Goal: Information Seeking & Learning: Check status

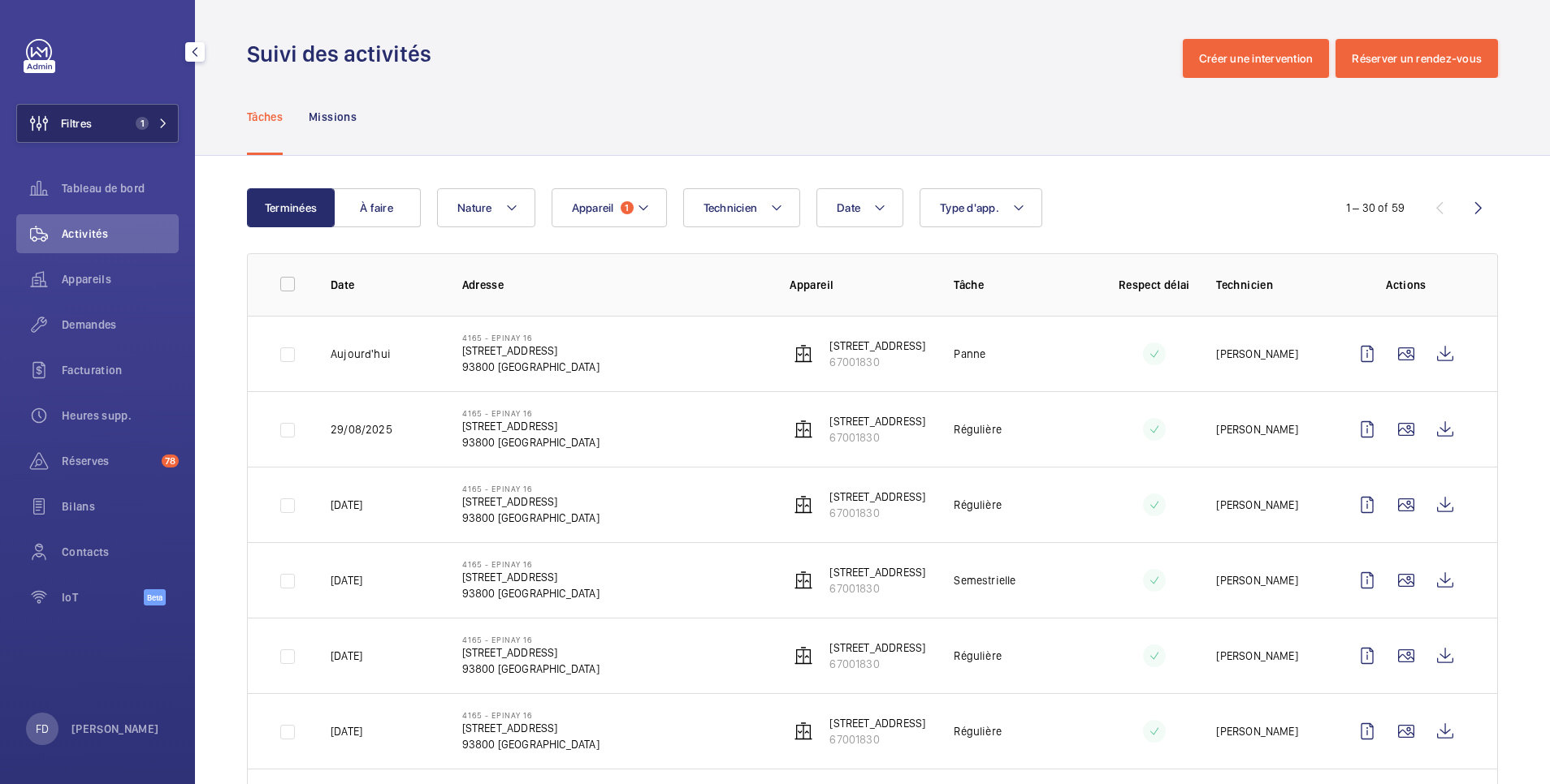
click at [103, 123] on button "Filtres 1" at bounding box center [97, 123] width 163 height 39
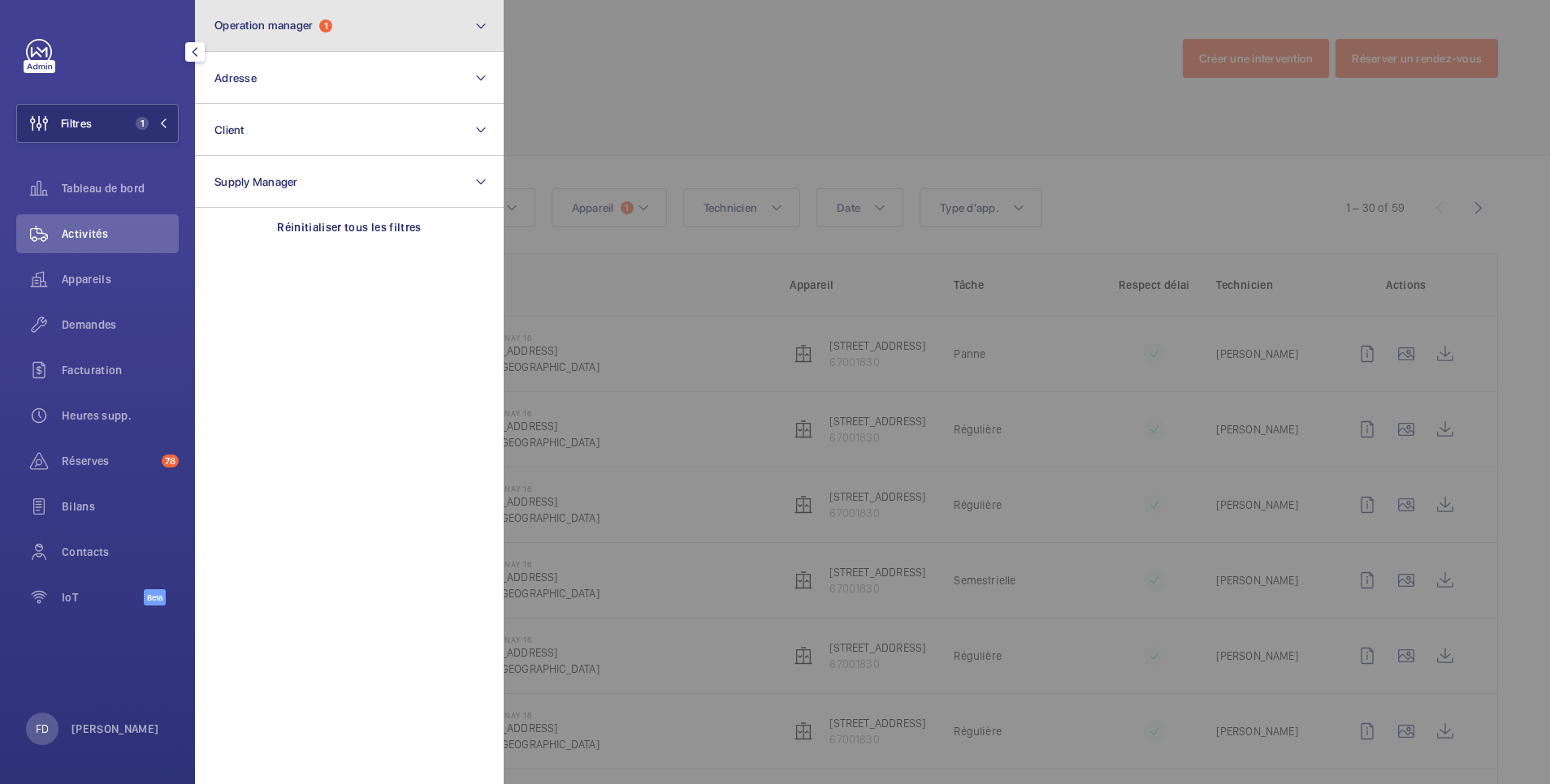
click at [263, 23] on span "Operation manager" at bounding box center [263, 25] width 98 height 13
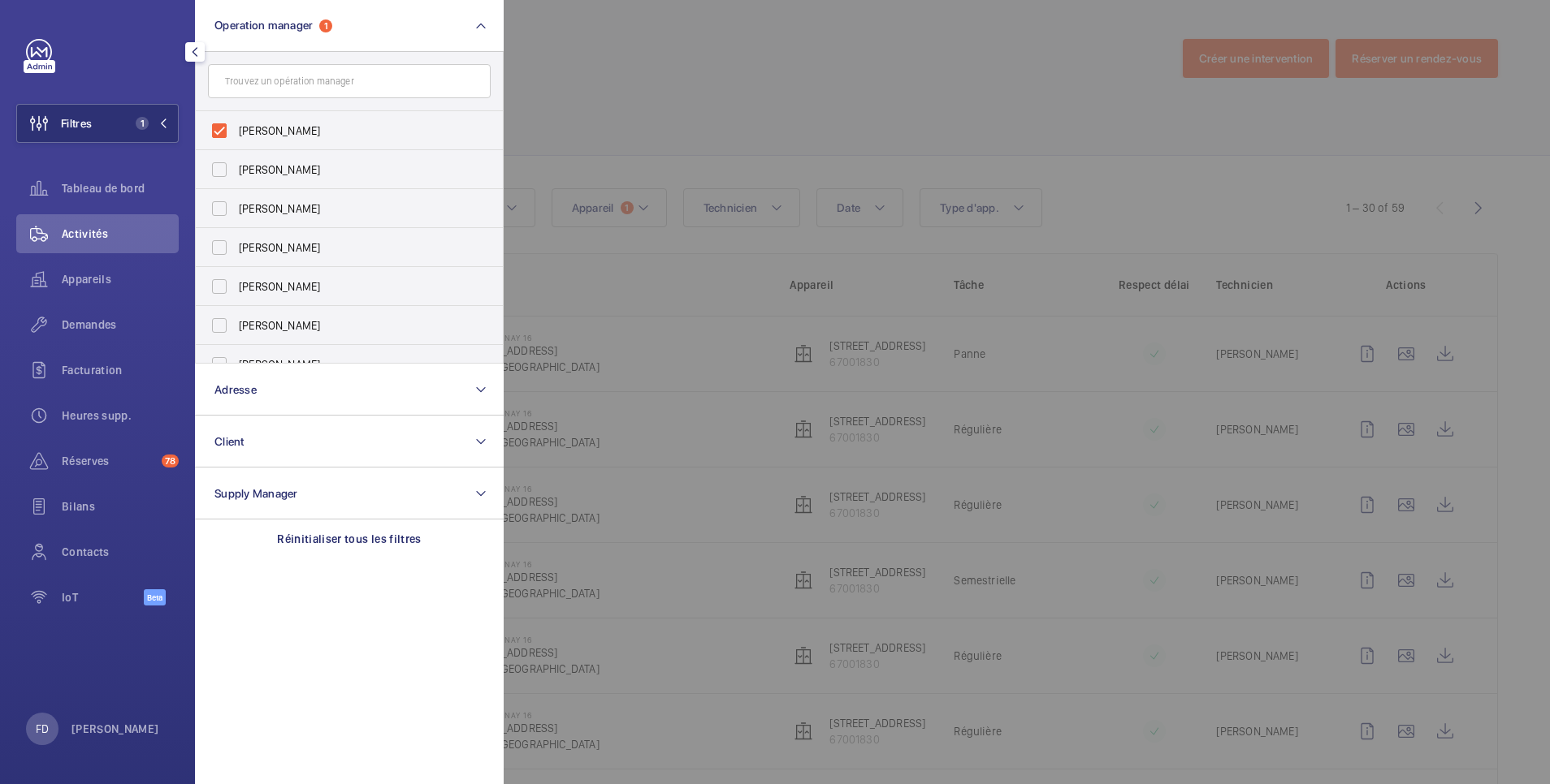
click at [568, 41] on div at bounding box center [1279, 392] width 1550 height 784
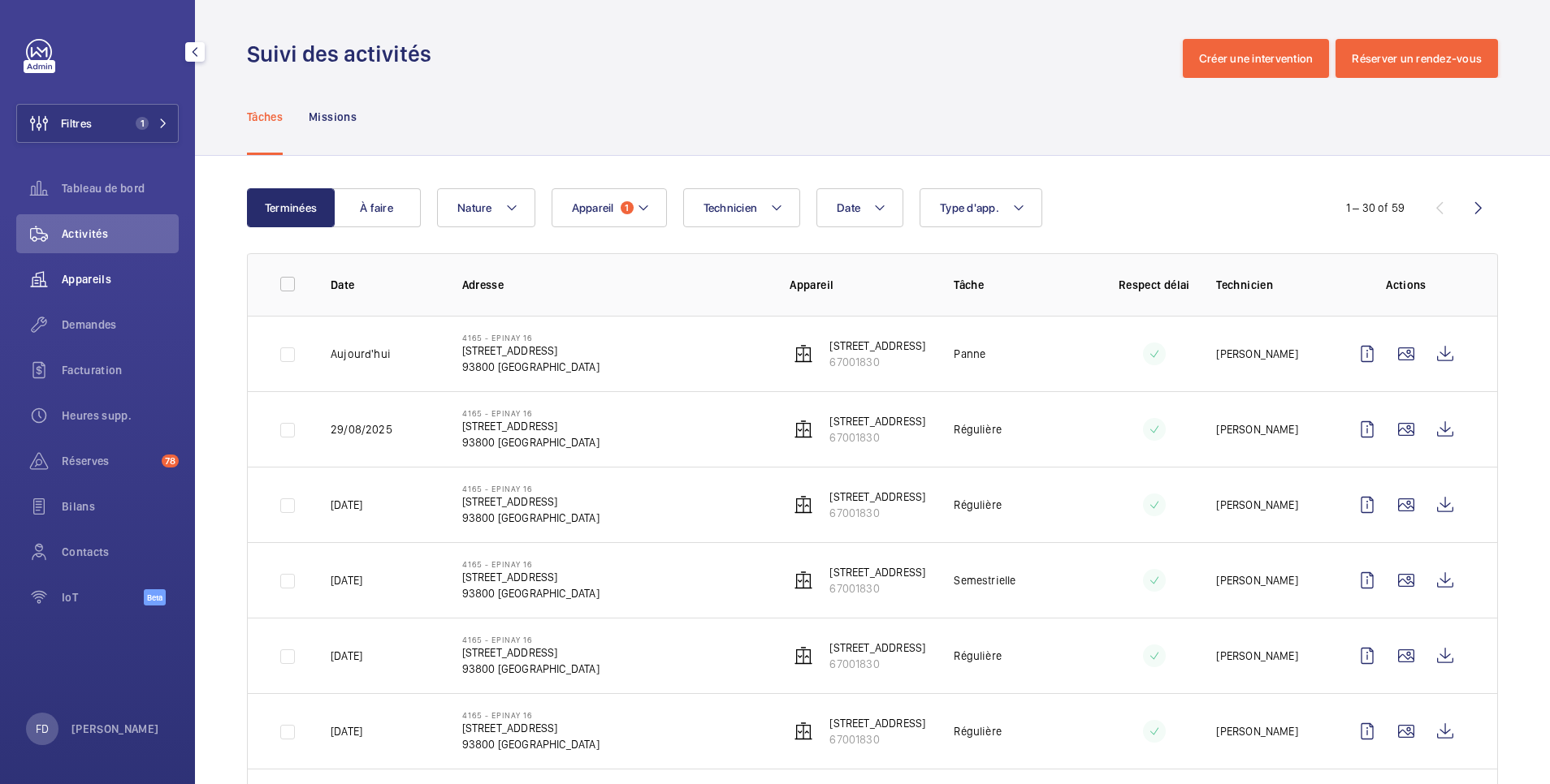
click at [79, 272] on span "Appareils" at bounding box center [120, 279] width 117 height 16
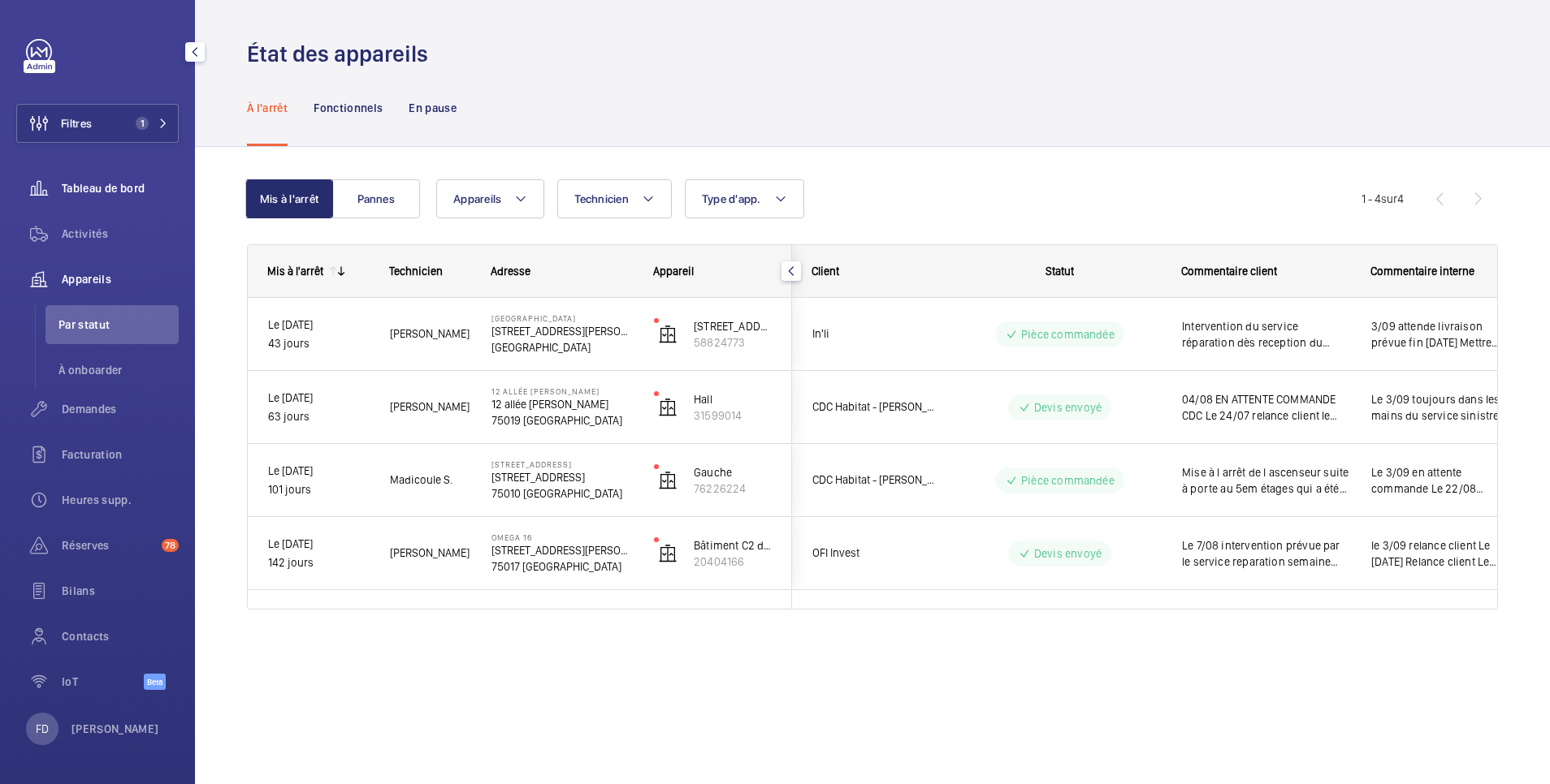
click at [118, 185] on span "Tableau de bord" at bounding box center [120, 188] width 117 height 16
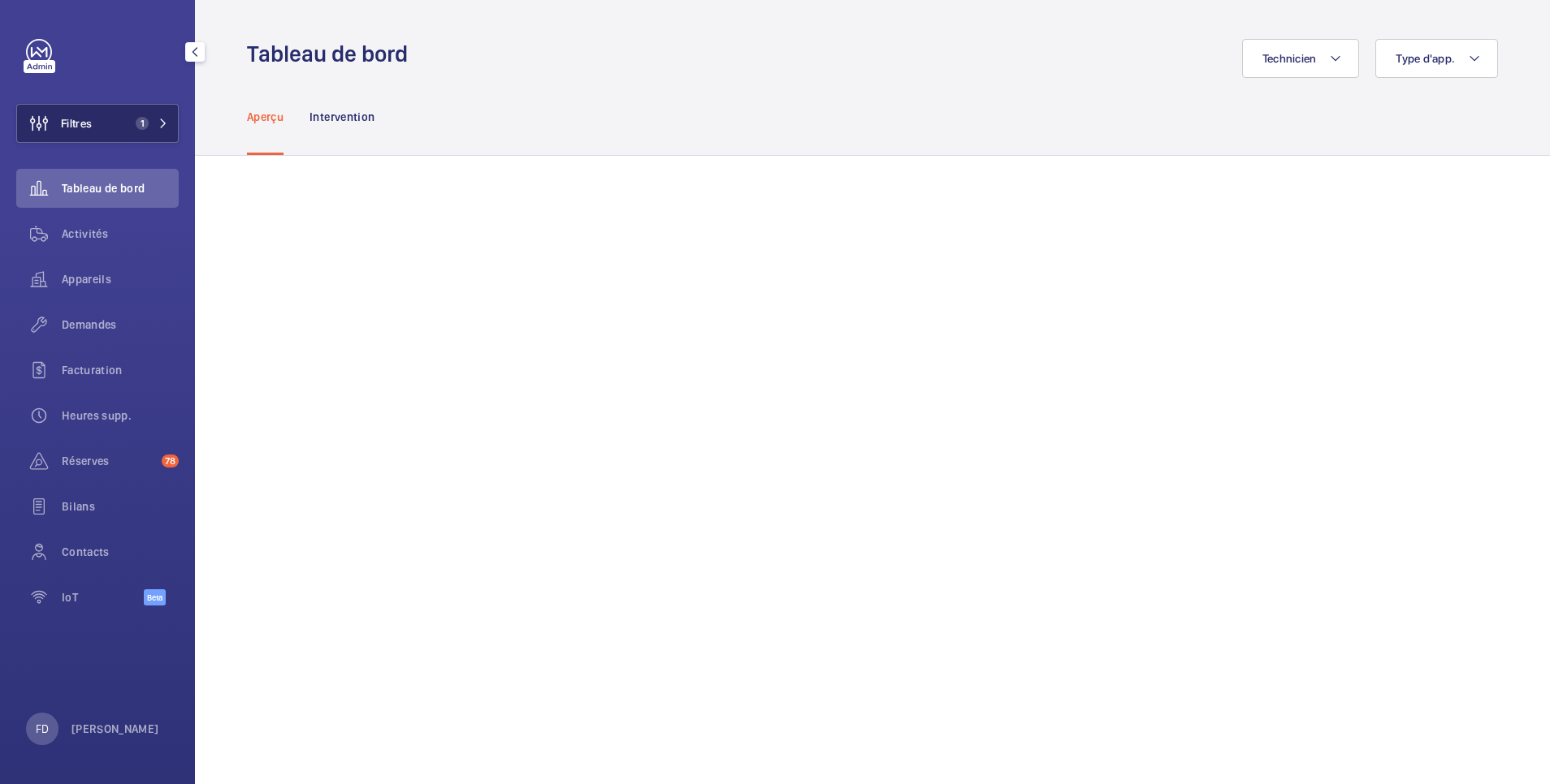
click at [120, 121] on button "Filtres 1" at bounding box center [97, 123] width 163 height 39
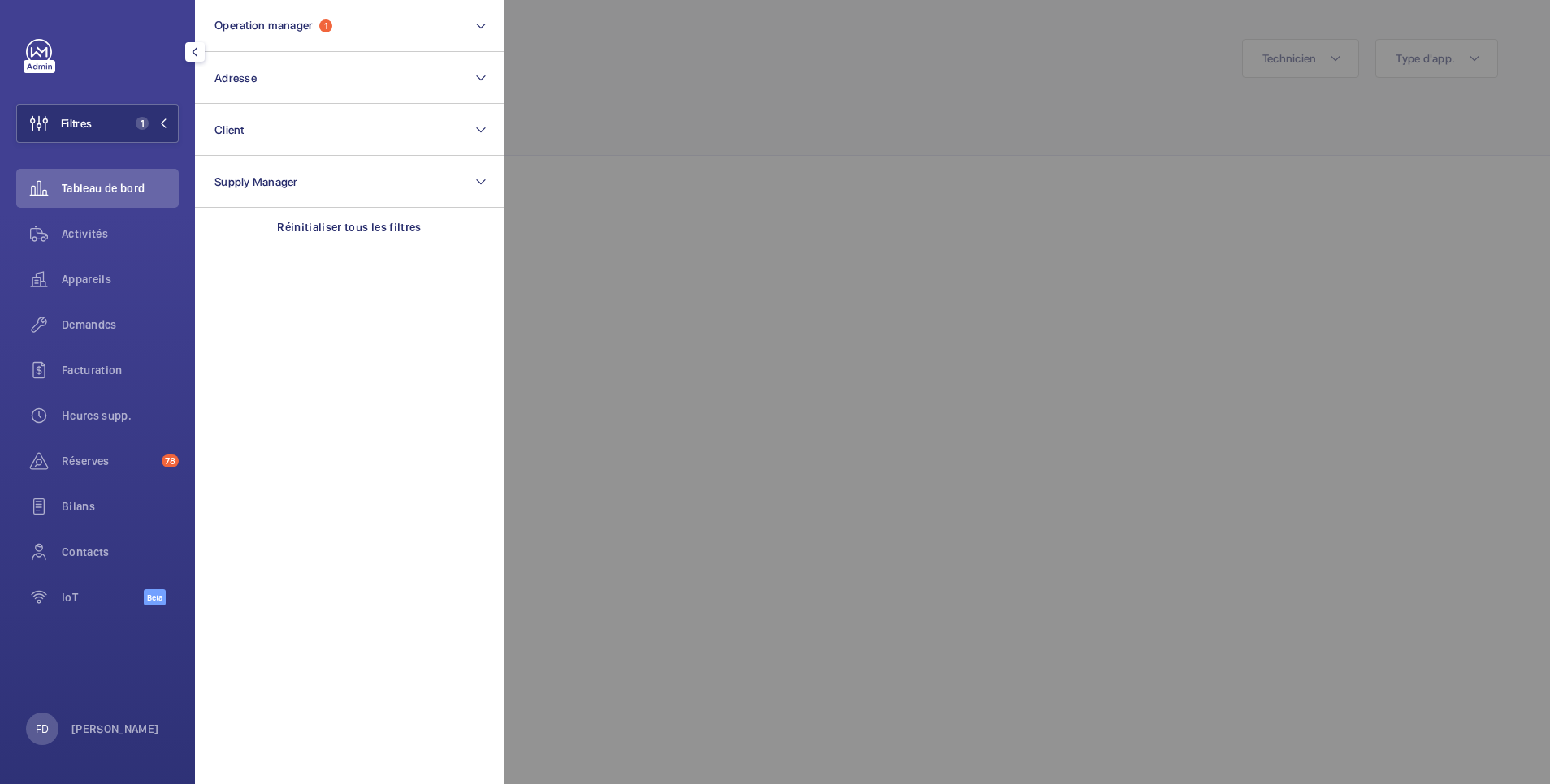
click at [697, 111] on div at bounding box center [1279, 392] width 1550 height 784
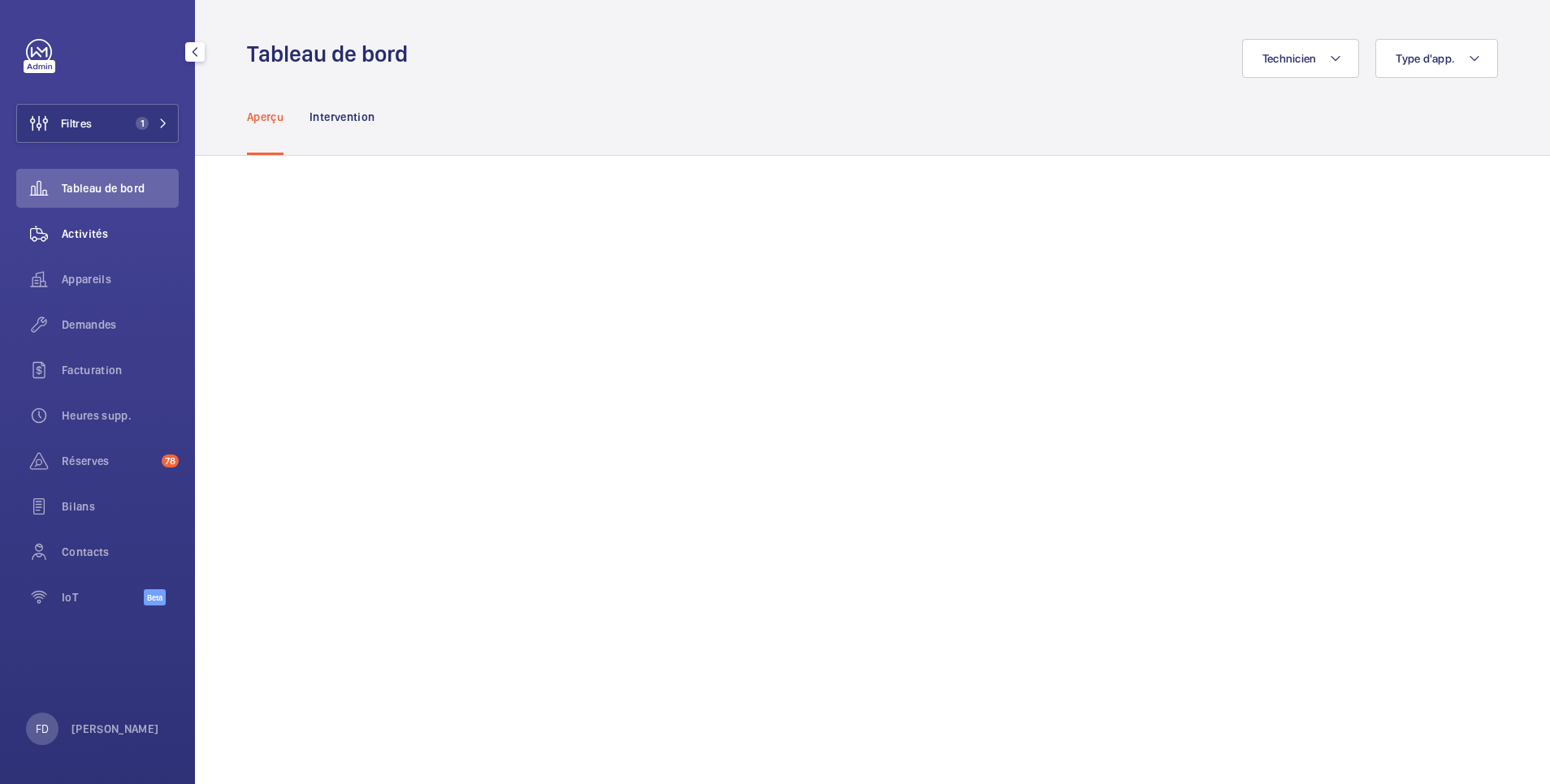
click at [81, 232] on span "Activités" at bounding box center [120, 233] width 117 height 16
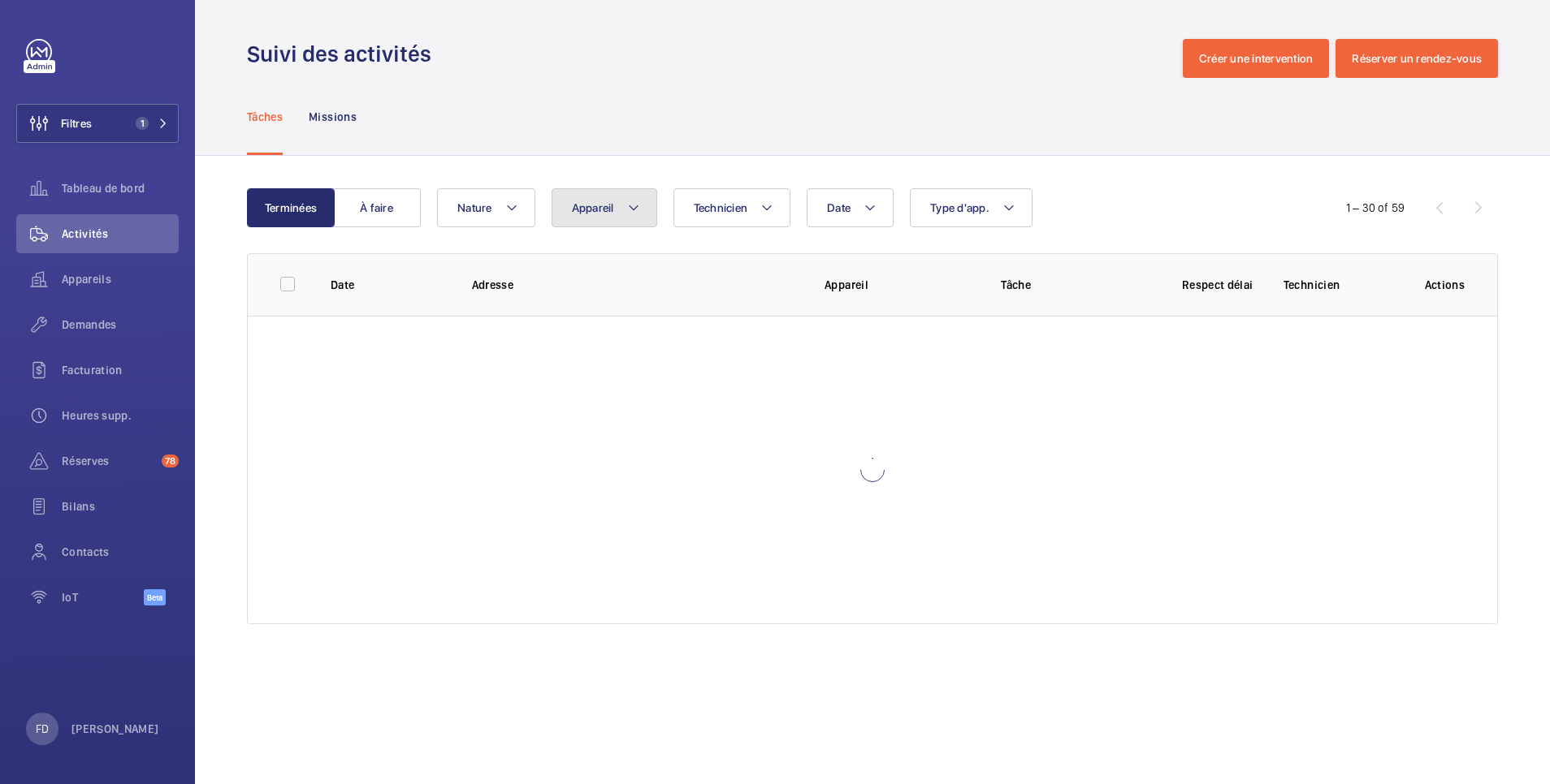
click at [596, 213] on span "Appareil" at bounding box center [592, 208] width 42 height 13
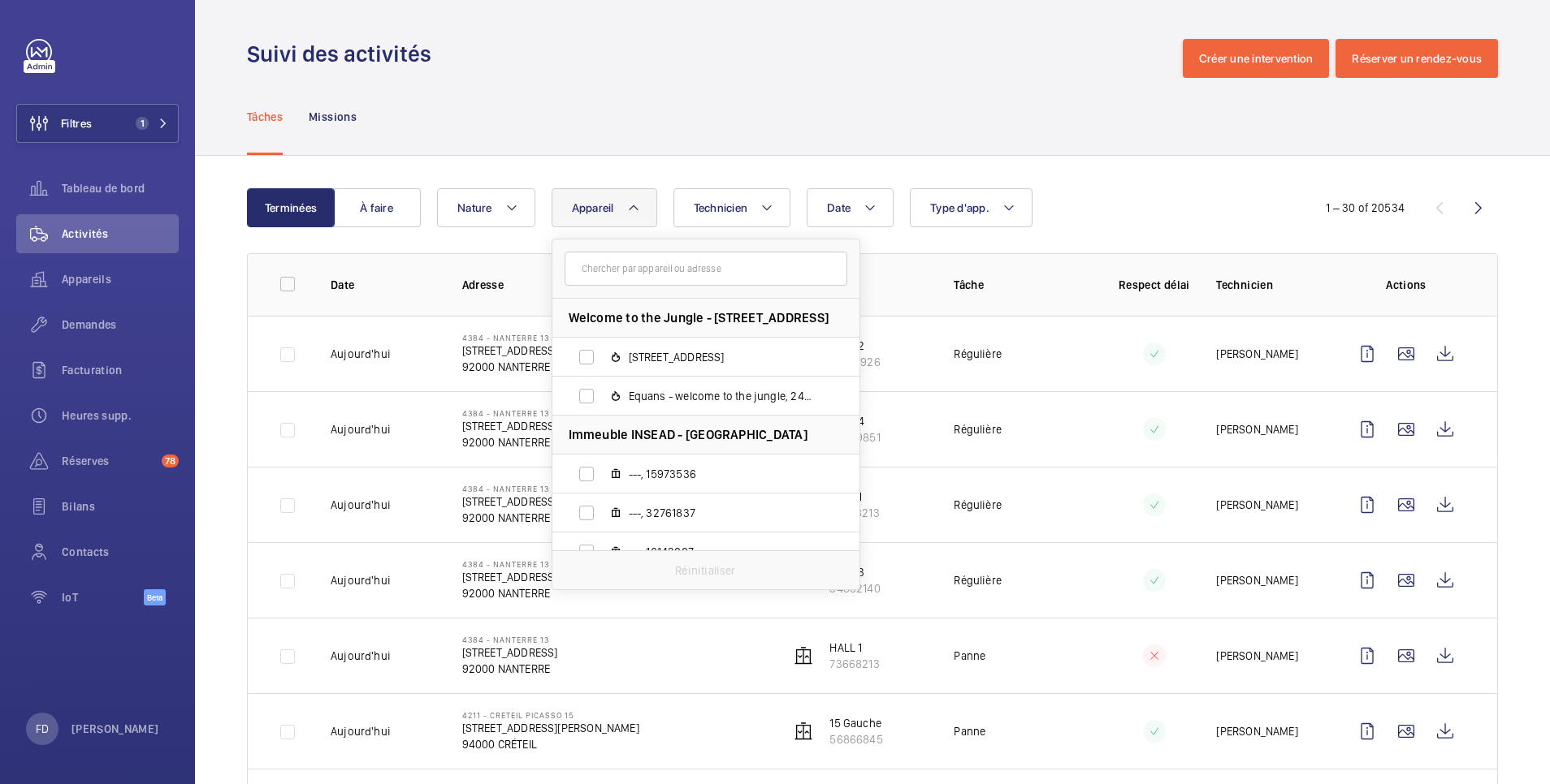
click at [606, 280] on input "text" at bounding box center [706, 269] width 283 height 34
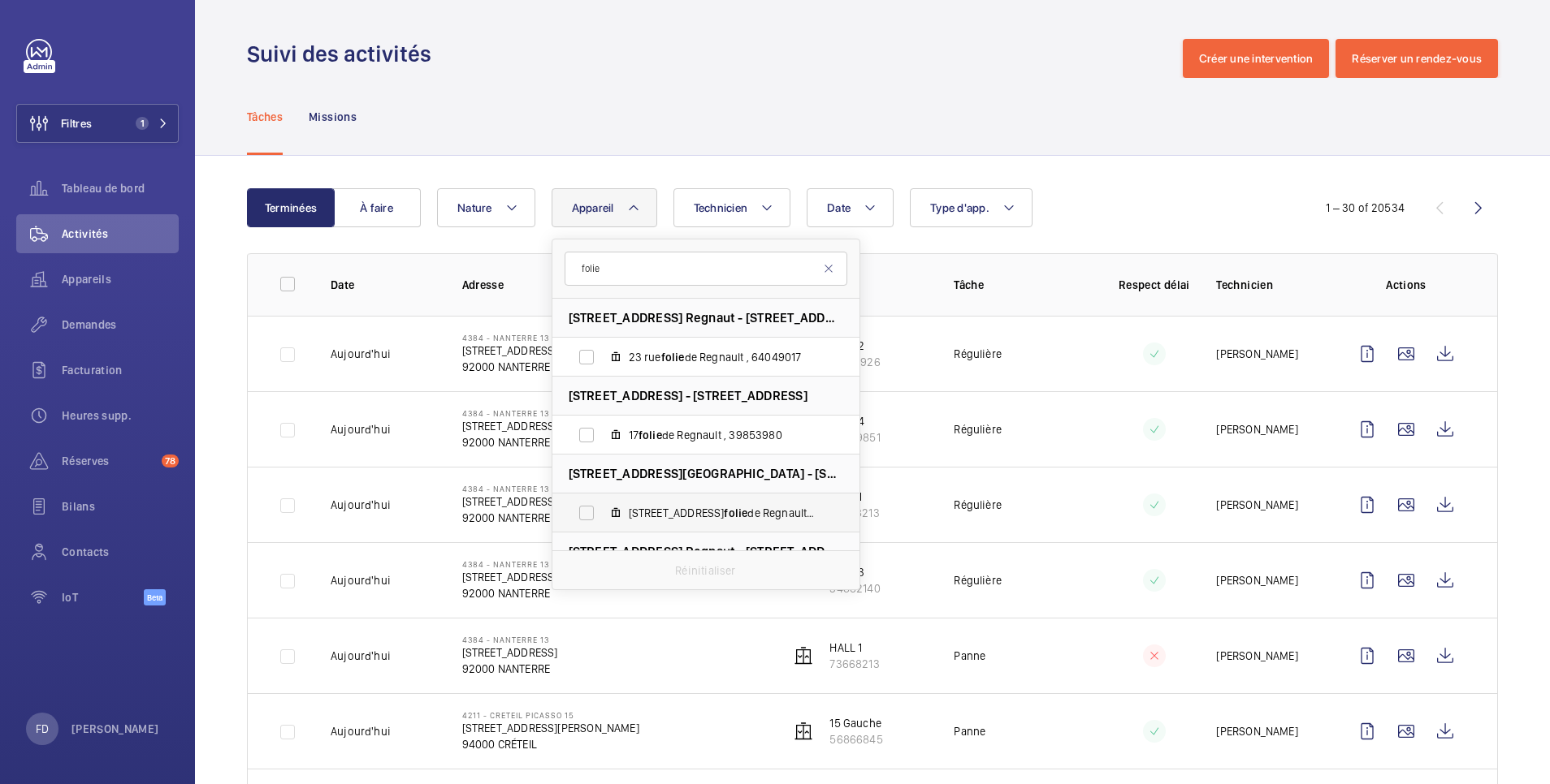
type input "folie"
click at [643, 512] on span "21 rue de la folie de Regnault , 78202496" at bounding box center [723, 513] width 188 height 16
click at [603, 512] on input "21 rue de la folie de Regnault , 78202496" at bounding box center [586, 513] width 33 height 33
checkbox input "true"
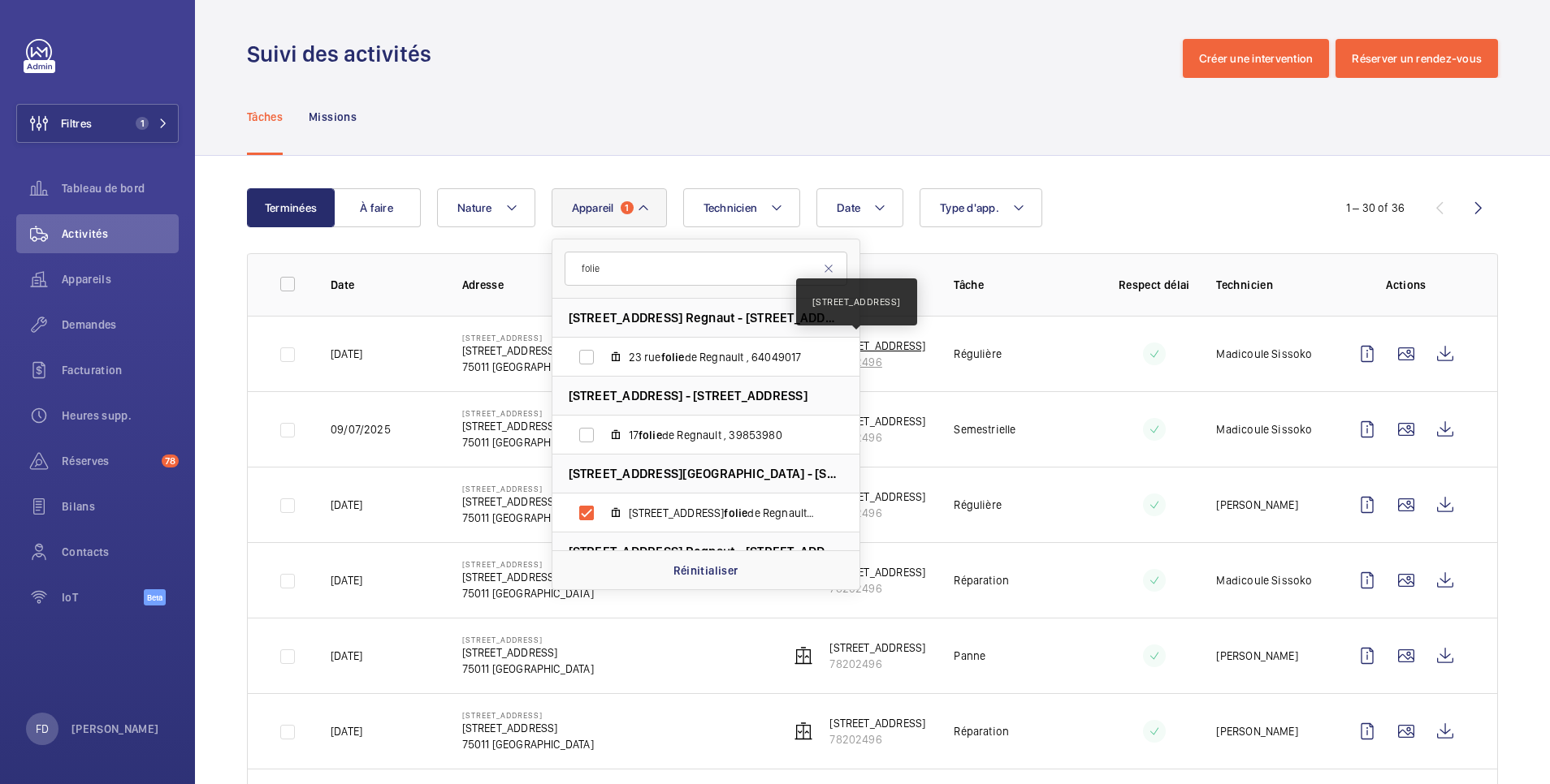
click at [882, 342] on p "21 rue de la folie de Regnault" at bounding box center [877, 345] width 95 height 16
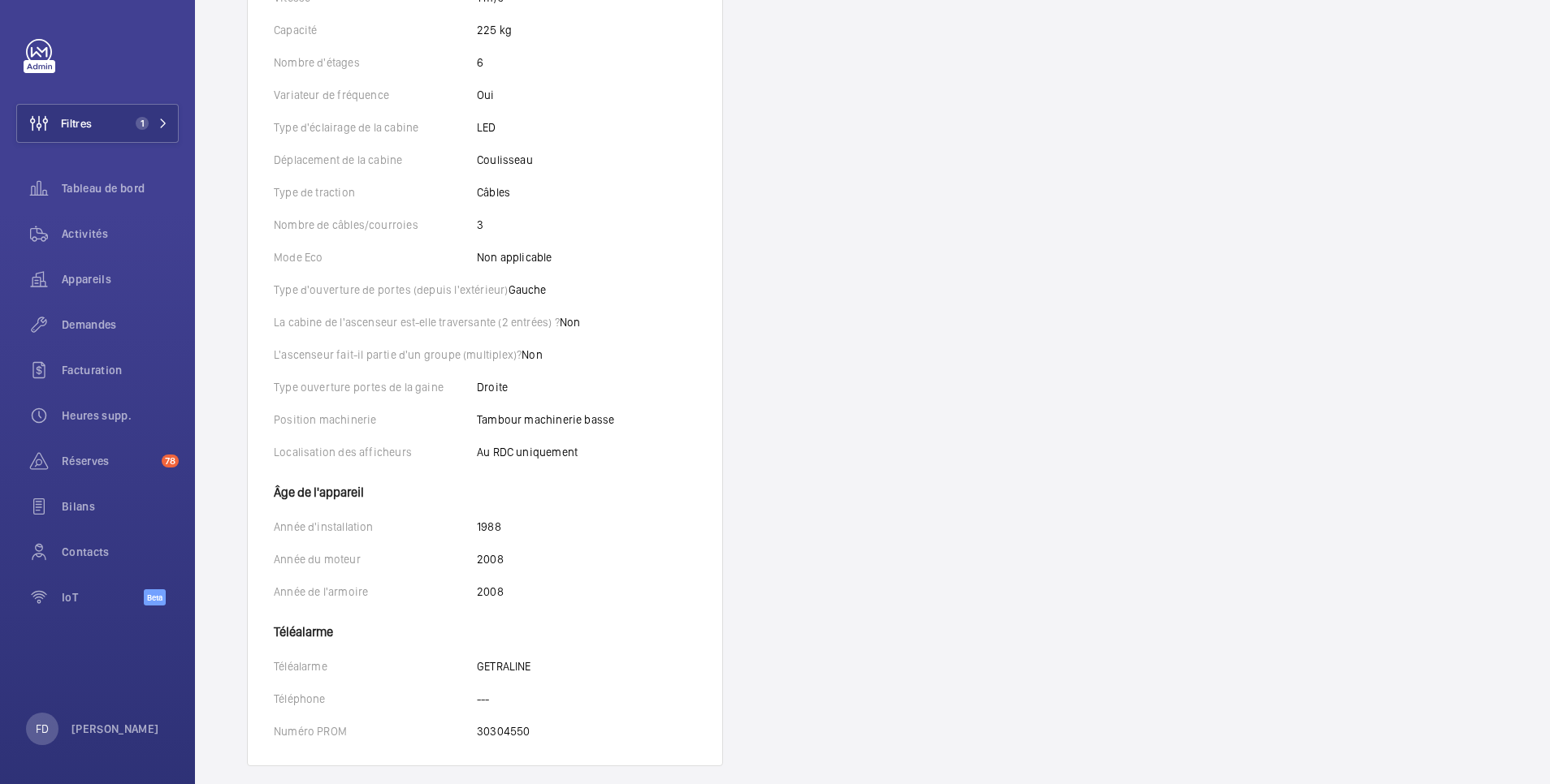
scroll to position [710, 0]
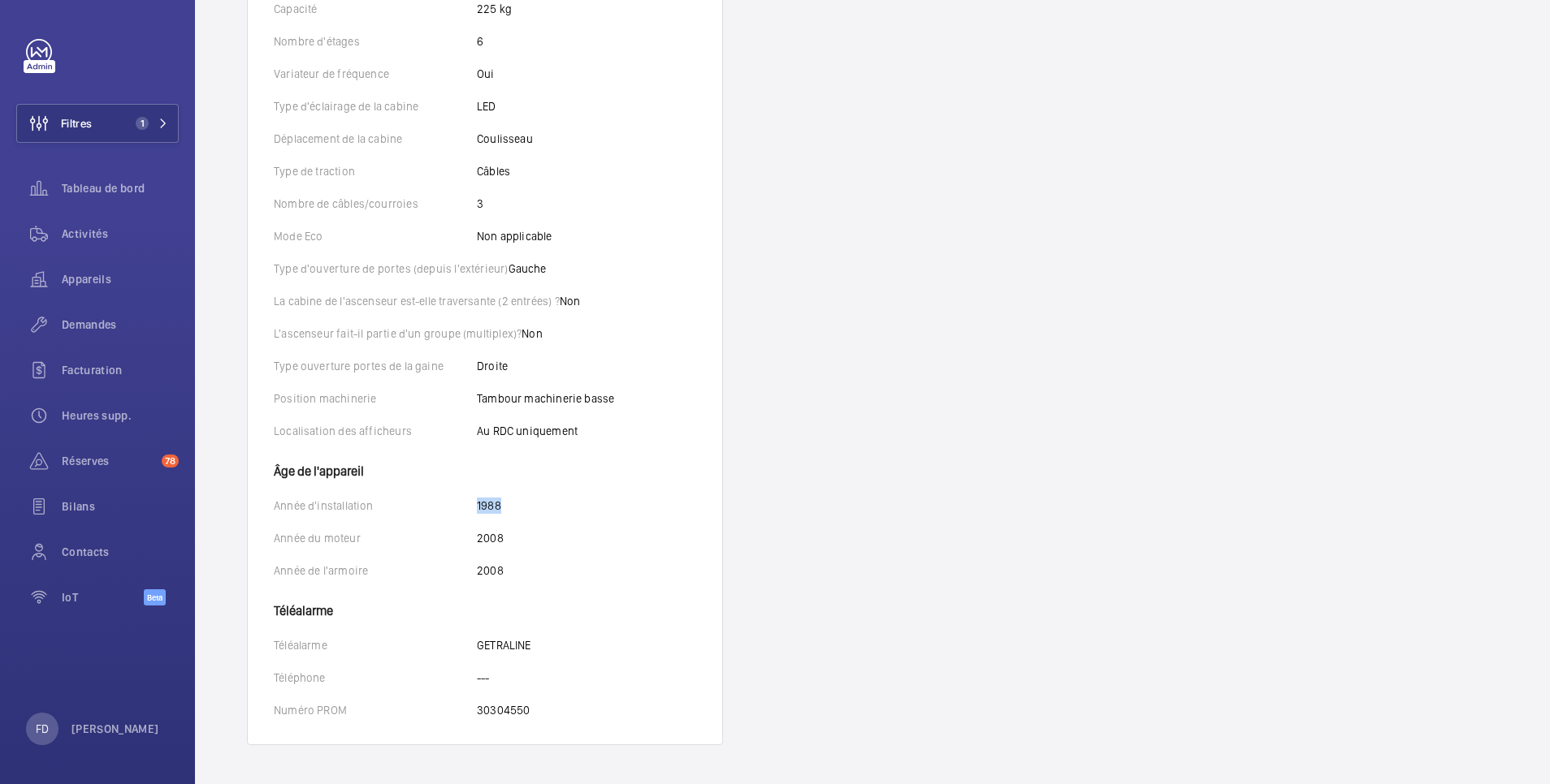
drag, startPoint x: 476, startPoint y: 502, endPoint x: 512, endPoint y: 511, distance: 37.1
click at [512, 511] on div "Année d'installation 1988" at bounding box center [484, 505] width 422 height 16
drag, startPoint x: 512, startPoint y: 511, endPoint x: 396, endPoint y: 489, distance: 118.1
click at [396, 489] on wm-front-card-body "Identifiants Nom 21 rue de la folie de Regnault Numéro 78202496 Numéro de série…" at bounding box center [485, 205] width 475 height 1078
drag, startPoint x: 273, startPoint y: 511, endPoint x: 506, endPoint y: 510, distance: 233.0
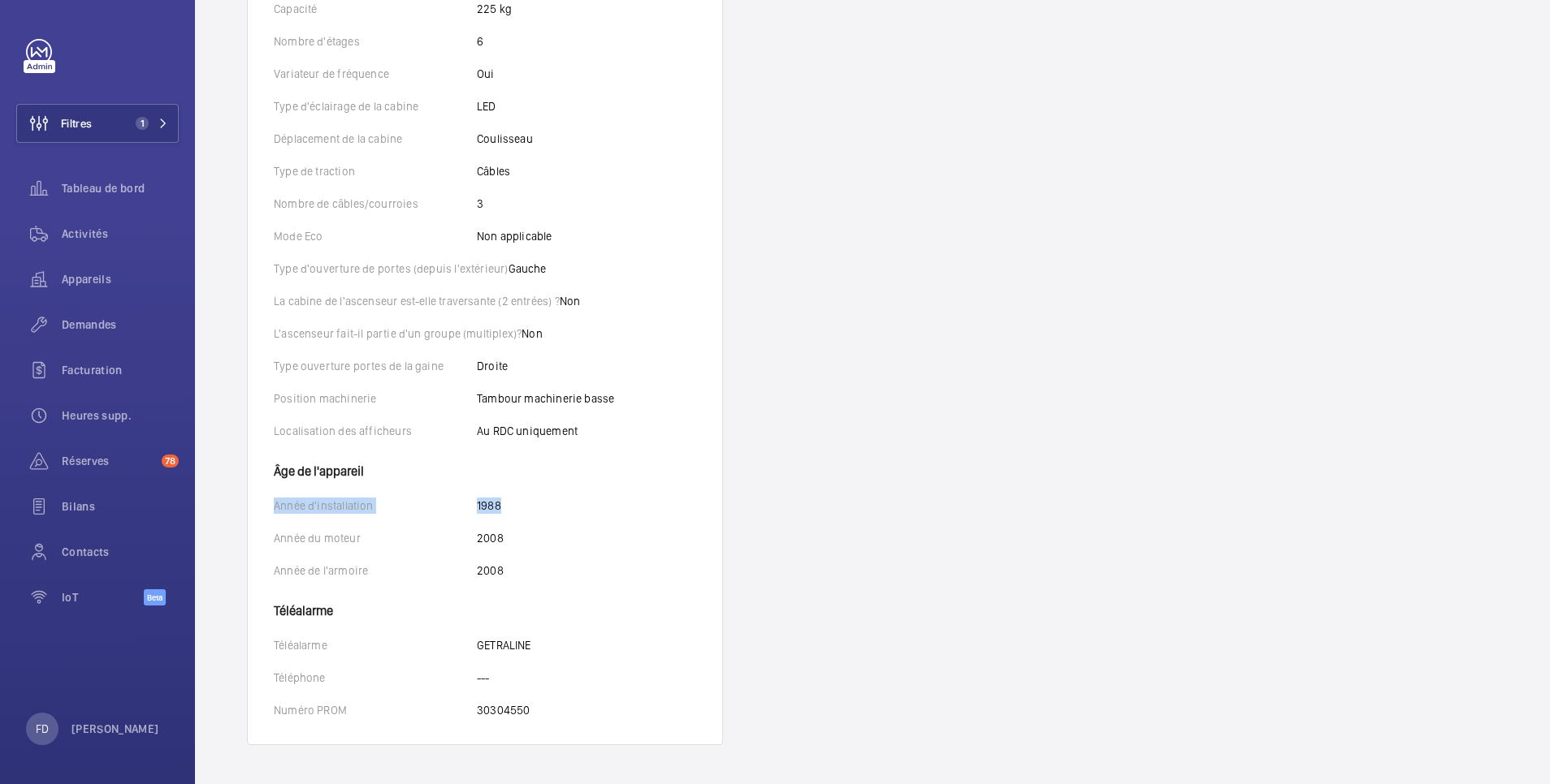
click at [506, 510] on wm-front-card-body "Identifiants Nom 21 rue de la folie de Regnault Numéro 78202496 Numéro de série…" at bounding box center [485, 205] width 475 height 1078
copy div "Année d'installation 1988"
click at [92, 272] on span "Appareils" at bounding box center [120, 279] width 117 height 16
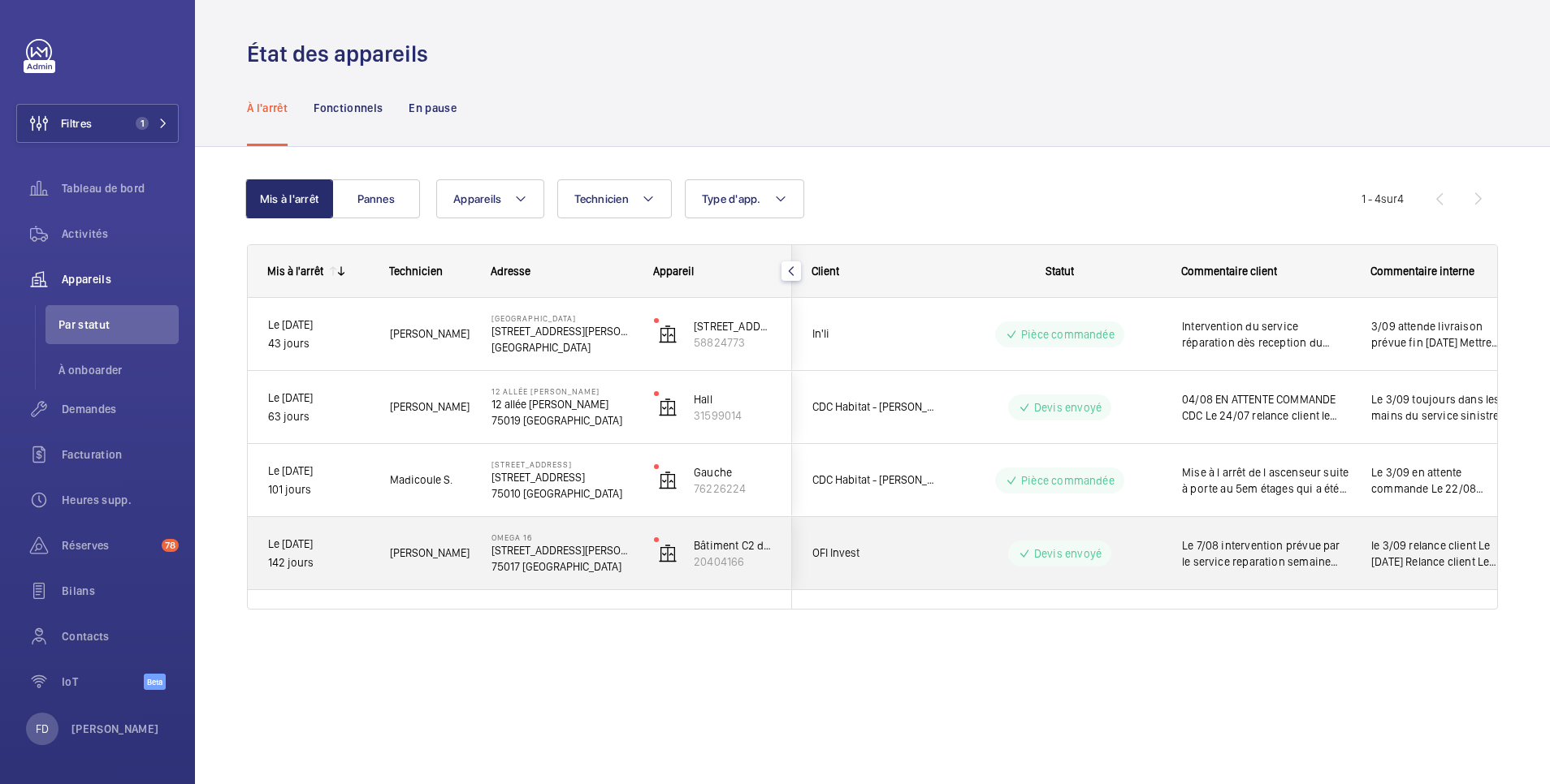
click at [1129, 543] on wm-front-pills-cell "Devis envoyé" at bounding box center [1060, 554] width 202 height 26
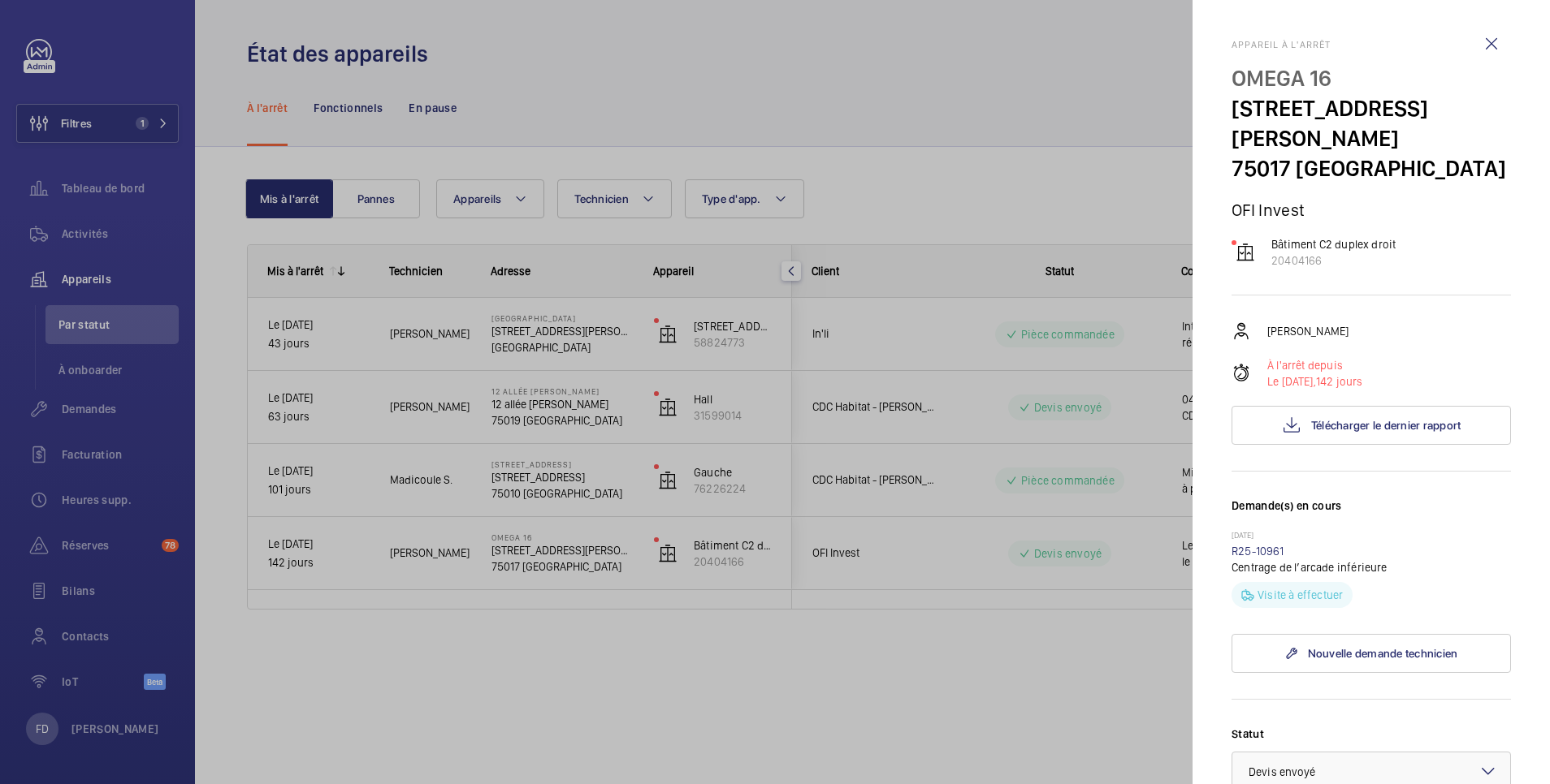
scroll to position [325, 0]
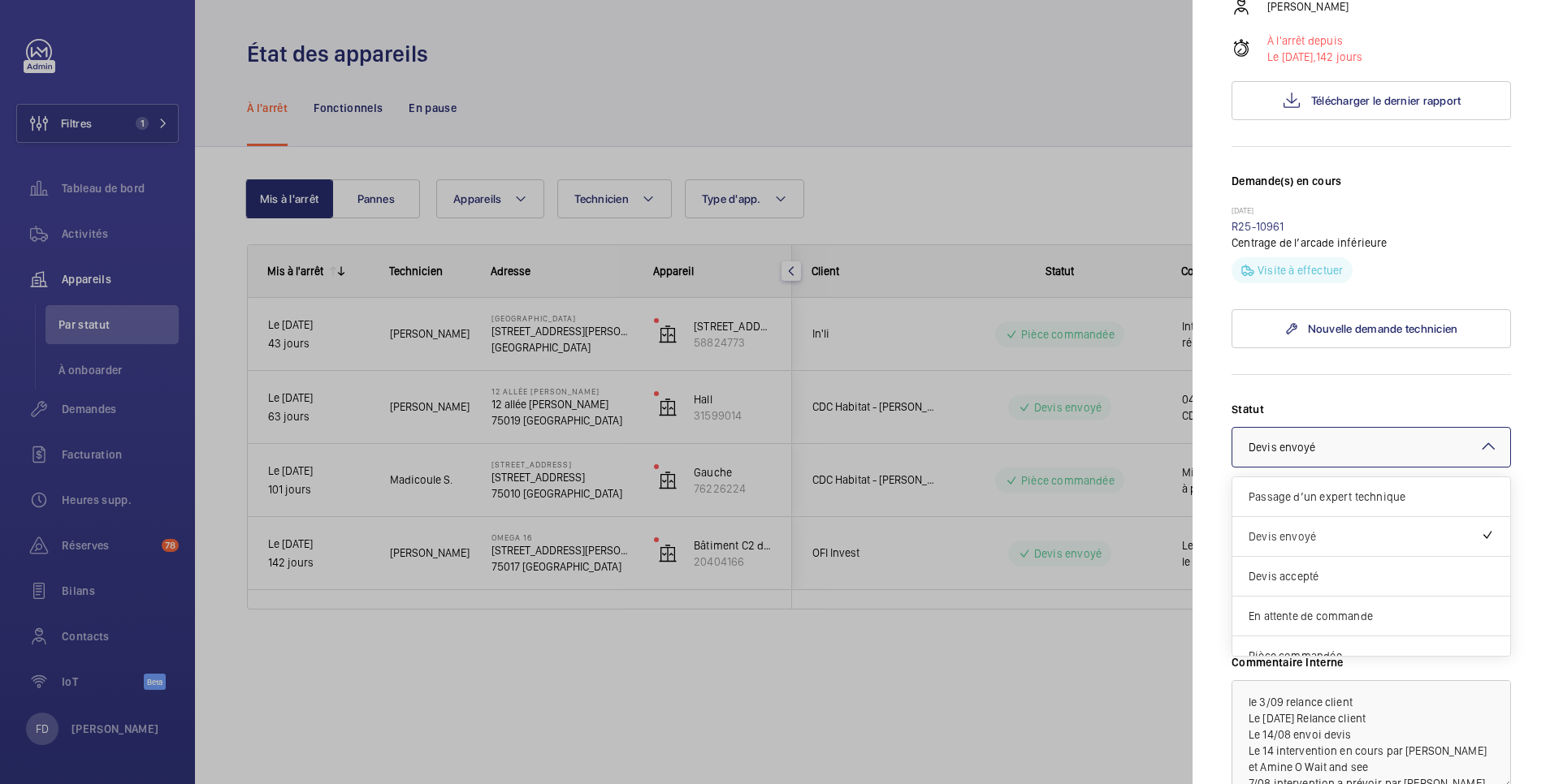
click at [1372, 428] on div at bounding box center [1370, 447] width 278 height 39
click at [1318, 568] on span "Devis accepté" at bounding box center [1371, 575] width 245 height 16
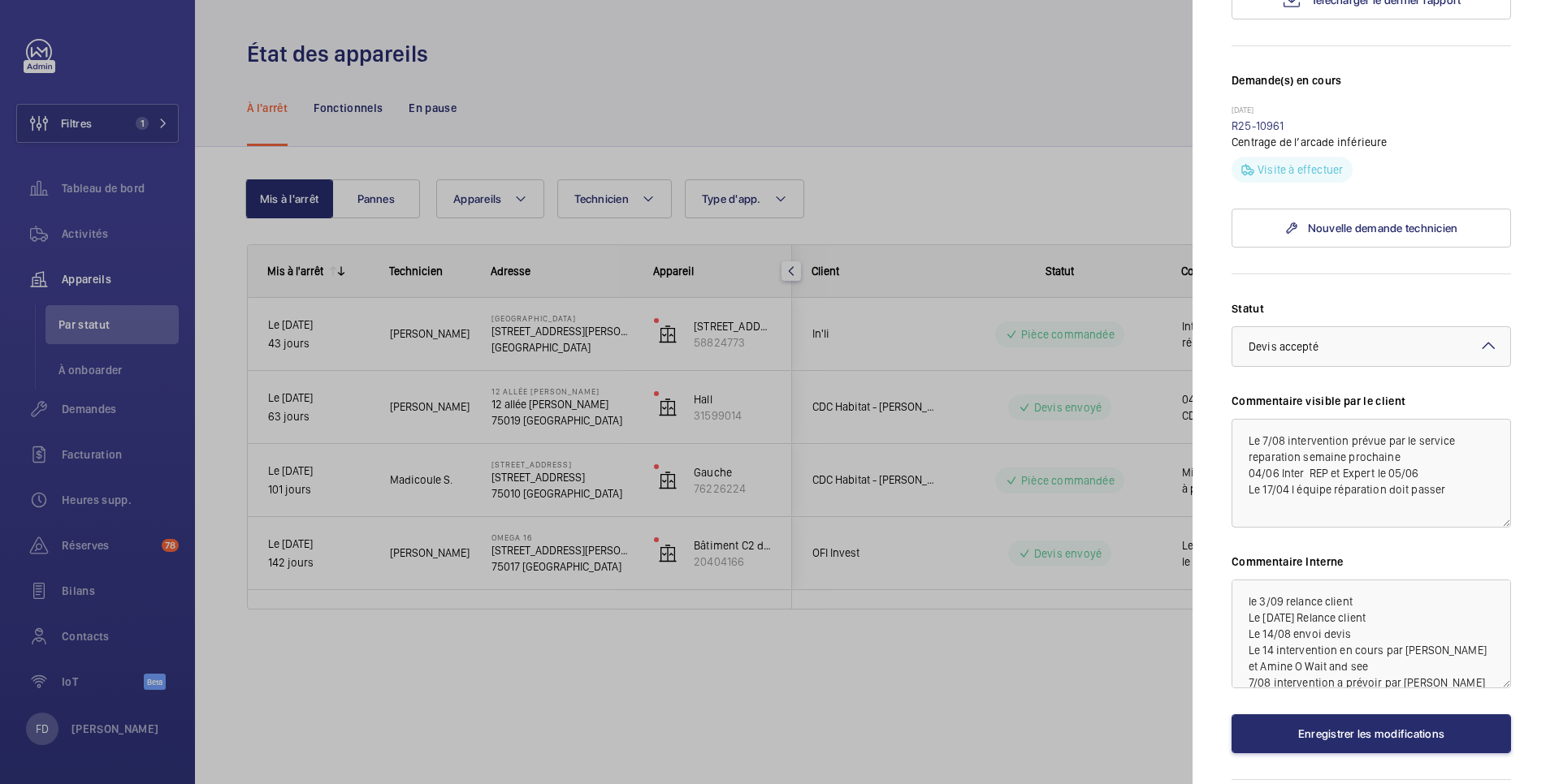
scroll to position [457, 0]
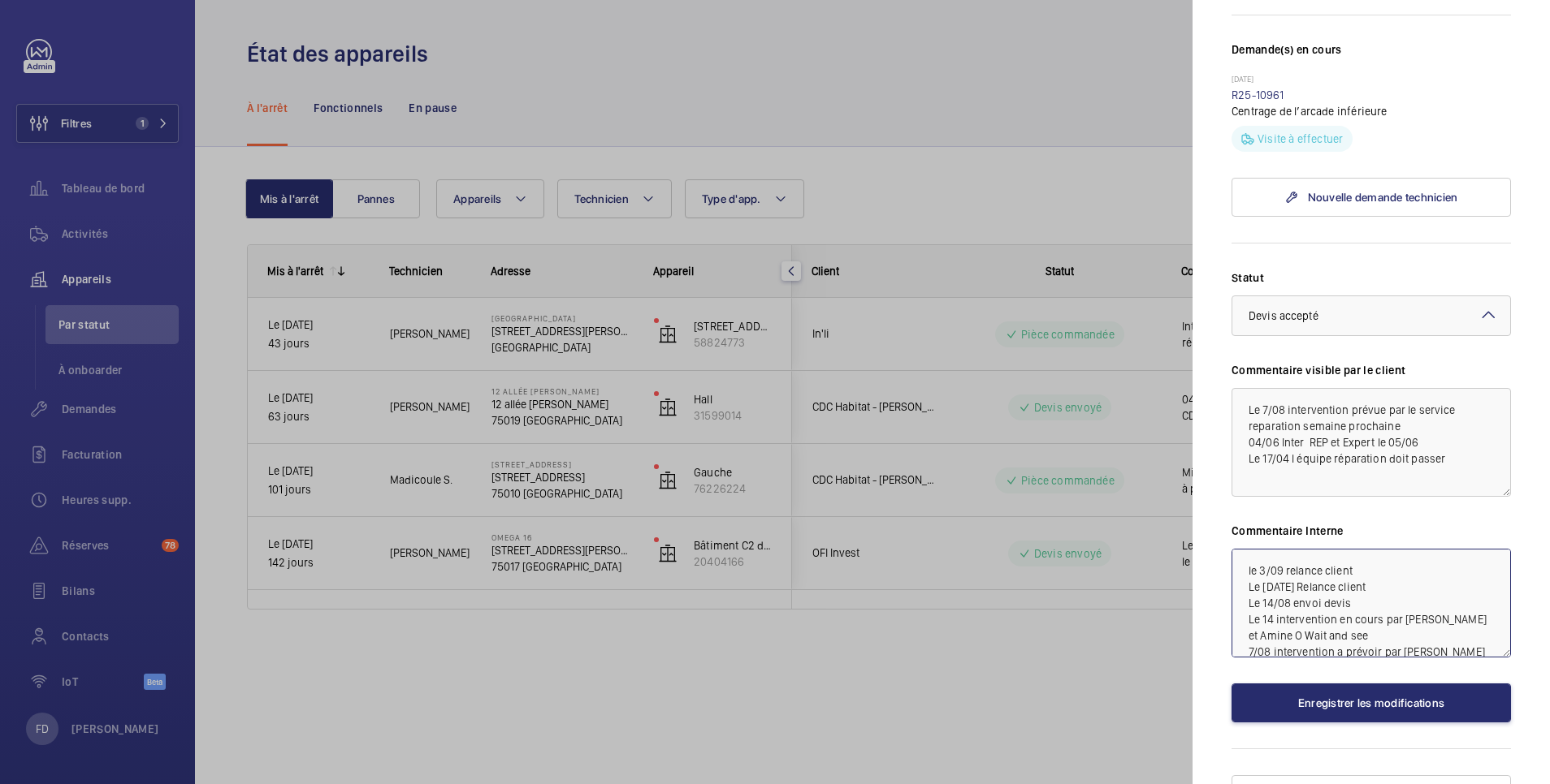
click at [1246, 549] on textarea "le 3/09 relance client Le 27 aout Relance client Le 14/08 envoi devis Le 14 int…" at bounding box center [1371, 603] width 280 height 109
click at [1253, 549] on textarea "le 3/09 relance client Le 27 aout Relance client Le 14/08 envoi devis Le 14 int…" at bounding box center [1371, 603] width 280 height 109
type textarea "Le 4/09 devis accepté prévoir l intervention le 3/09 relance client Le 27 aout …"
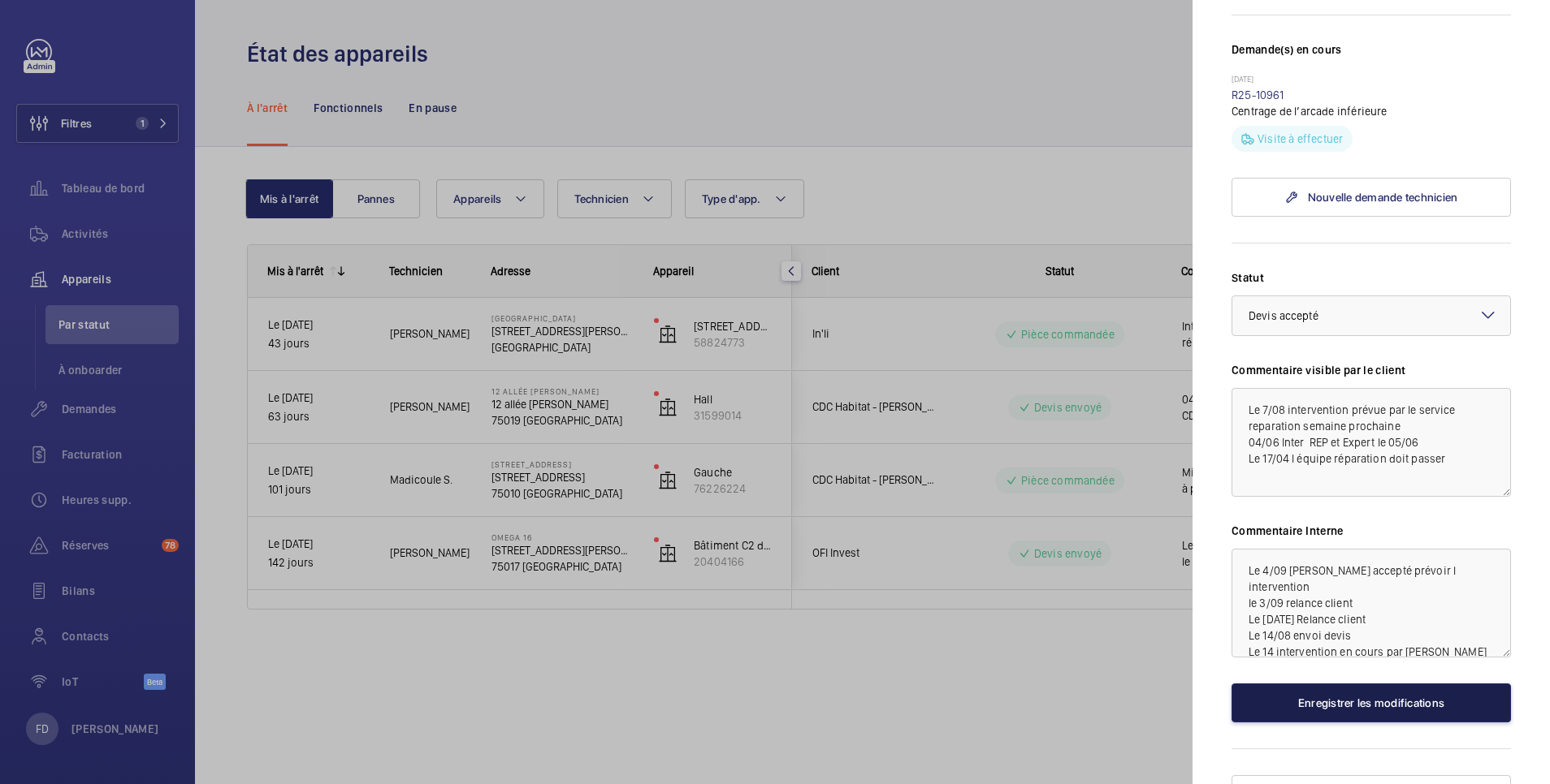
click at [1321, 684] on button "Enregistrer les modifications" at bounding box center [1371, 704] width 280 height 39
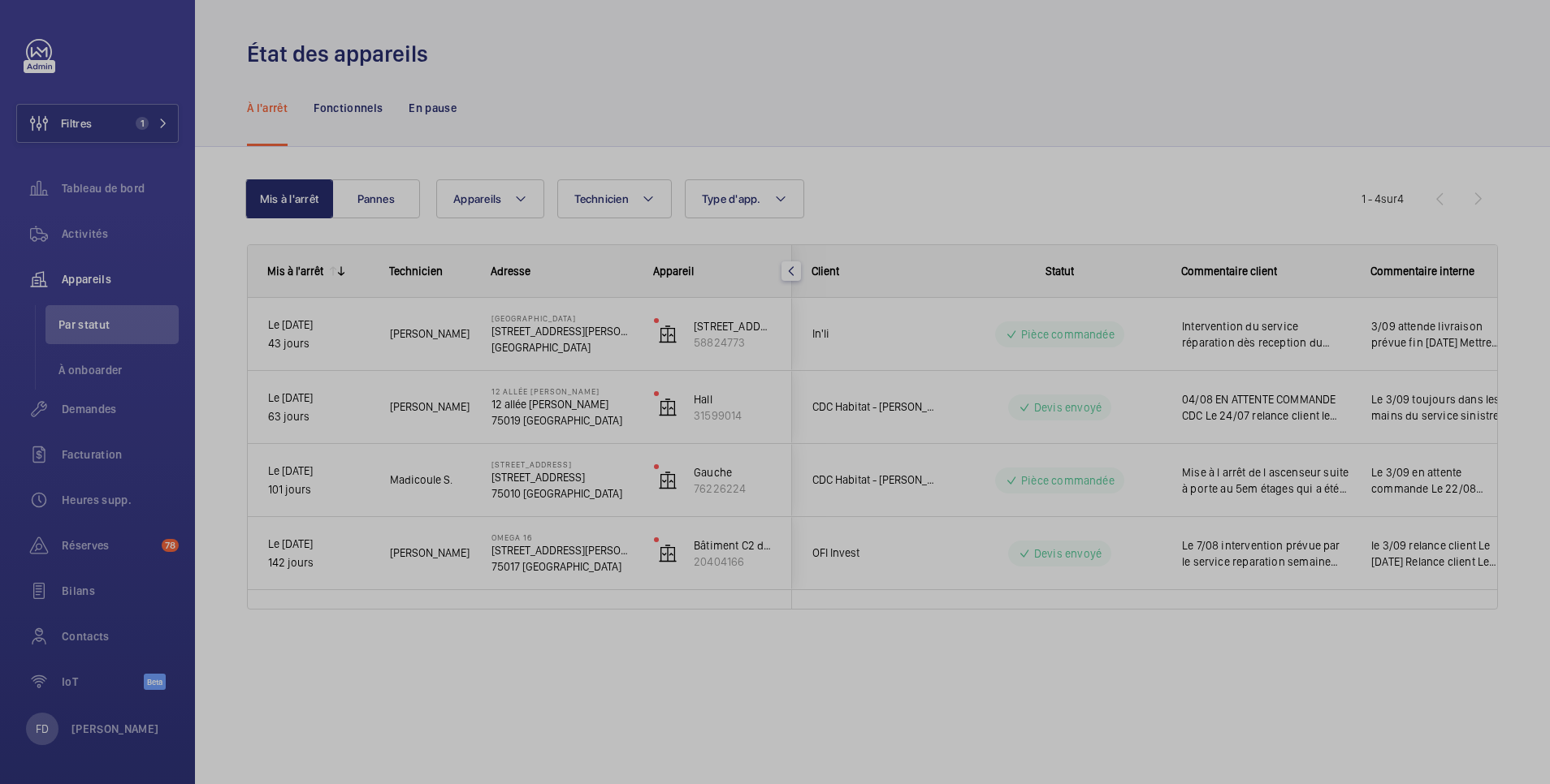
scroll to position [0, 0]
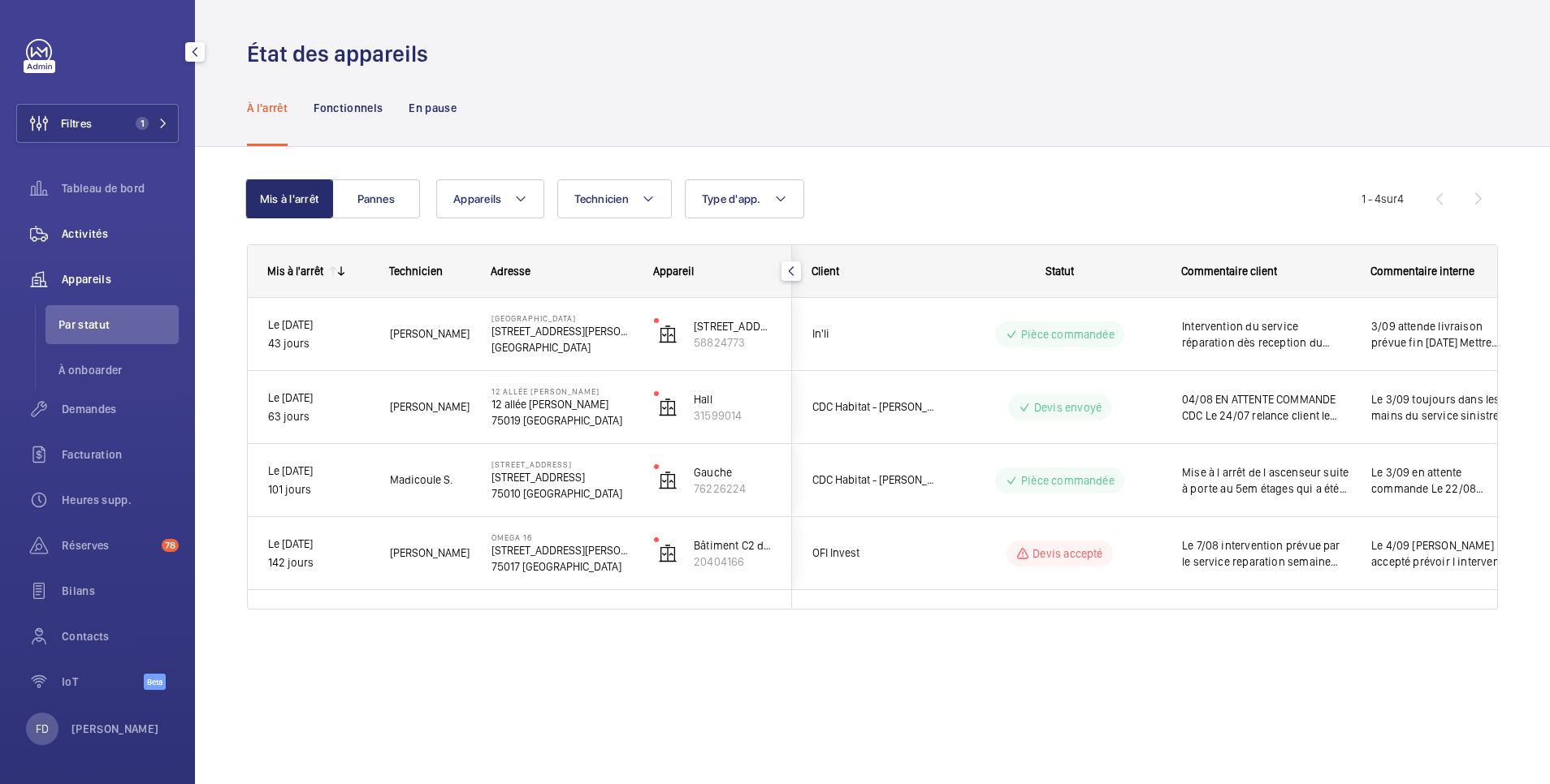
click at [99, 233] on span "Activités" at bounding box center [120, 233] width 117 height 16
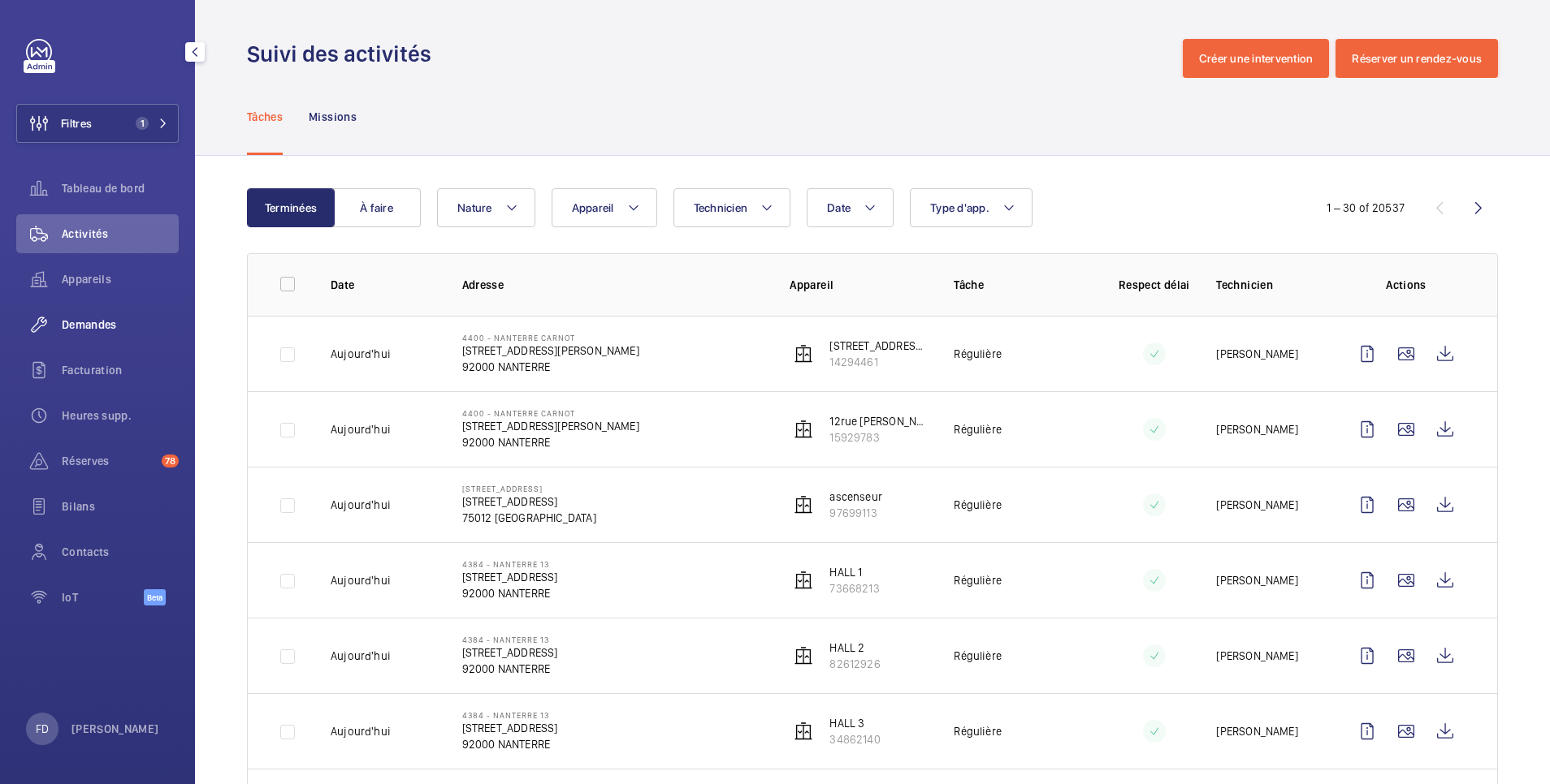
click at [90, 316] on span "Demandes" at bounding box center [120, 324] width 117 height 16
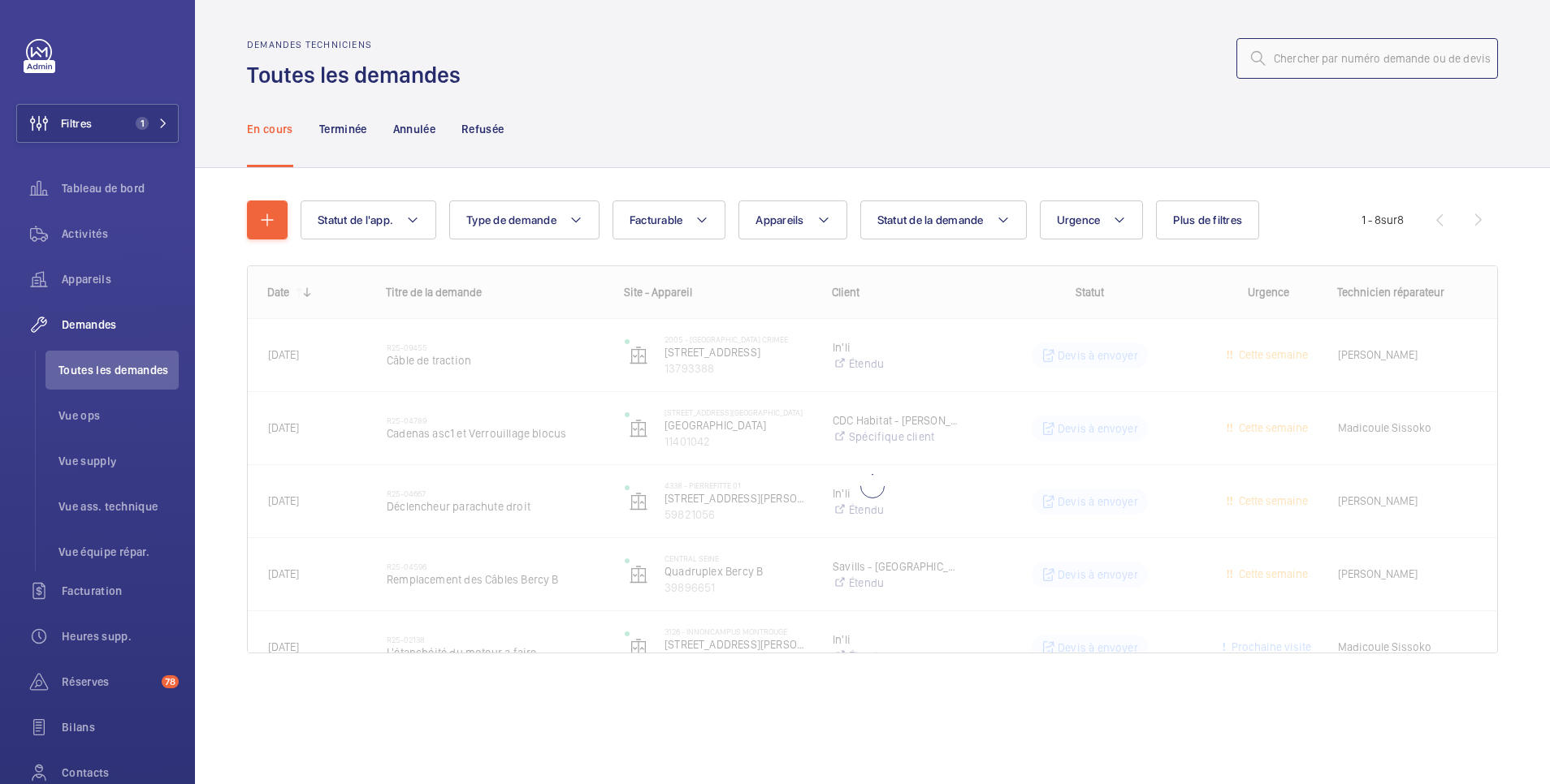
click at [1294, 59] on input "text" at bounding box center [1367, 58] width 261 height 40
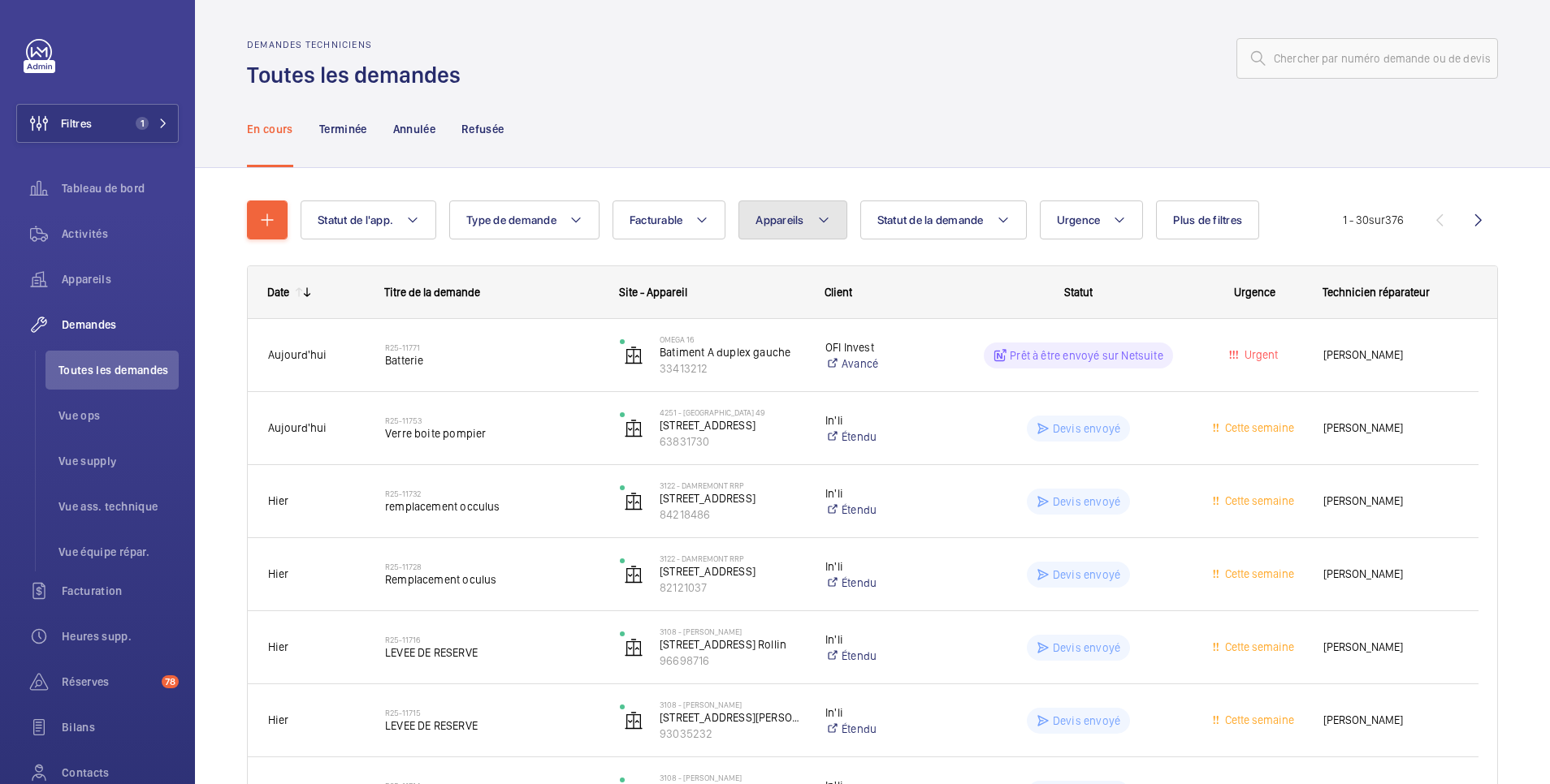
click at [795, 205] on button "Appareils" at bounding box center [792, 220] width 108 height 39
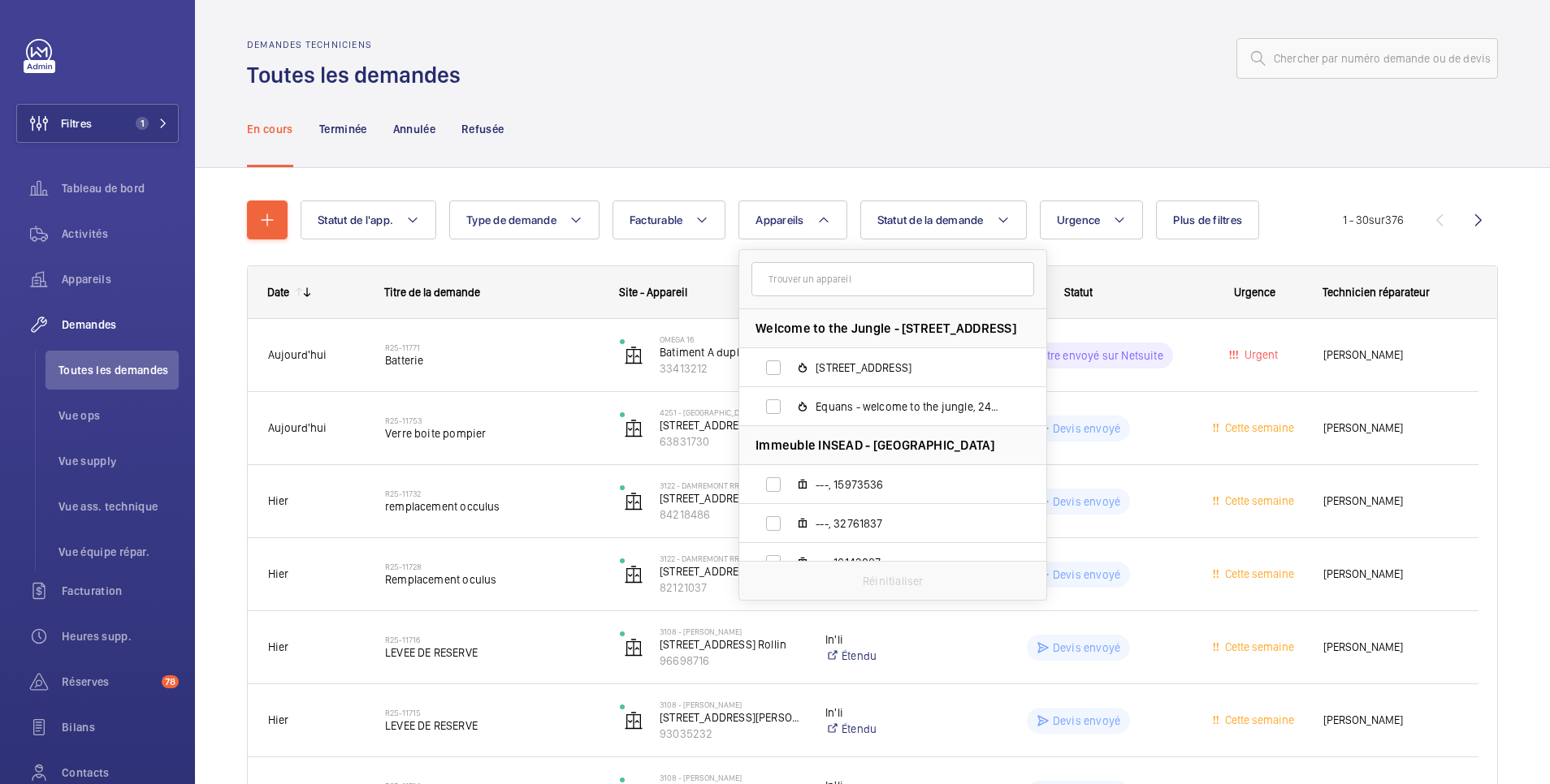
click at [783, 284] on input "text" at bounding box center [893, 279] width 283 height 34
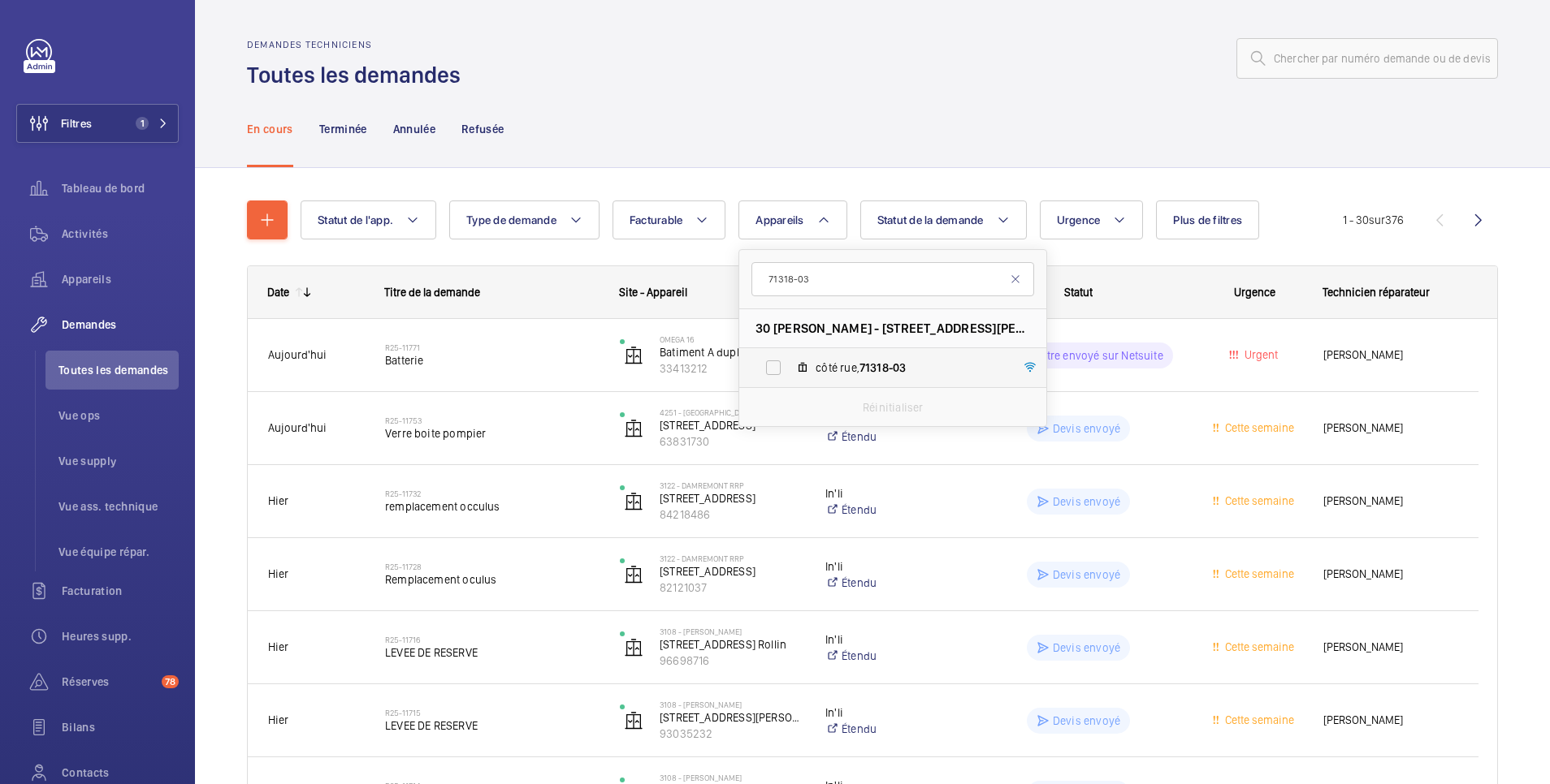
type input "71318-03"
click at [777, 371] on label "côté rue, 71318-03" at bounding box center [880, 368] width 281 height 39
click at [777, 371] on input "côté rue, 71318-03" at bounding box center [773, 368] width 33 height 33
checkbox input "true"
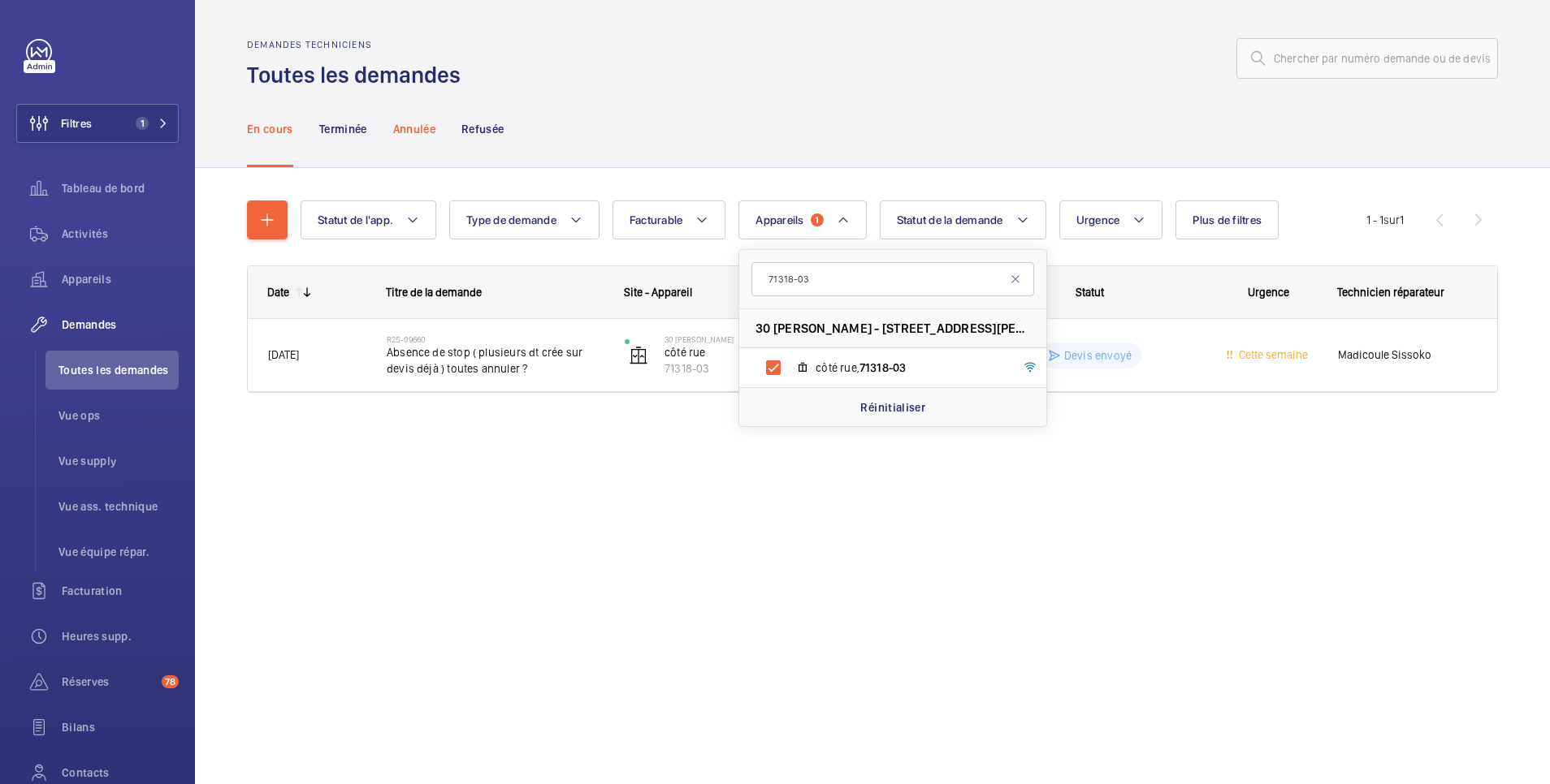
click at [421, 128] on p "Annulée" at bounding box center [414, 128] width 42 height 16
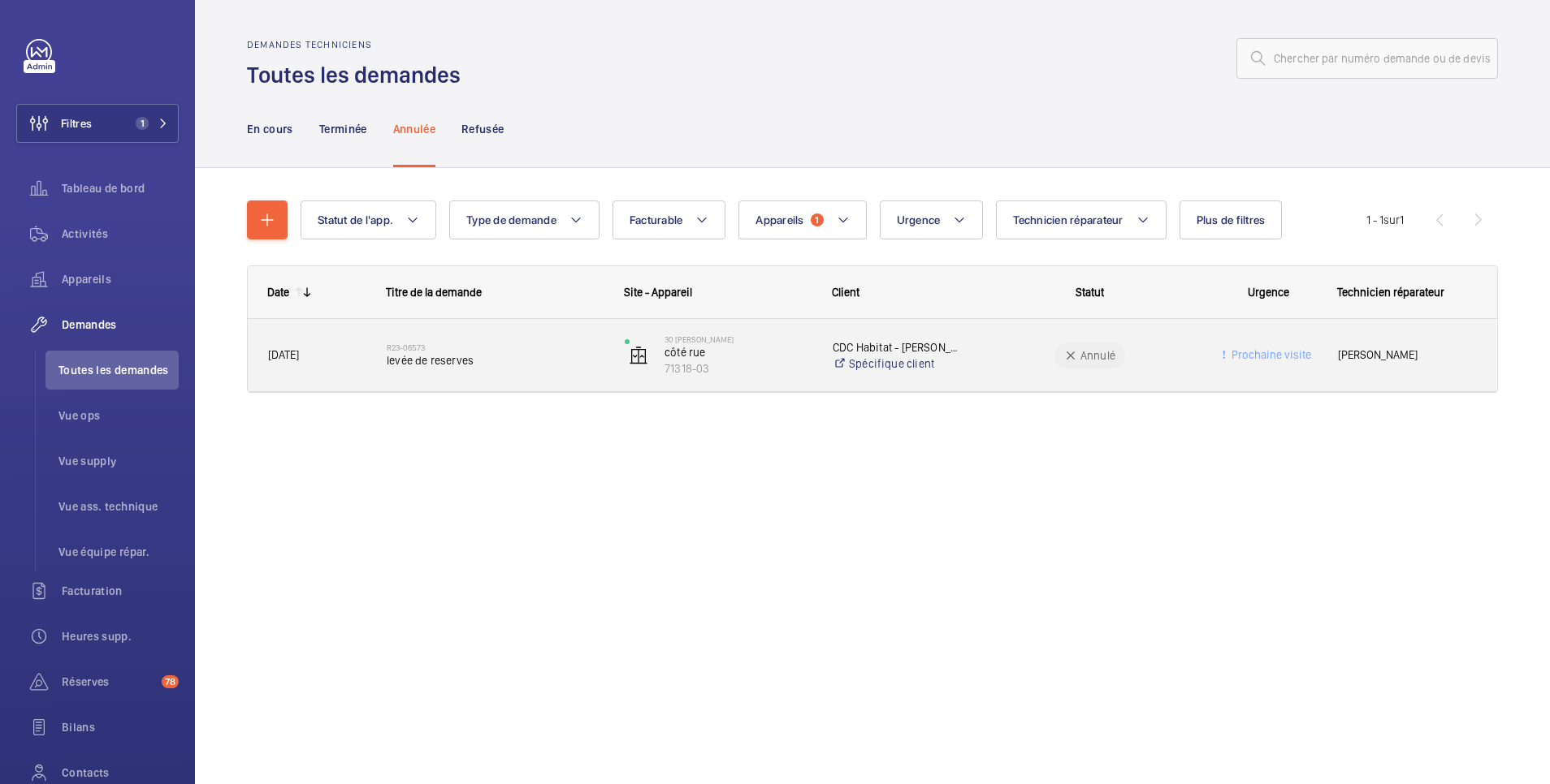
click at [1024, 353] on wm-front-pills-cell "Annulé" at bounding box center [1089, 356] width 217 height 26
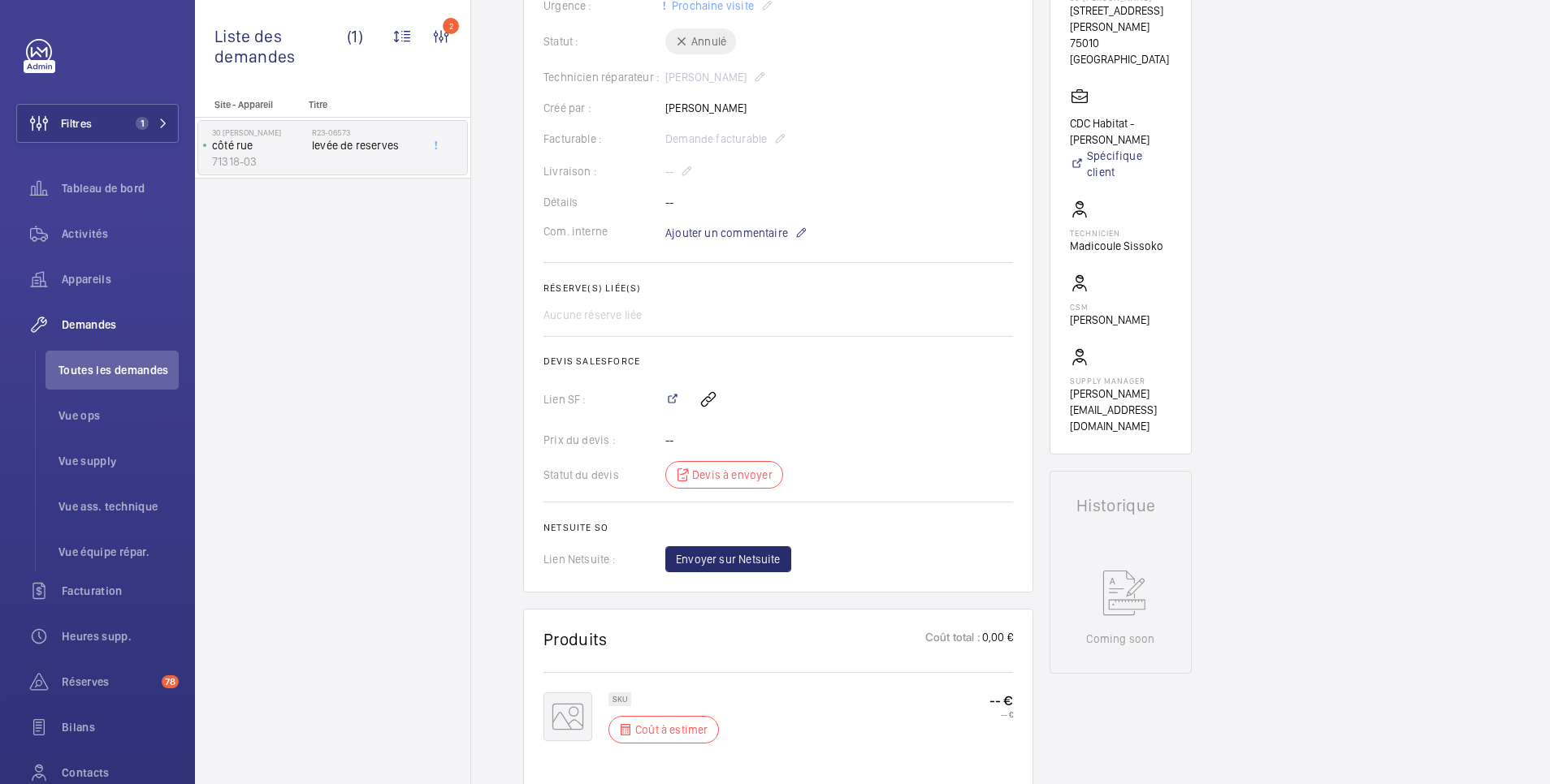
scroll to position [649, 0]
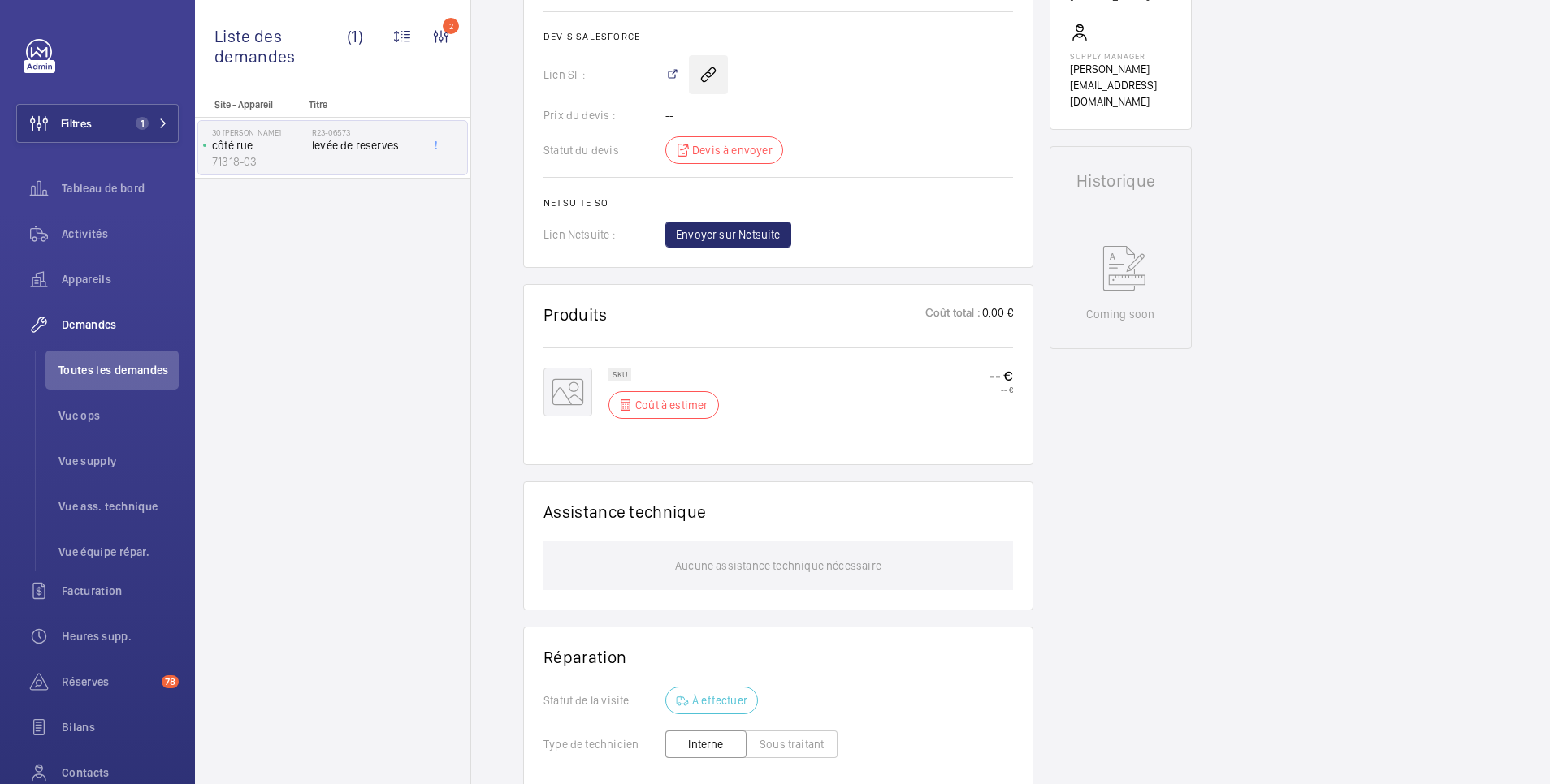
click at [706, 90] on wm-front-icon-button at bounding box center [709, 75] width 39 height 39
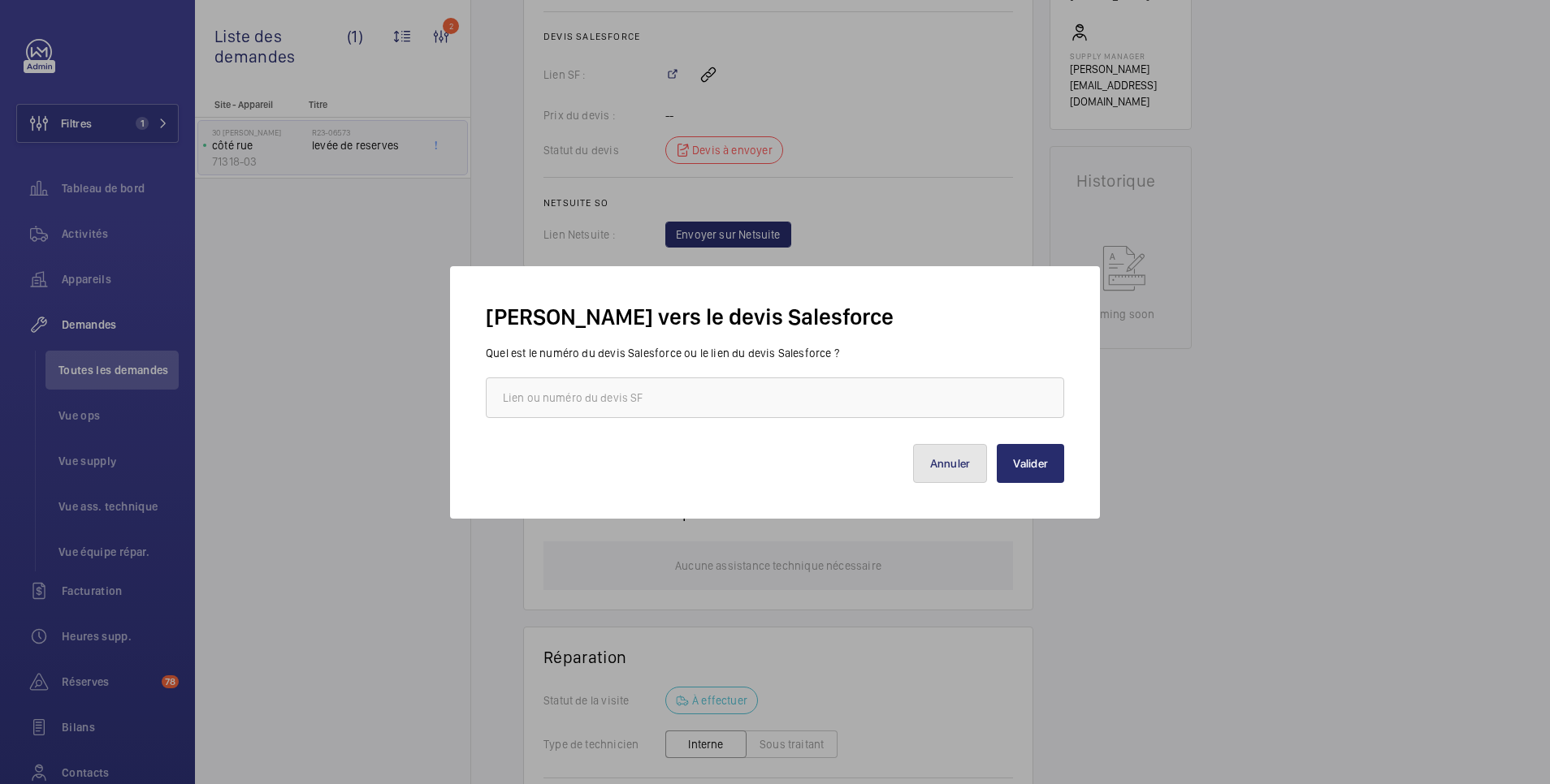
click at [951, 464] on button "Annuler" at bounding box center [950, 464] width 75 height 39
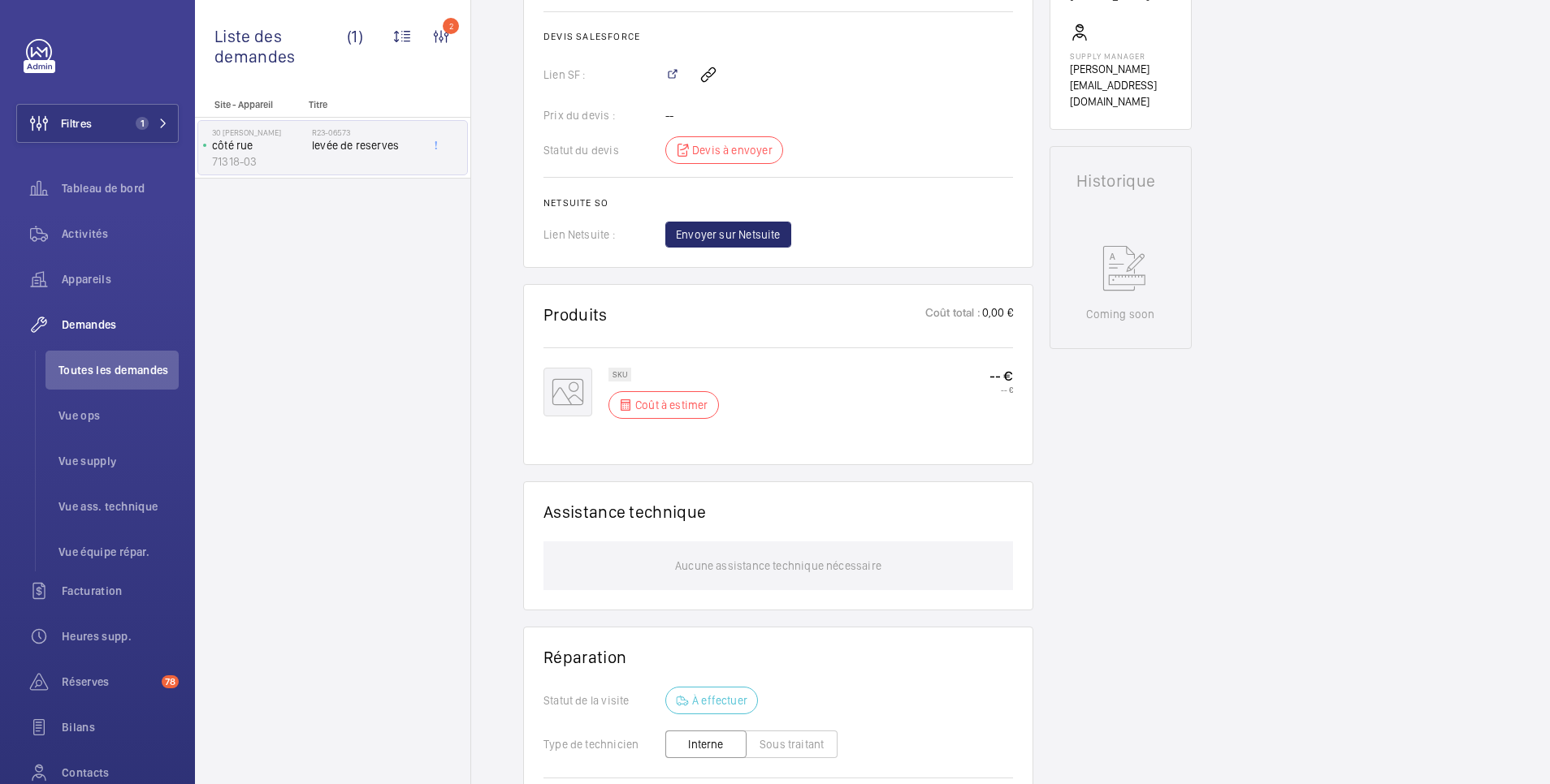
click at [672, 81] on mat-icon at bounding box center [672, 75] width 13 height 13
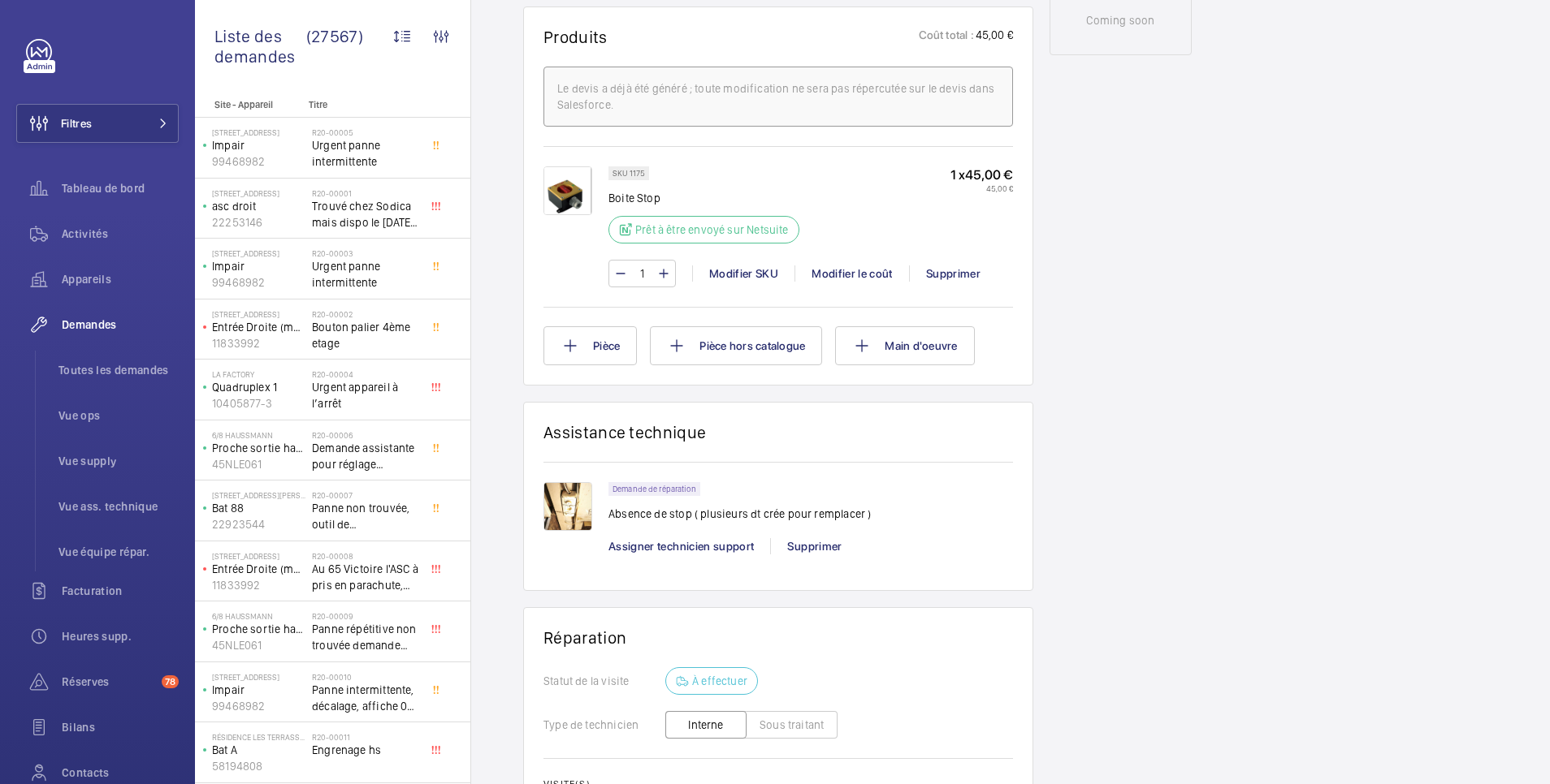
scroll to position [974, 0]
click at [1161, 544] on div "Working côté rue 71318-03 Voir les dernières visites 30 Yves Toudic 30 Rue Yves…" at bounding box center [1120, 99] width 142 height 1771
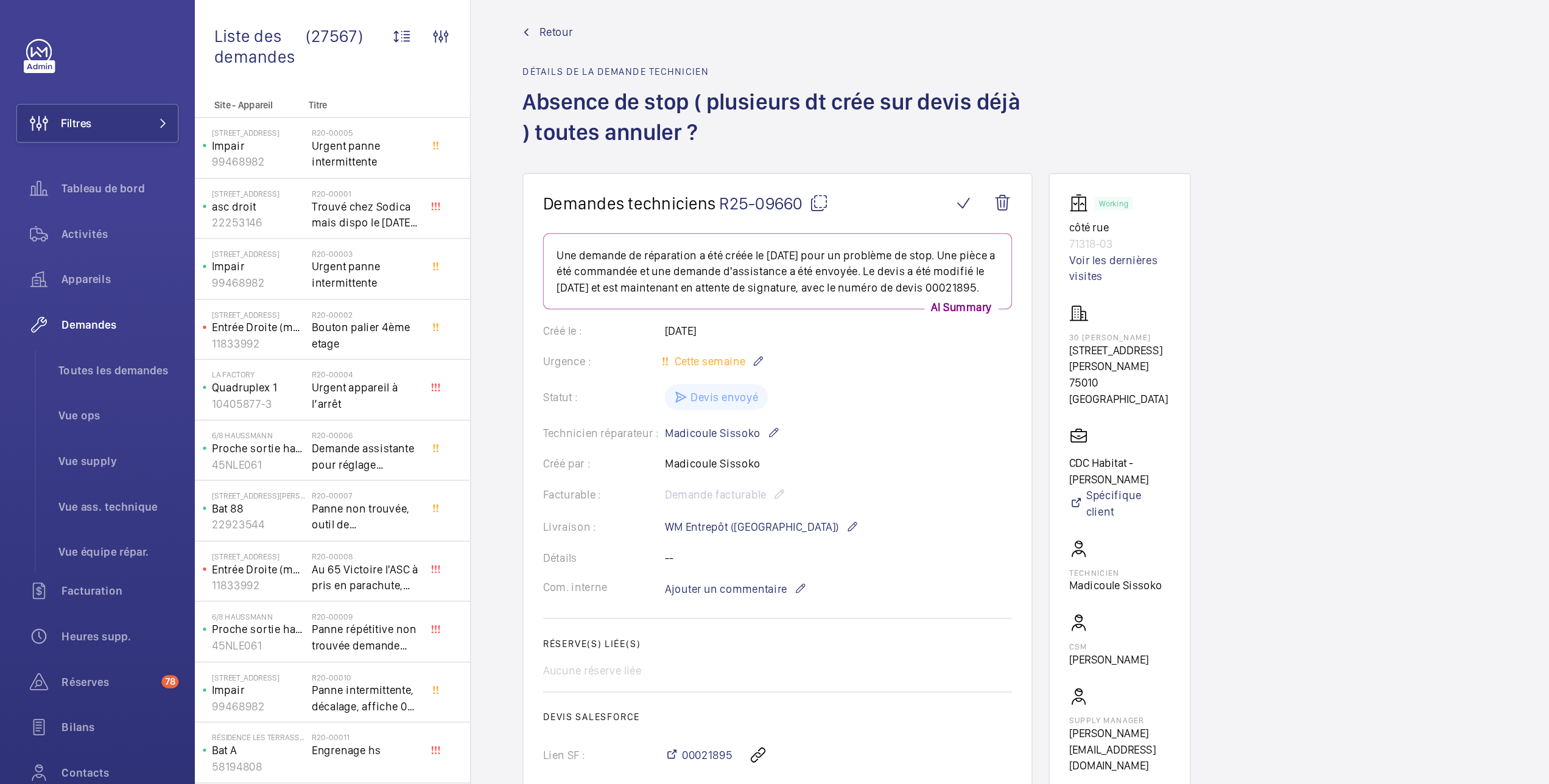
scroll to position [0, 0]
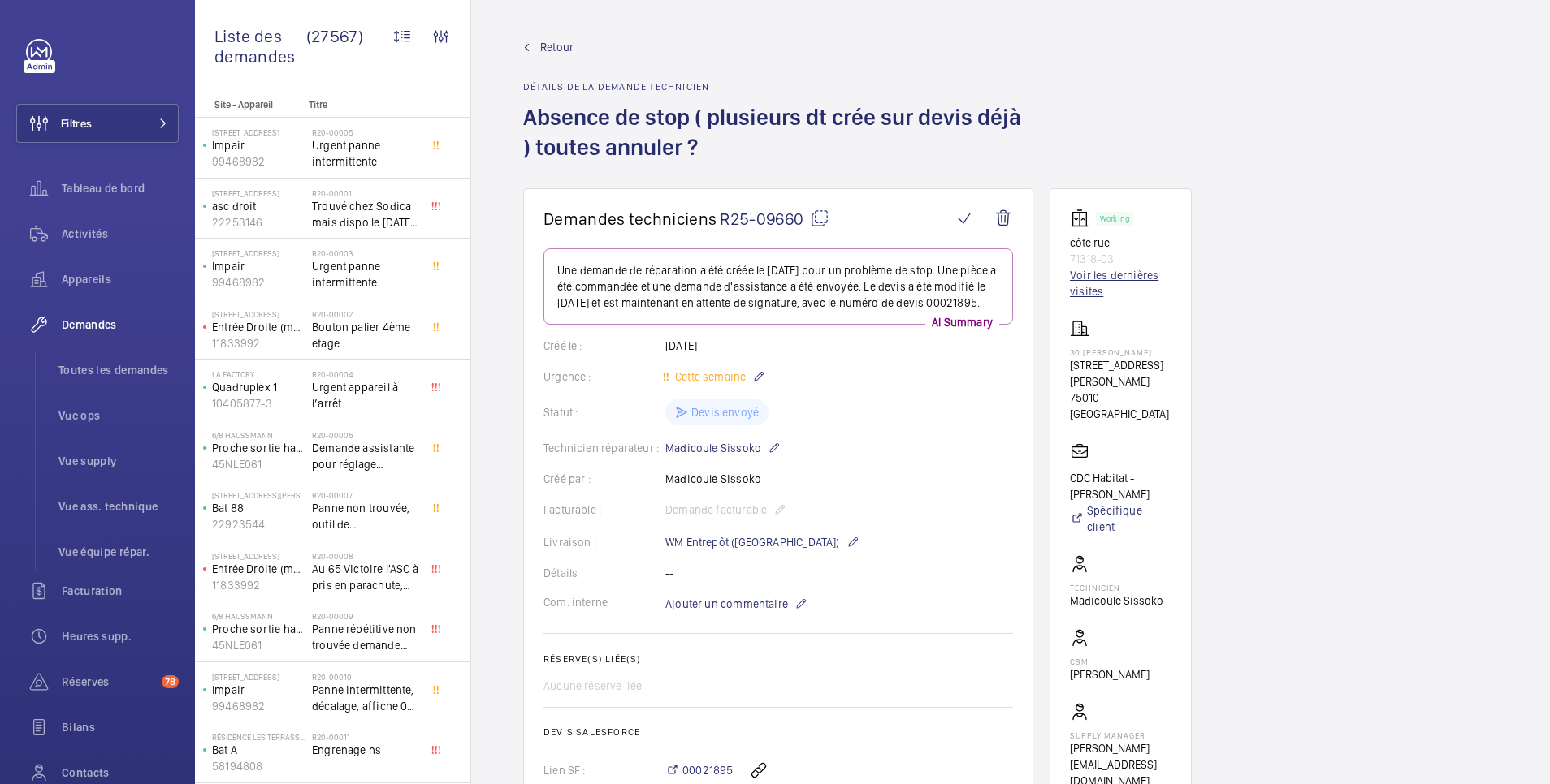
click at [1097, 274] on link "Voir les dernières visites" at bounding box center [1120, 283] width 101 height 33
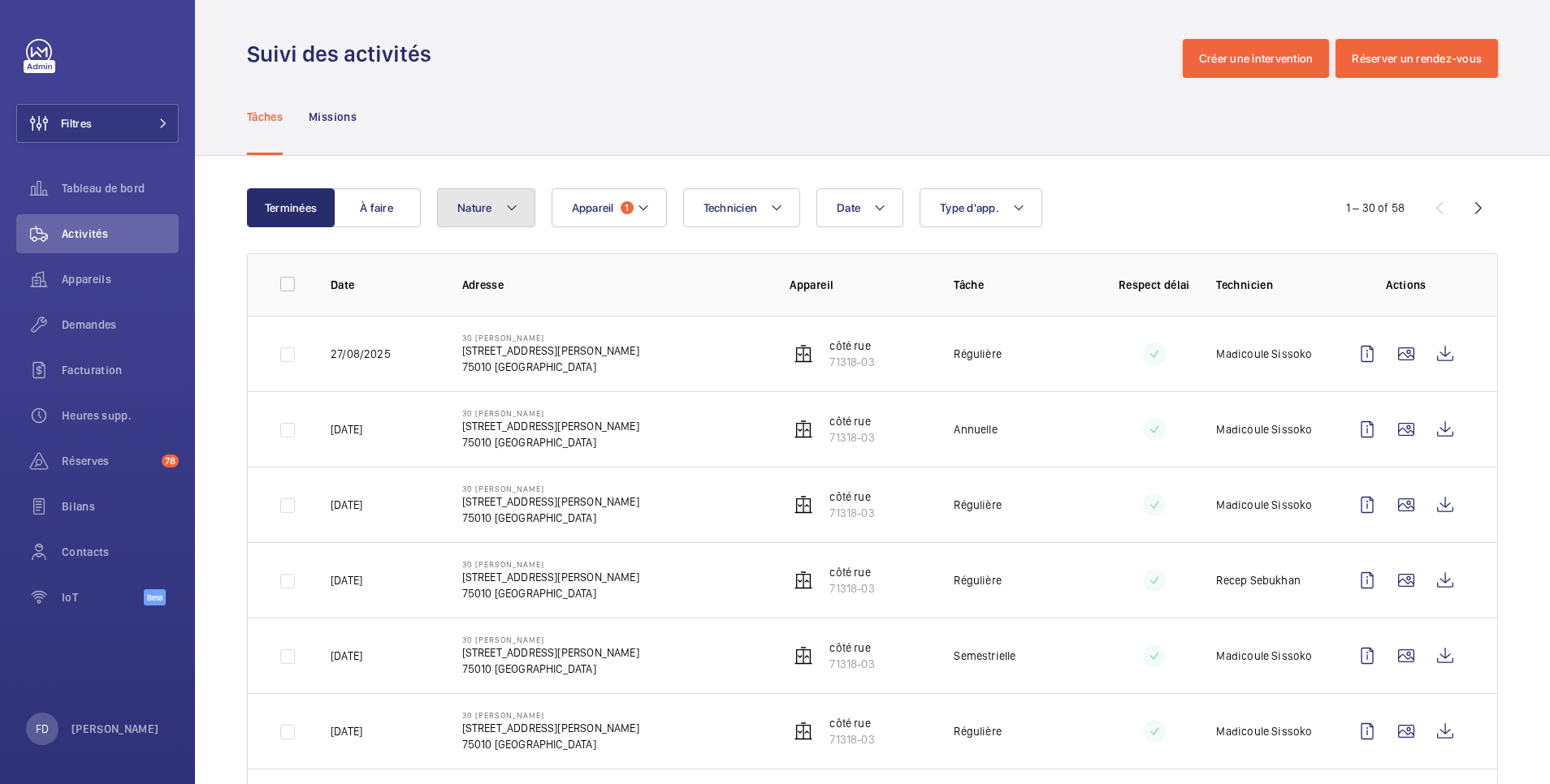
click at [487, 211] on span "Nature" at bounding box center [475, 208] width 35 height 13
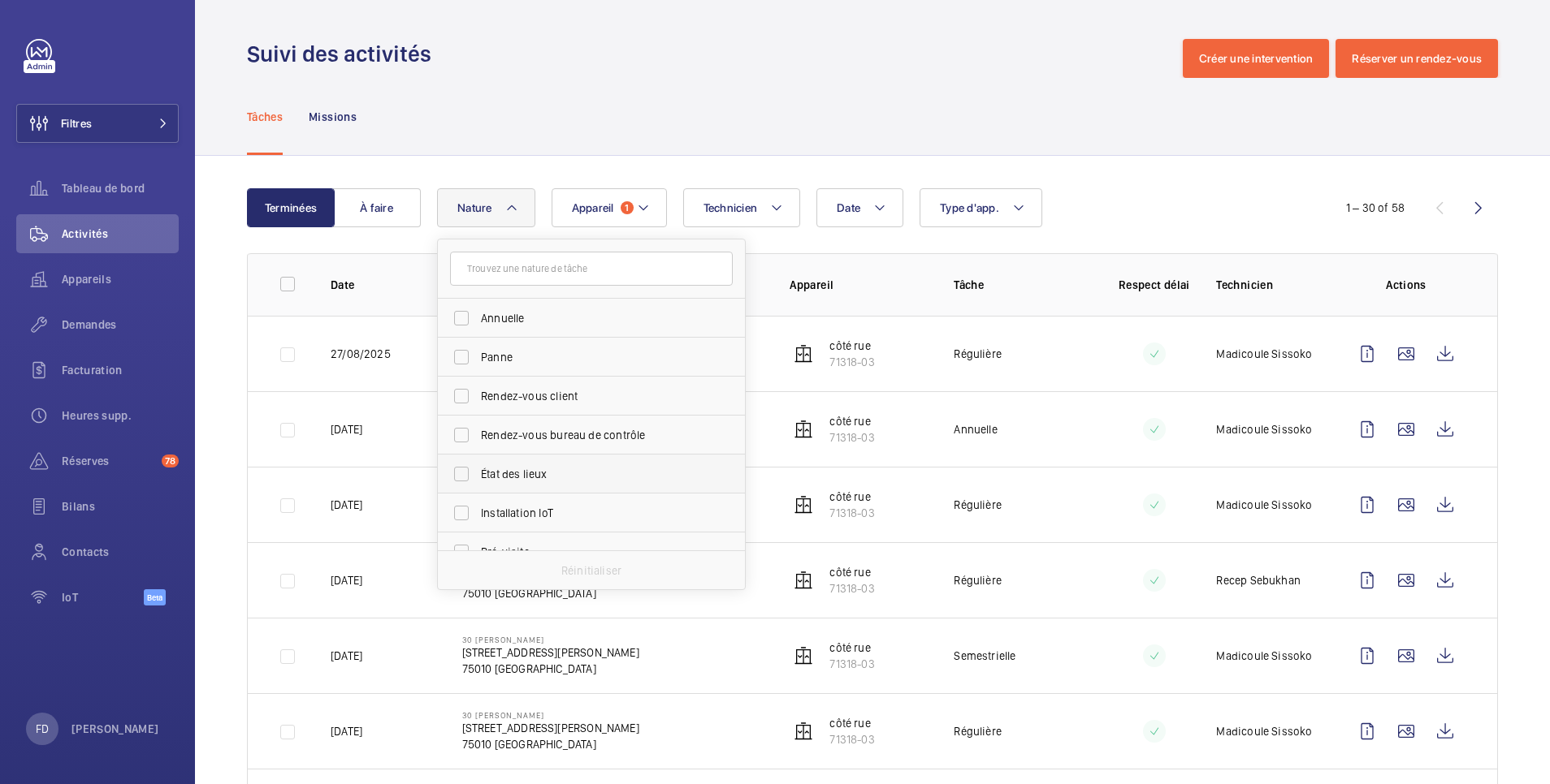
click at [506, 469] on span "État des lieux" at bounding box center [592, 473] width 224 height 16
click at [477, 469] on input "État des lieux" at bounding box center [461, 473] width 33 height 33
checkbox input "true"
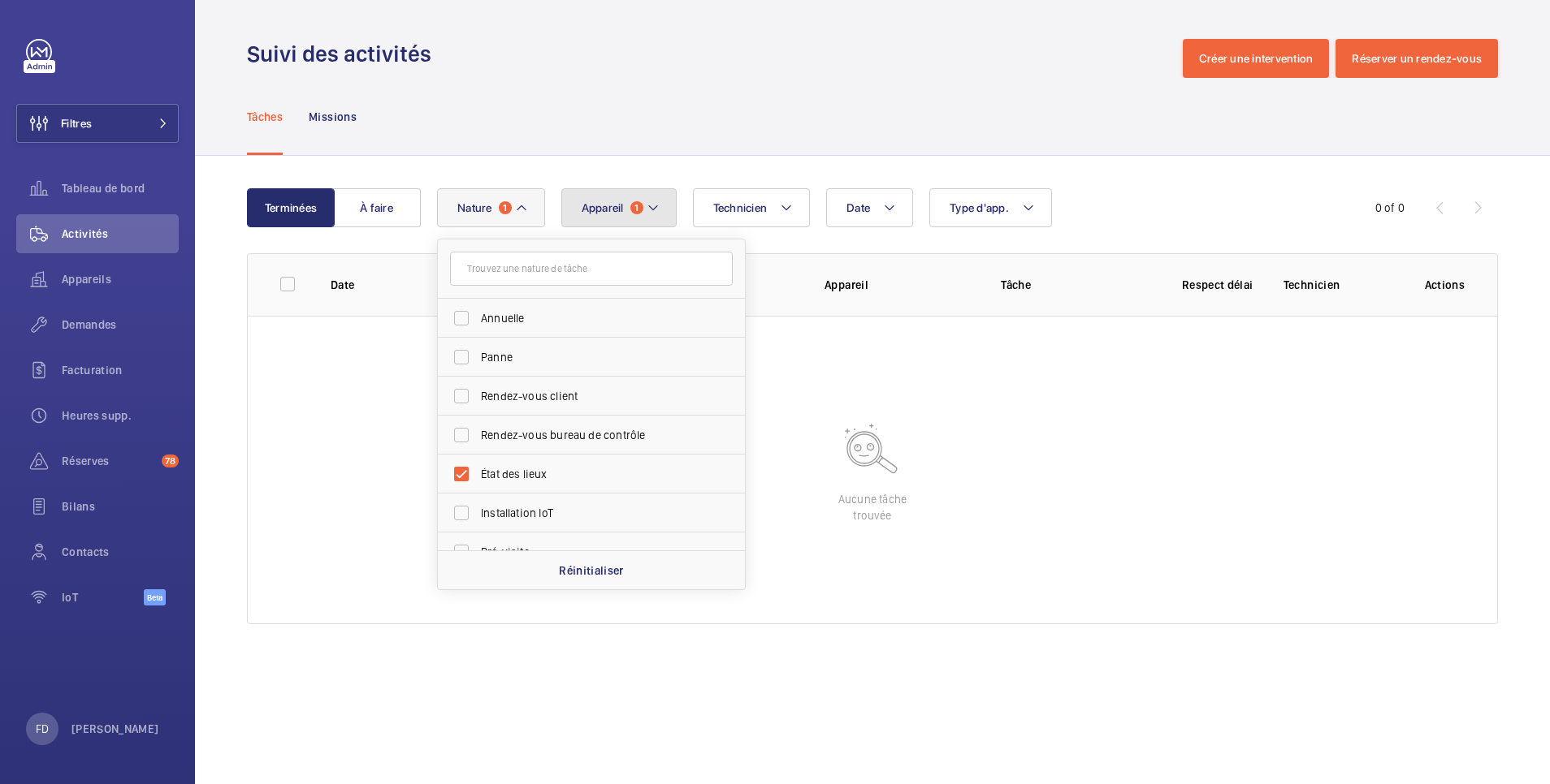
click at [617, 208] on span "Appareil" at bounding box center [602, 208] width 42 height 13
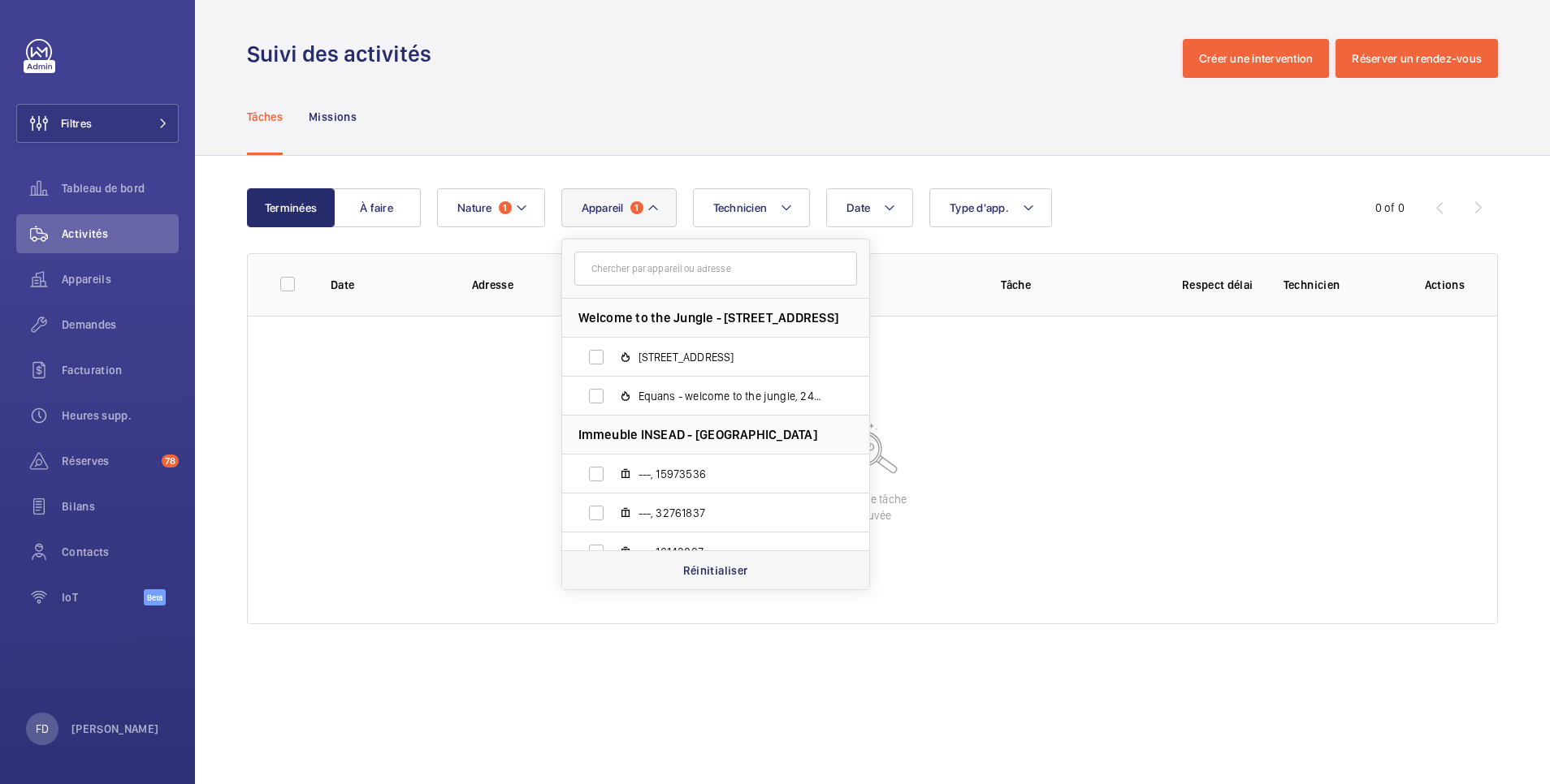
click at [709, 568] on p "Réinitialiser" at bounding box center [715, 570] width 65 height 16
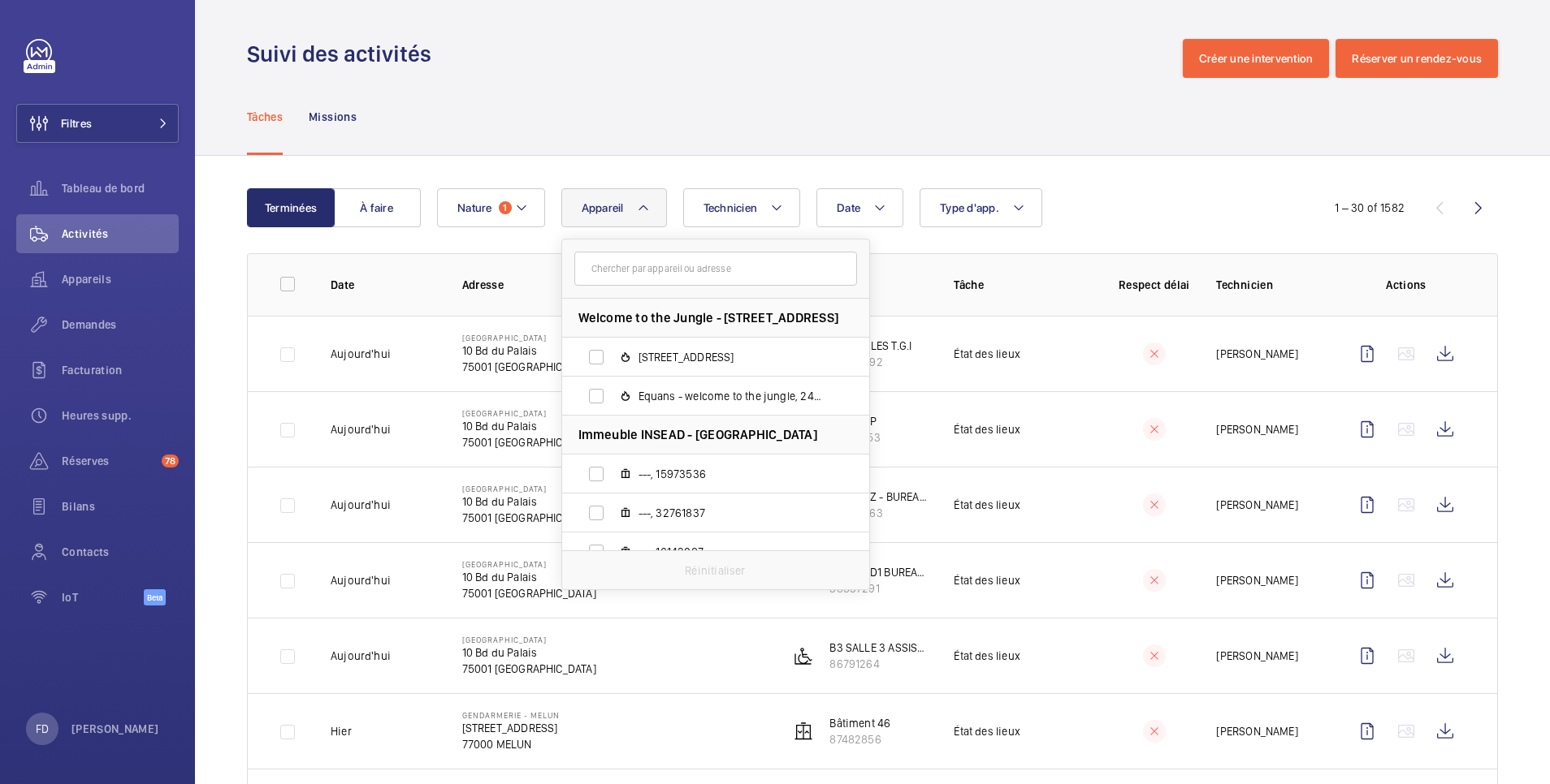
click at [602, 125] on div "Tâches Missions" at bounding box center [872, 116] width 1250 height 77
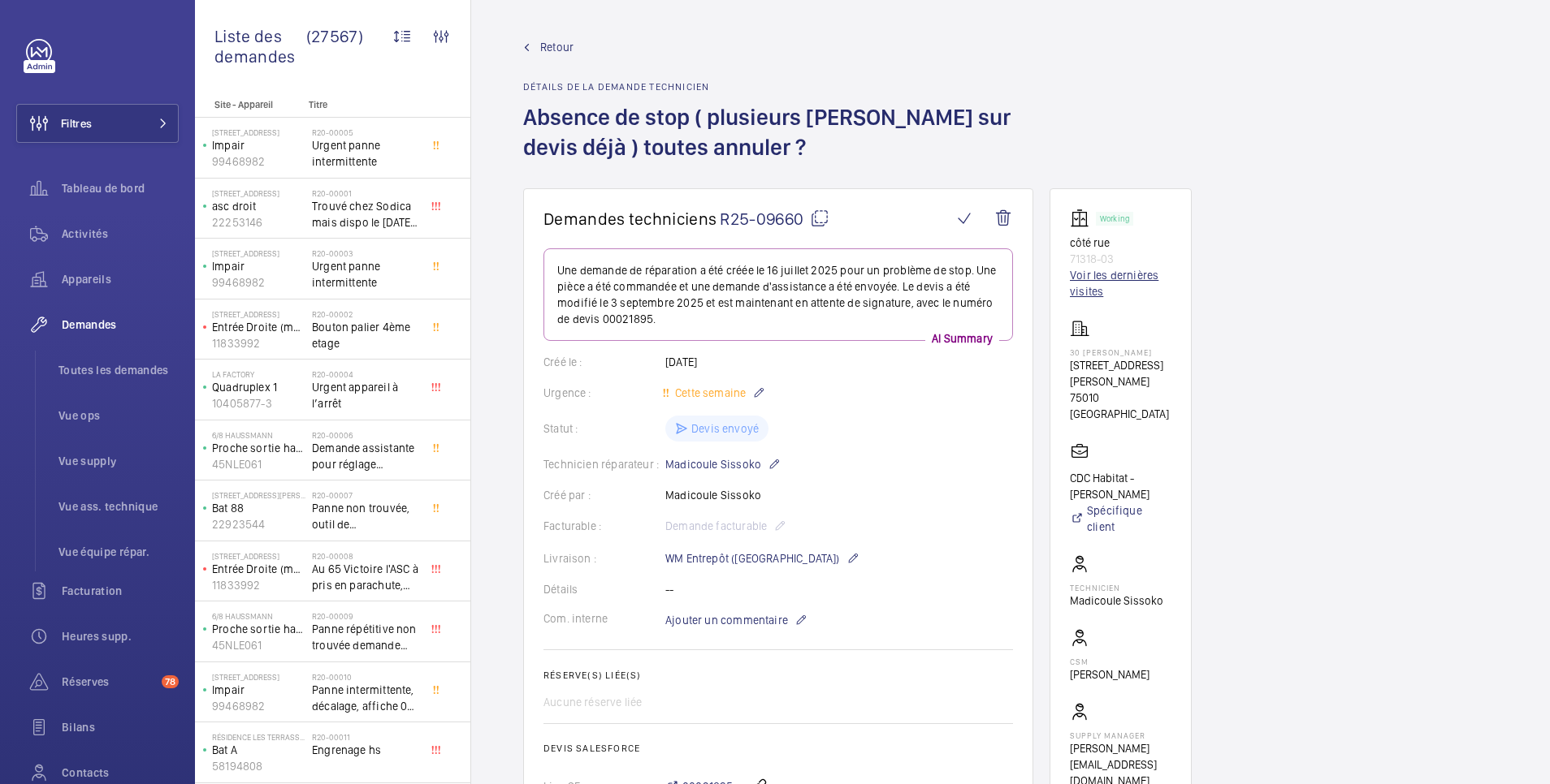
click at [1089, 283] on link "Voir les dernières visites" at bounding box center [1120, 283] width 101 height 33
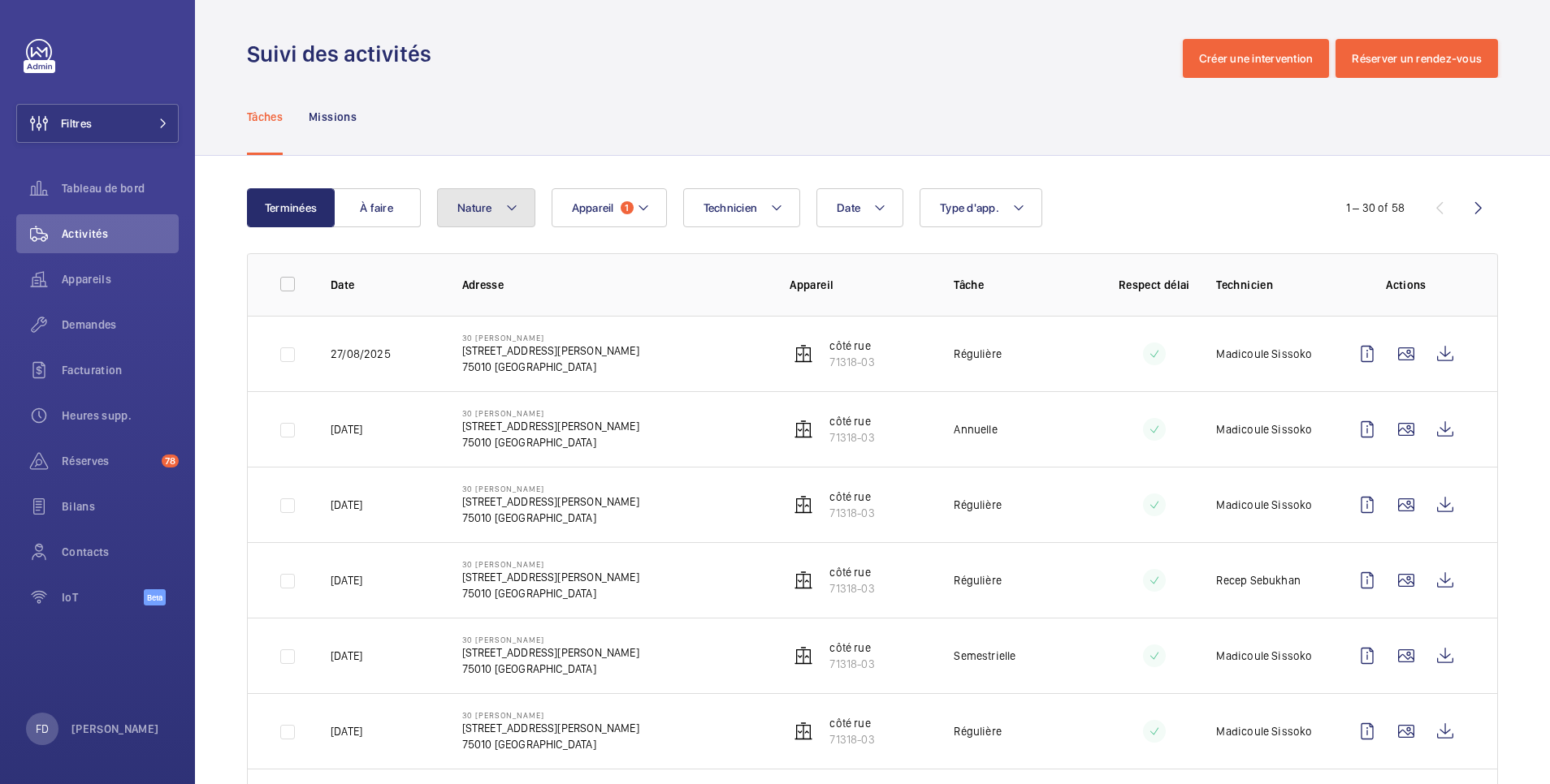
click at [488, 219] on button "Nature" at bounding box center [486, 208] width 98 height 39
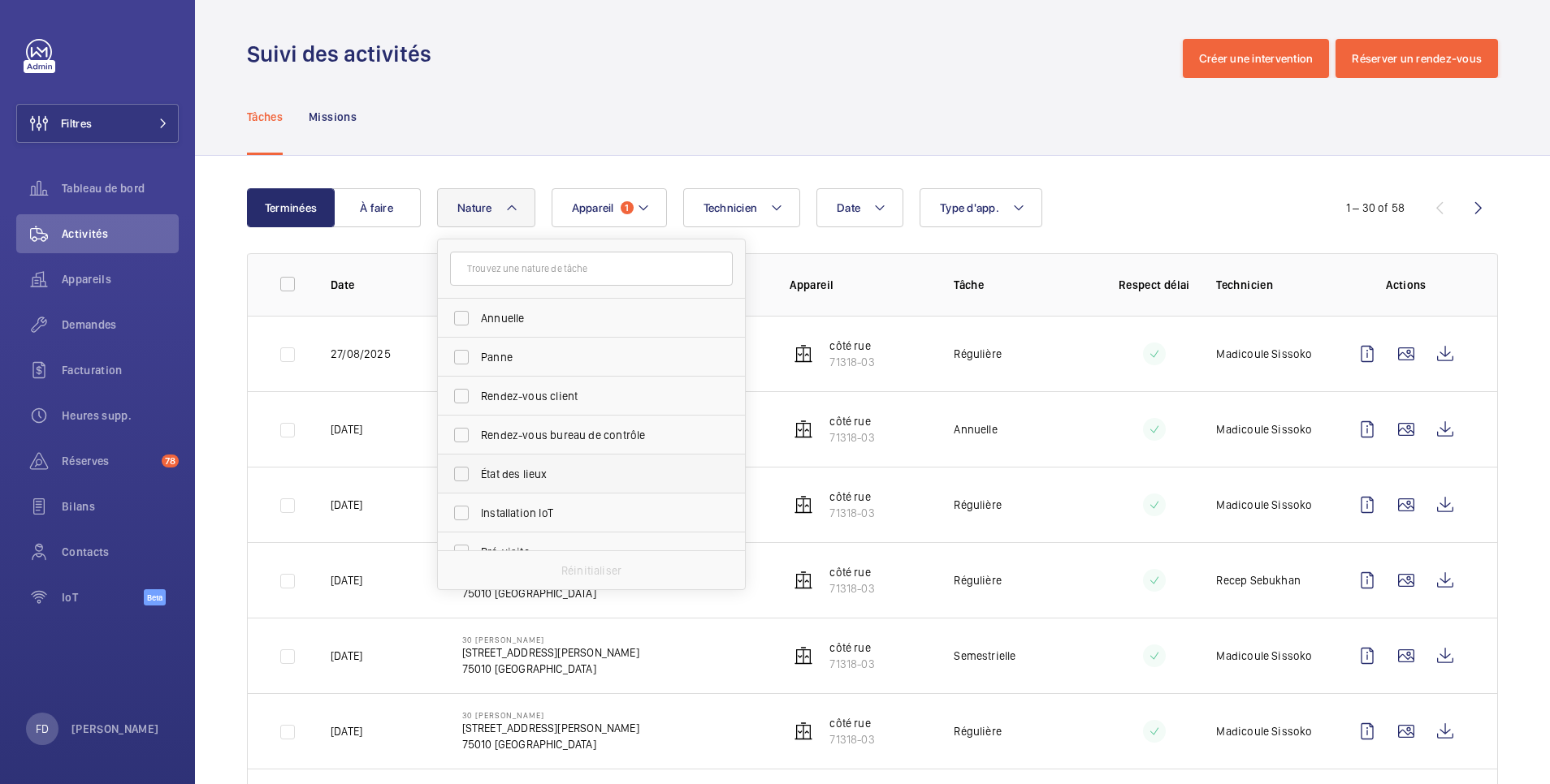
click at [501, 470] on span "État des lieux" at bounding box center [592, 473] width 224 height 16
click at [477, 470] on input "État des lieux" at bounding box center [461, 473] width 33 height 33
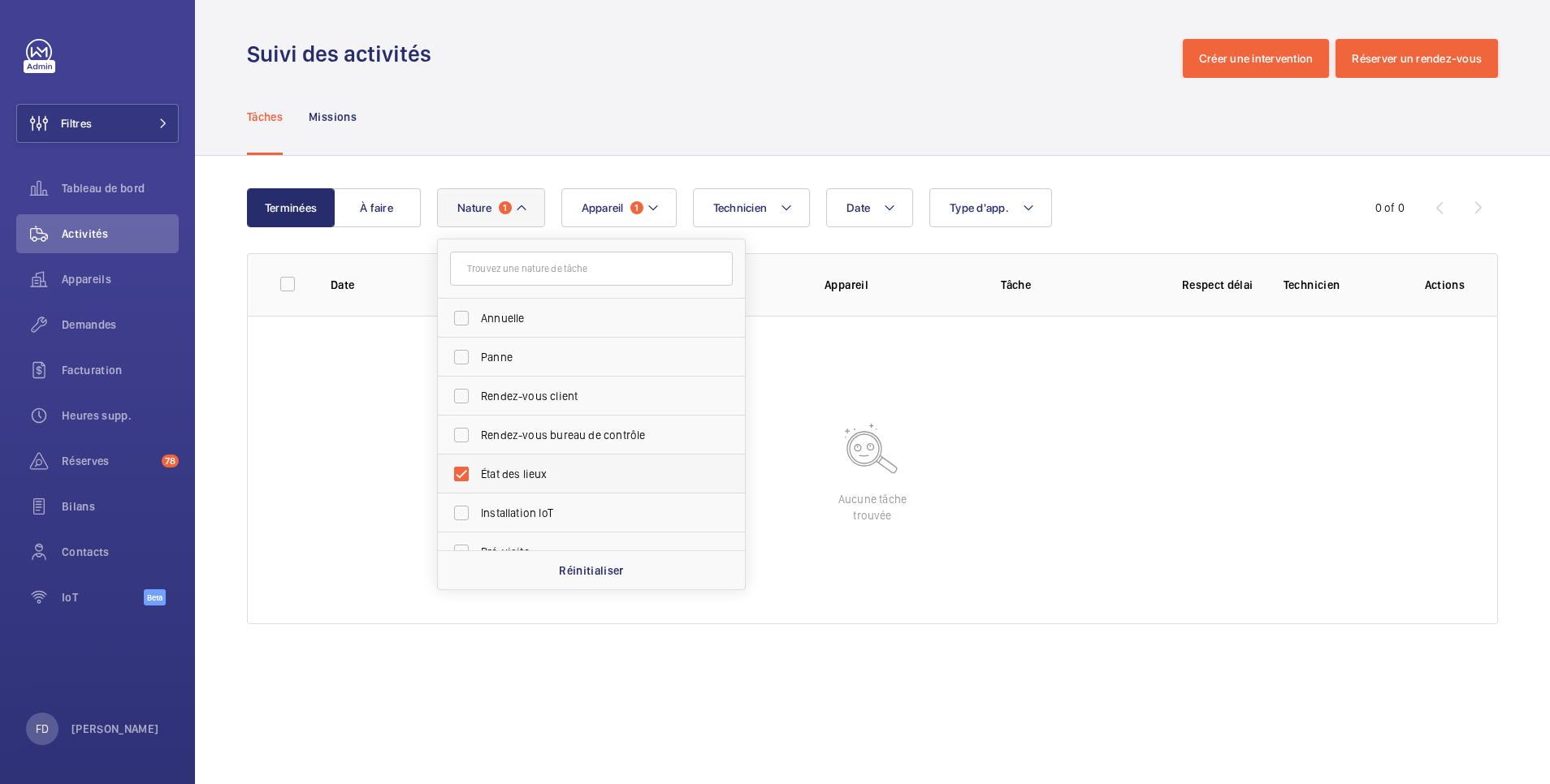
click at [501, 470] on span "État des lieux" at bounding box center [592, 473] width 224 height 16
click at [477, 470] on input "État des lieux" at bounding box center [461, 473] width 33 height 33
checkbox input "false"
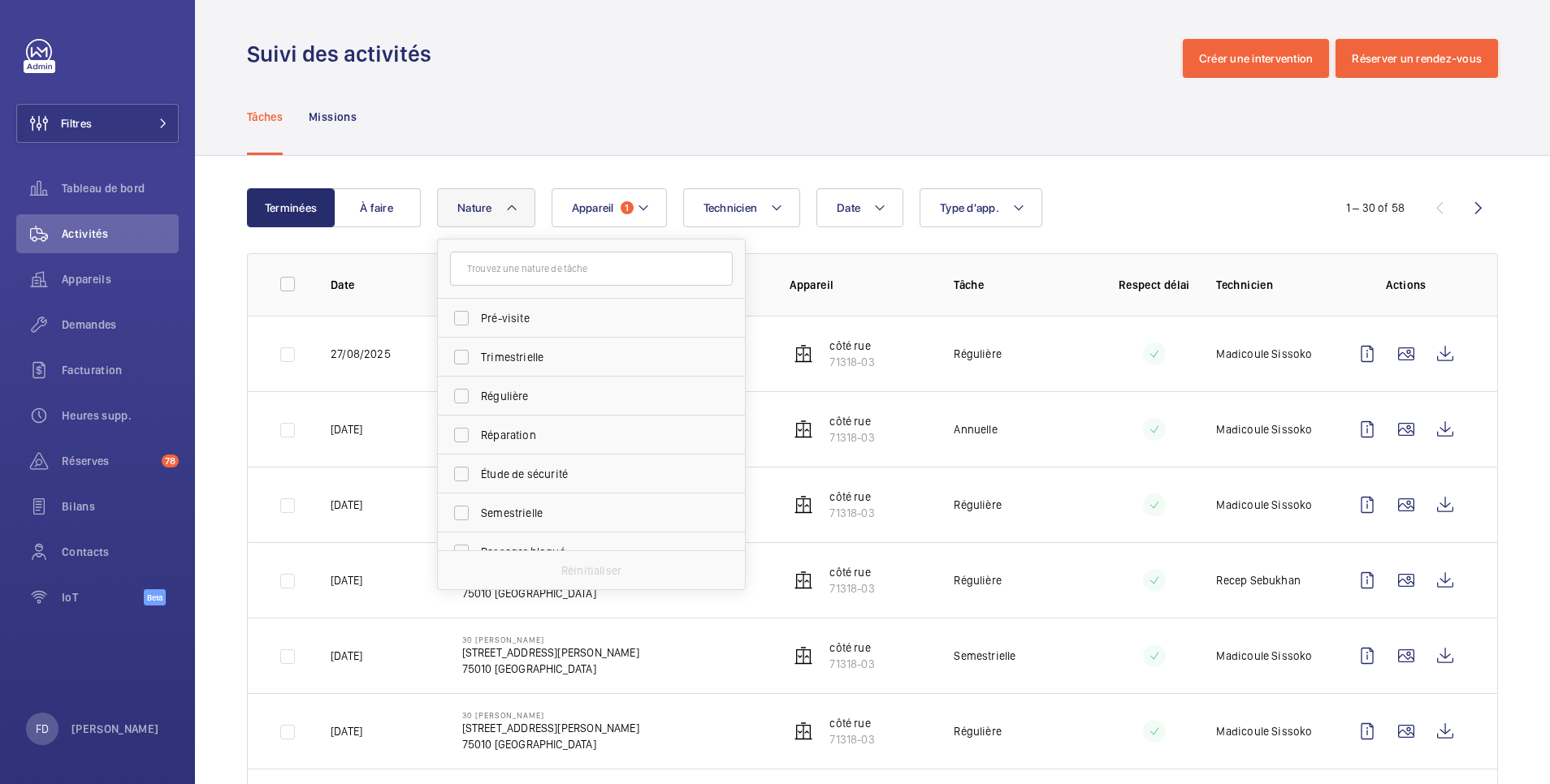
scroll to position [254, 0]
click at [1460, 206] on wm-front-icon-button at bounding box center [1479, 208] width 39 height 39
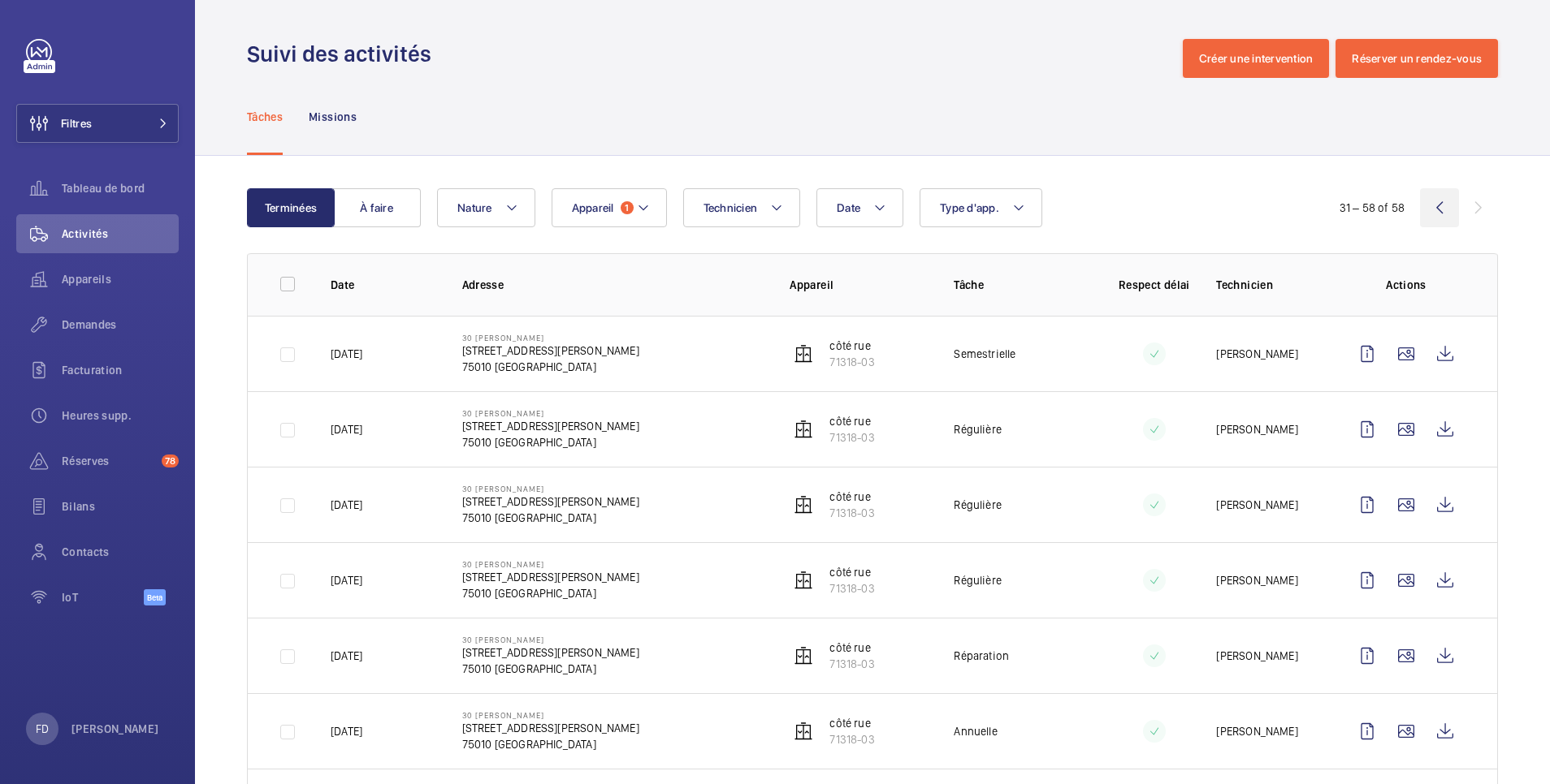
click at [1425, 213] on wm-front-icon-button at bounding box center [1440, 208] width 39 height 39
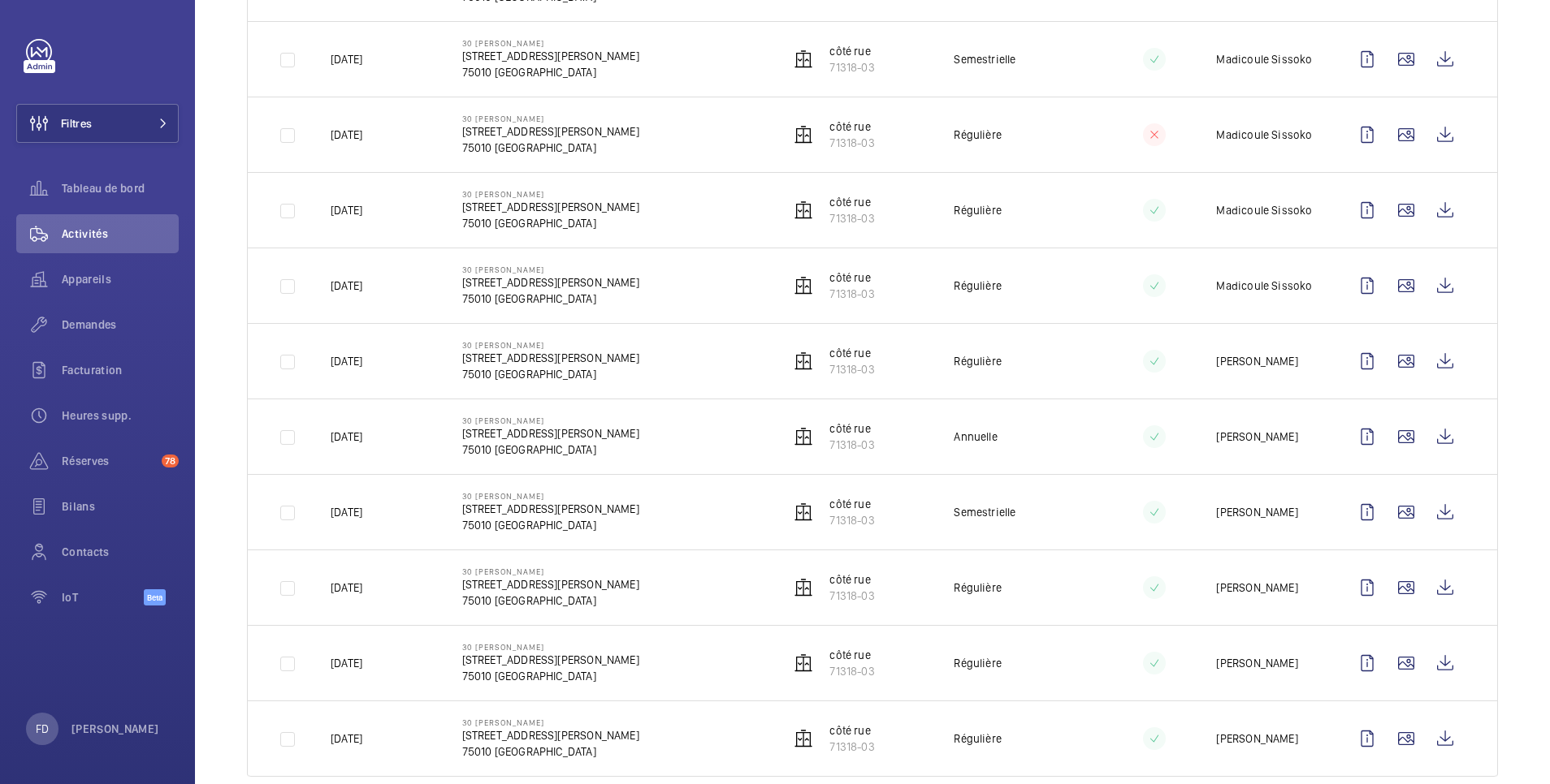
scroll to position [1837, 0]
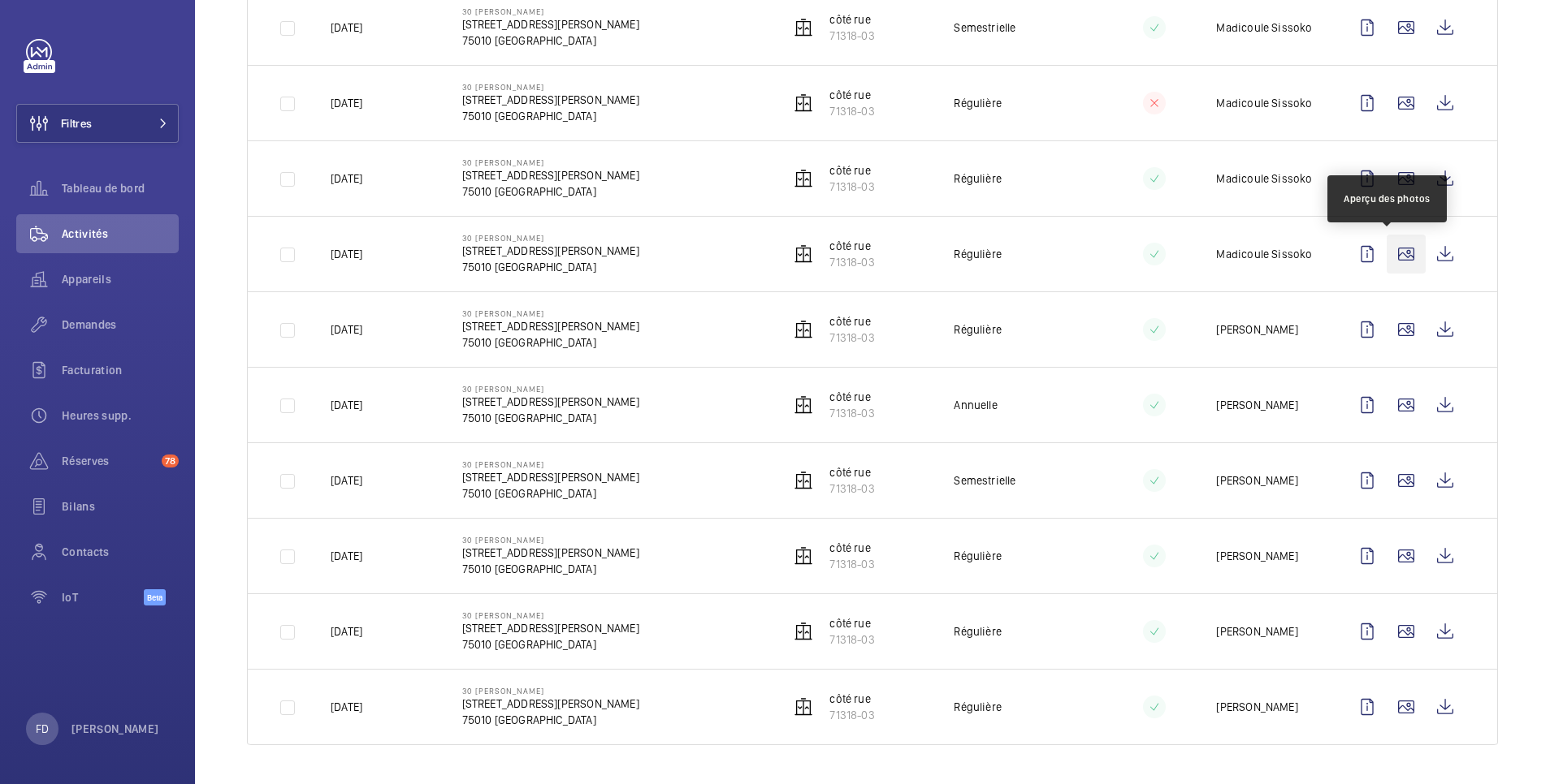
click at [1393, 254] on wm-front-icon-button at bounding box center [1406, 254] width 39 height 39
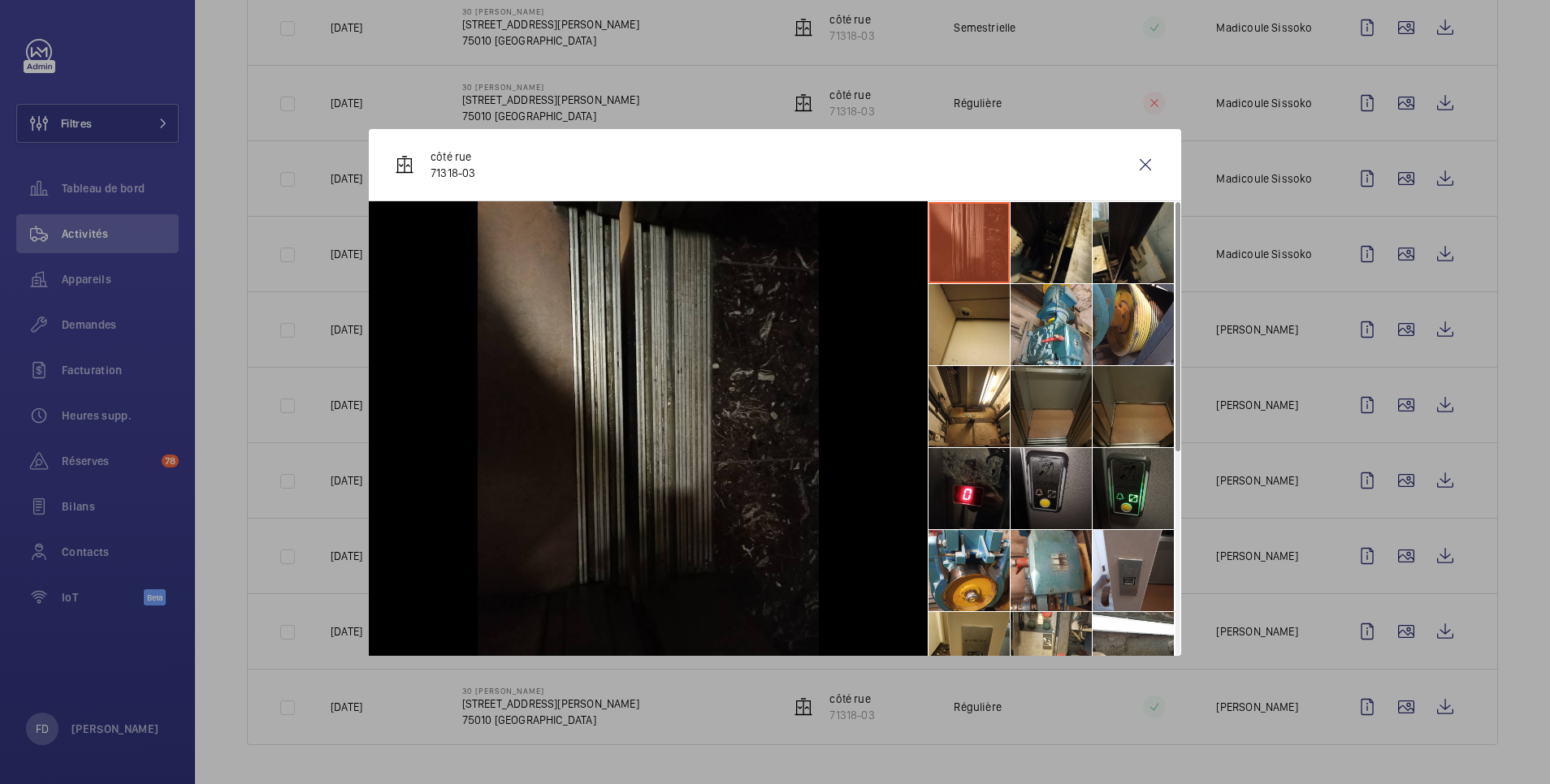
click at [980, 227] on li at bounding box center [969, 242] width 81 height 81
click at [1045, 223] on li at bounding box center [1051, 242] width 81 height 81
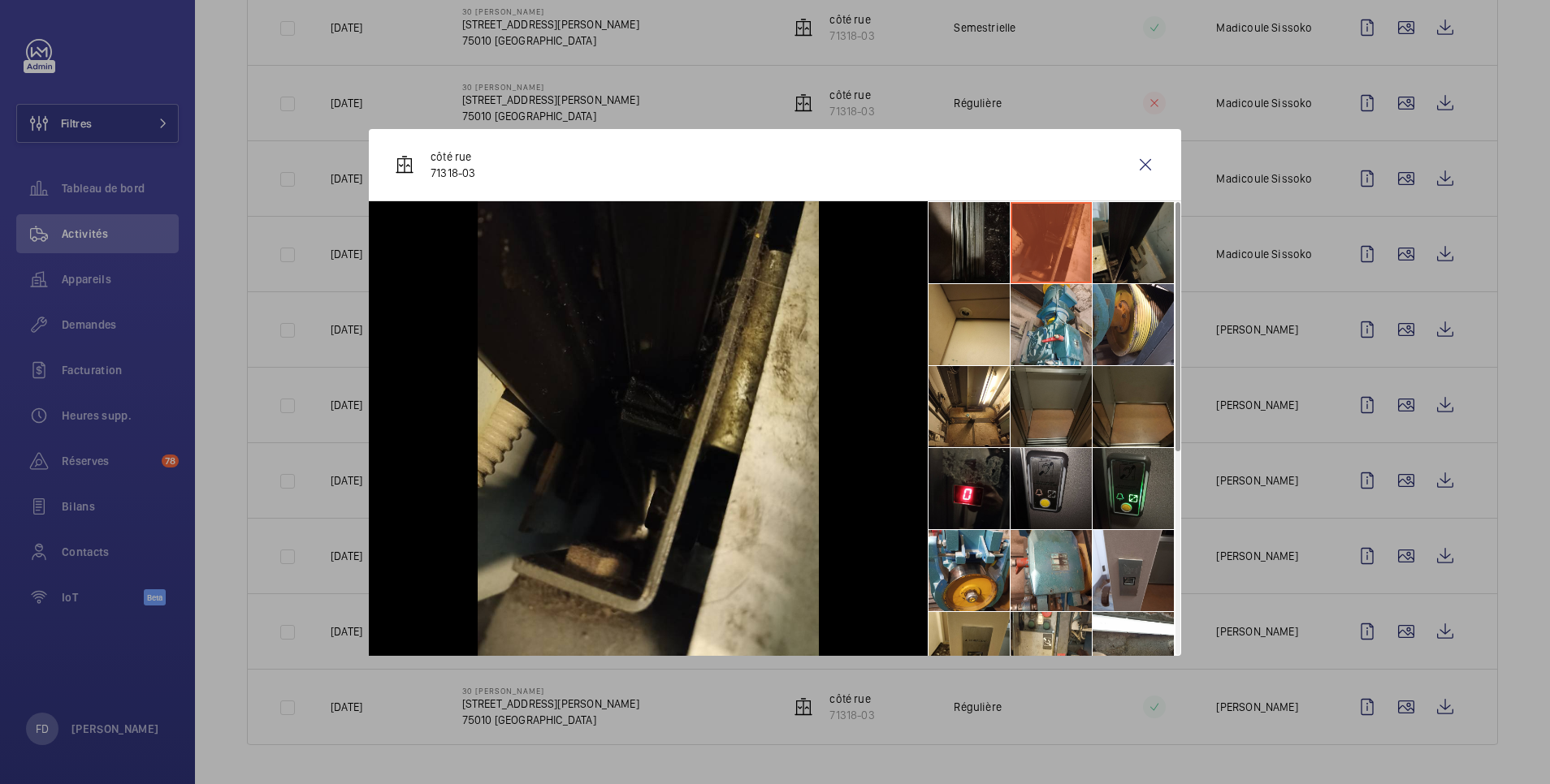
click at [1116, 225] on li at bounding box center [1133, 242] width 81 height 81
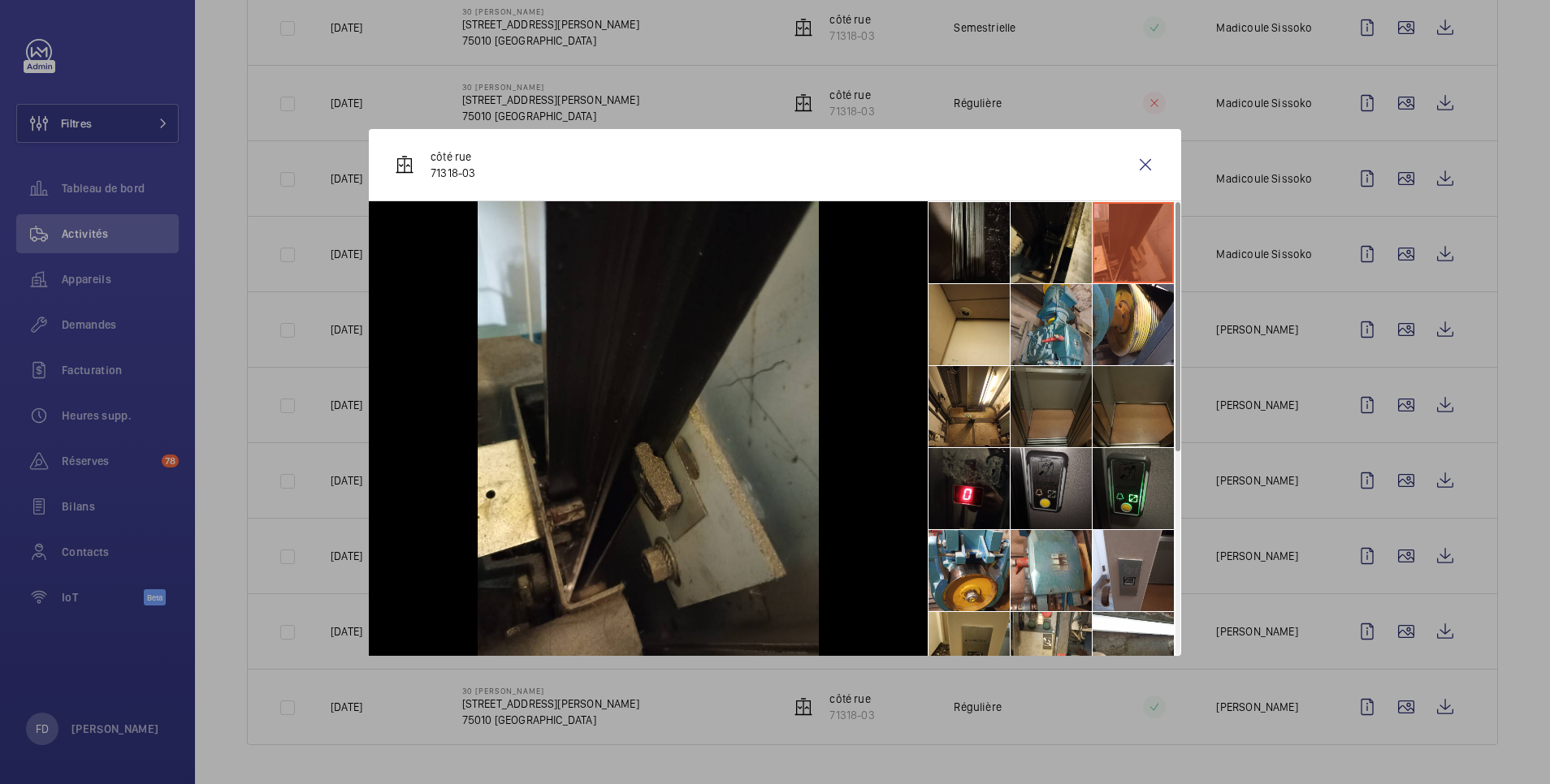
click at [1039, 320] on li at bounding box center [1051, 325] width 81 height 81
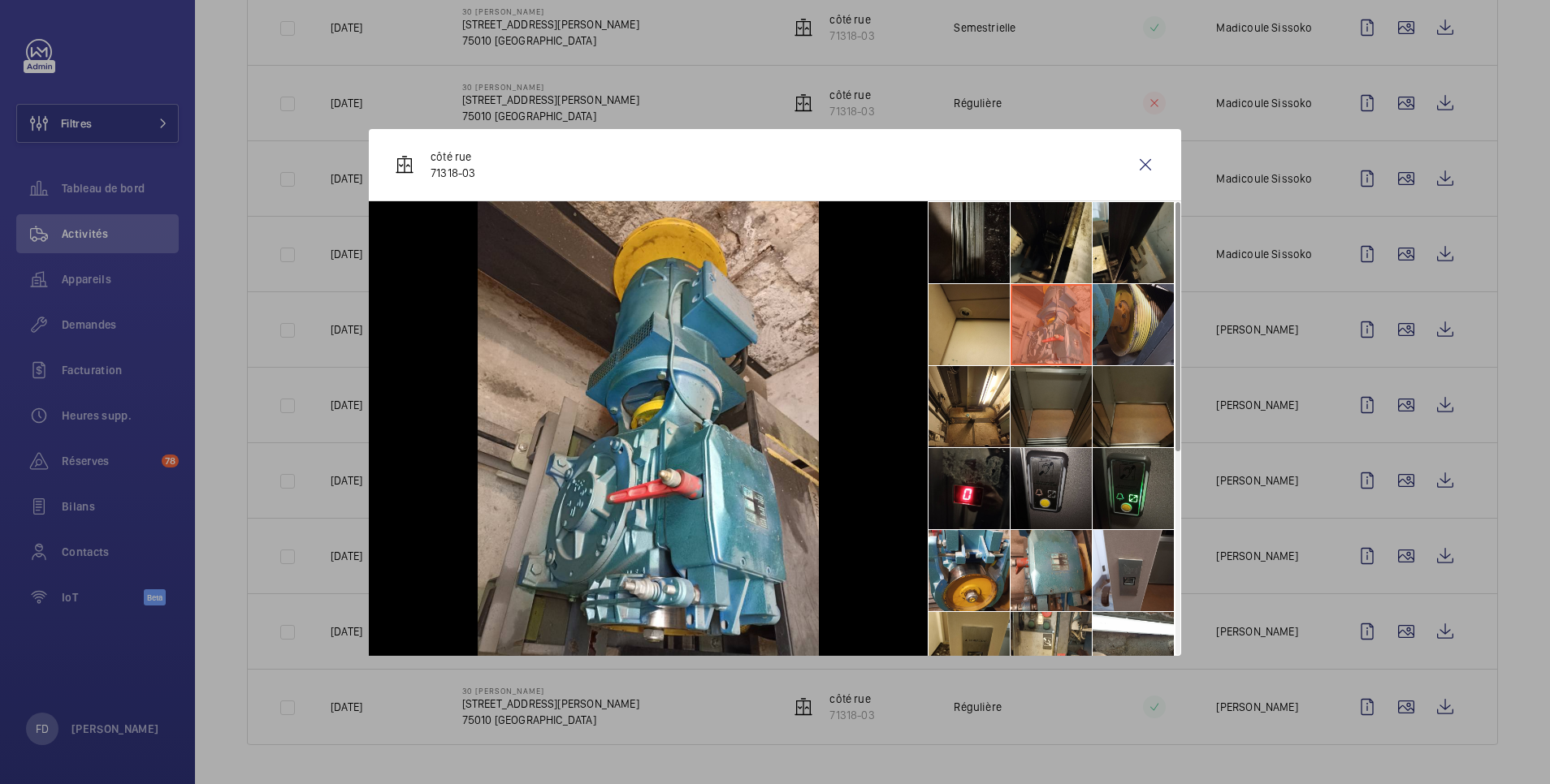
click at [1122, 323] on li at bounding box center [1133, 325] width 81 height 81
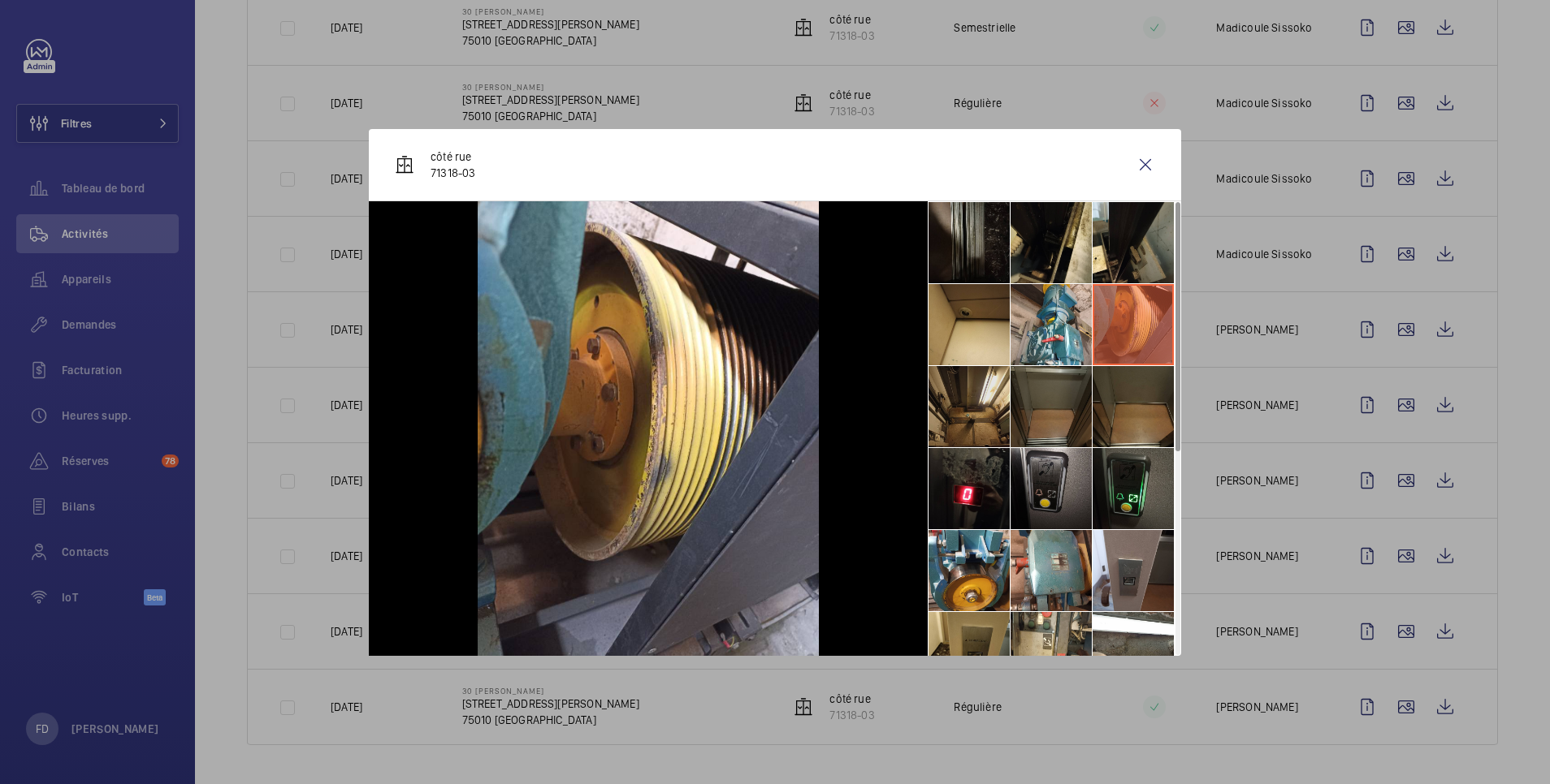
click at [985, 408] on li at bounding box center [969, 406] width 81 height 81
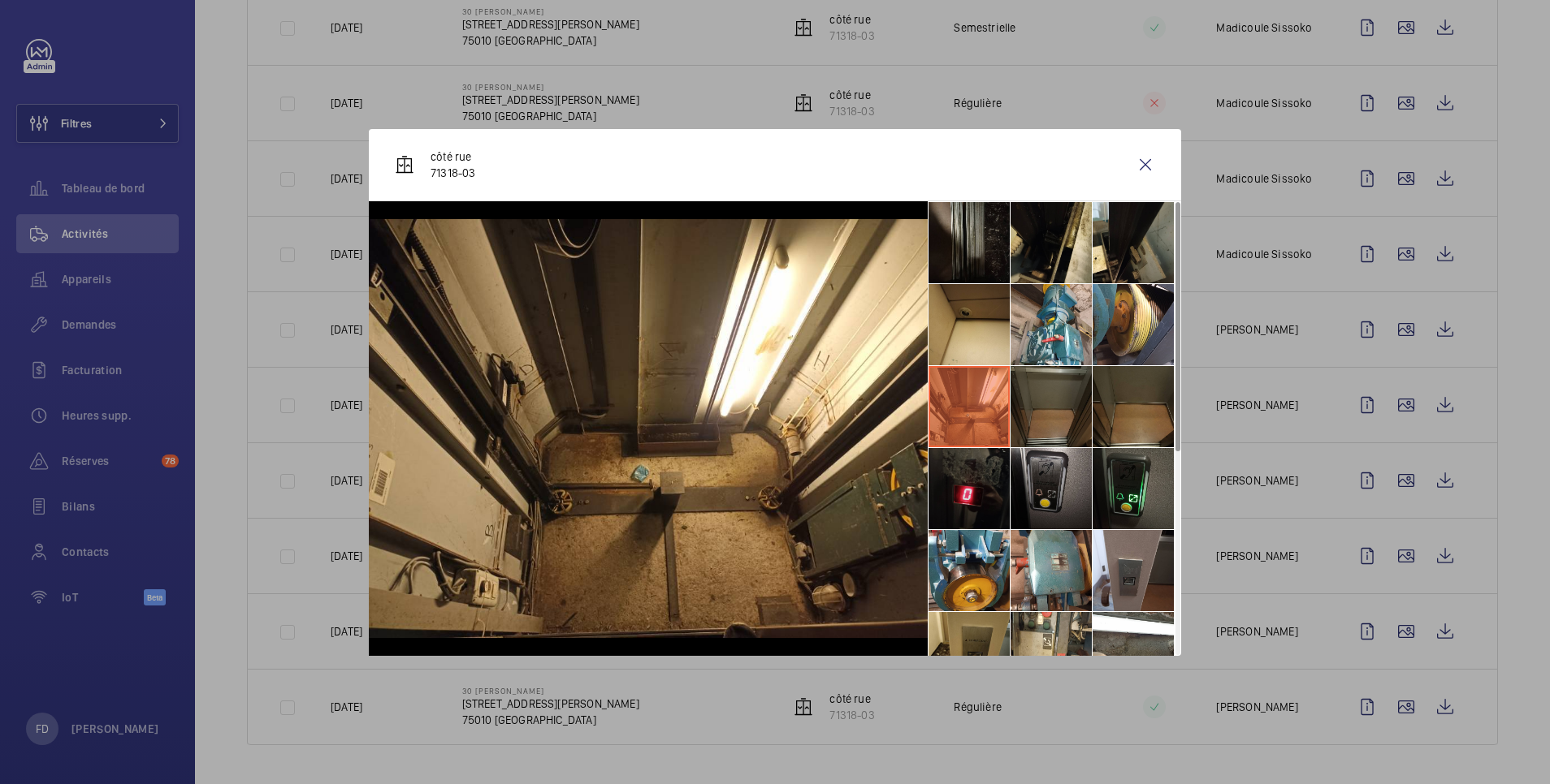
click at [971, 487] on li at bounding box center [969, 488] width 81 height 81
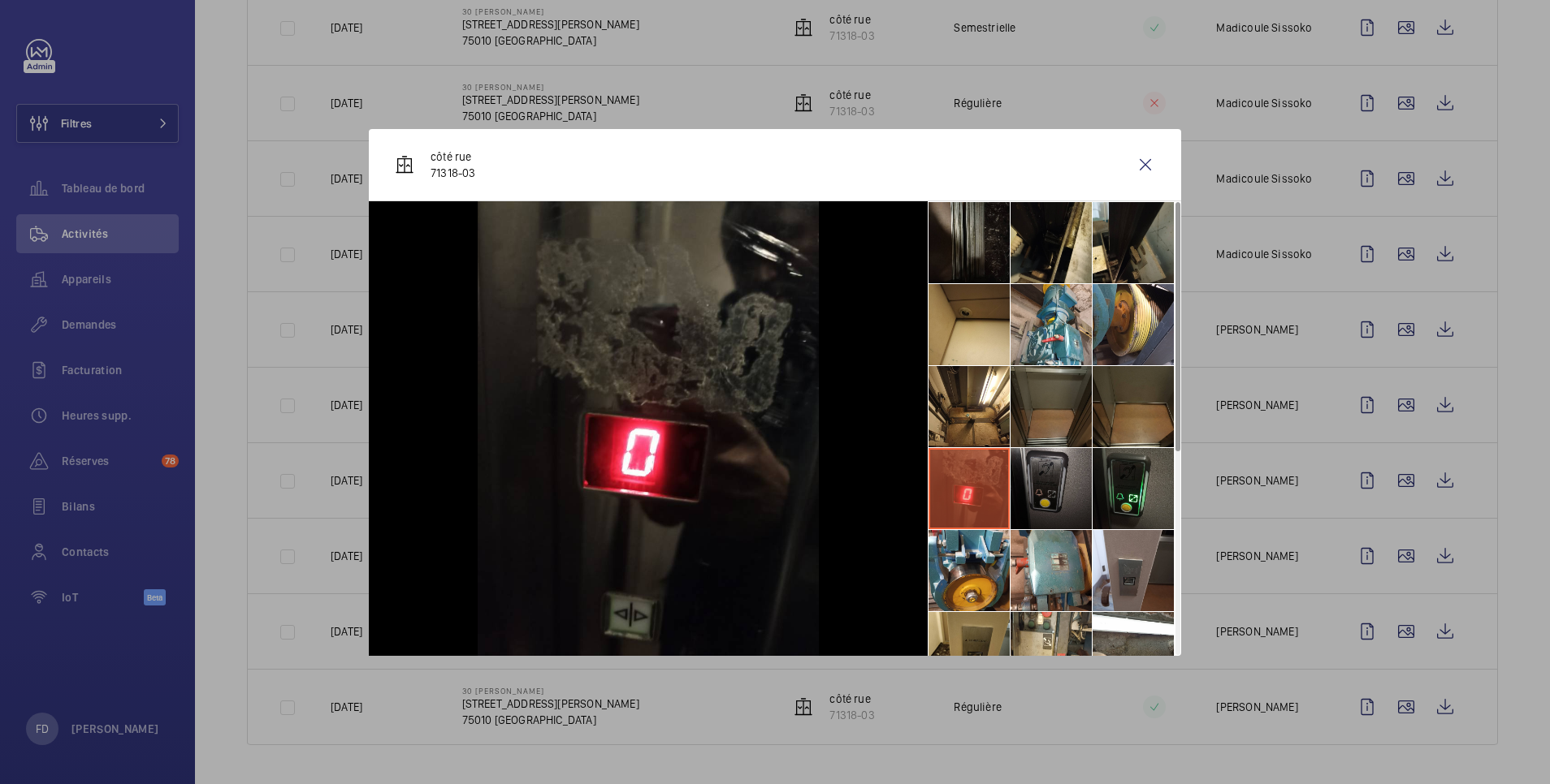
click at [1031, 489] on li at bounding box center [1051, 488] width 81 height 81
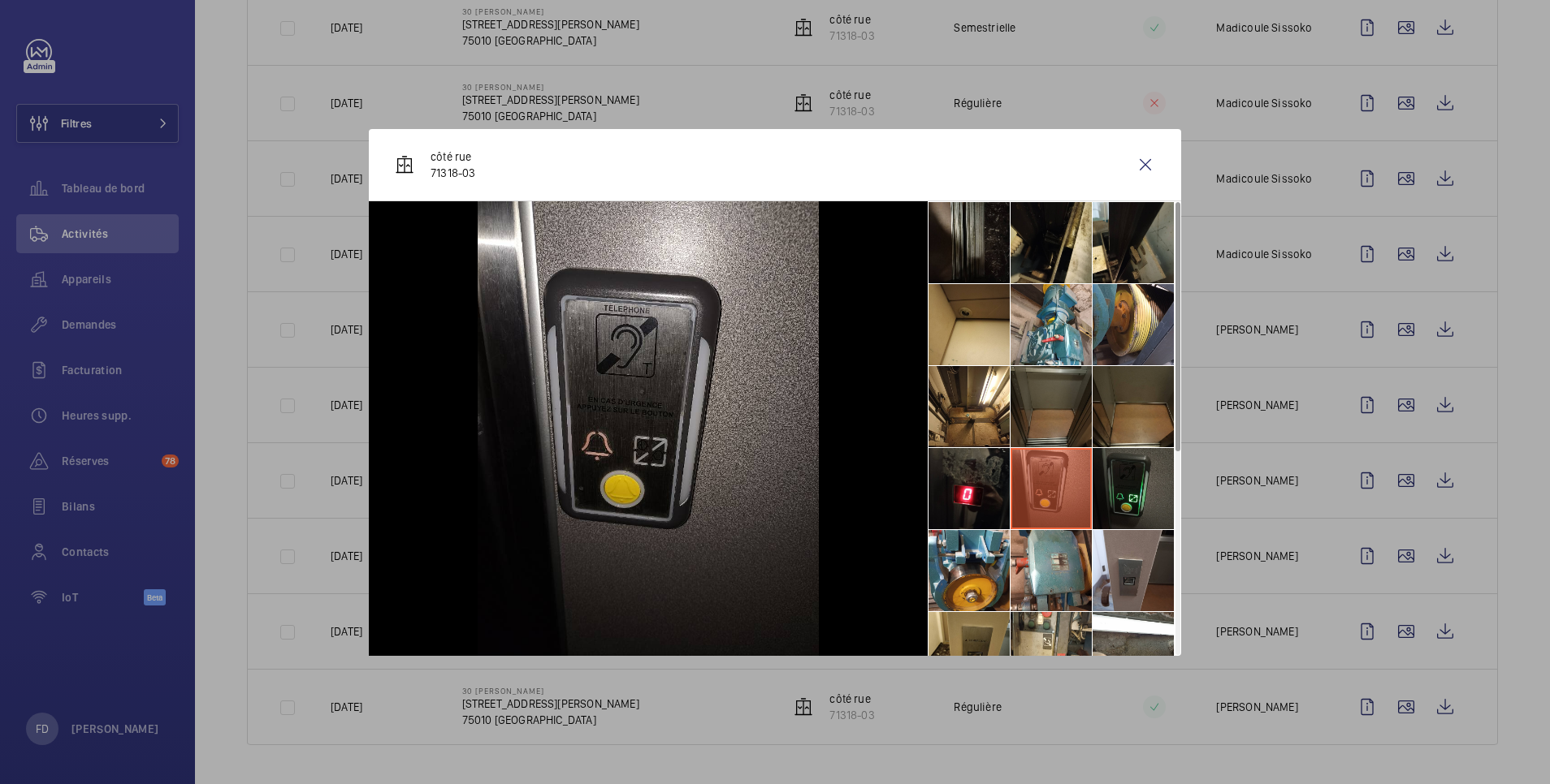
click at [1127, 485] on li at bounding box center [1133, 488] width 81 height 81
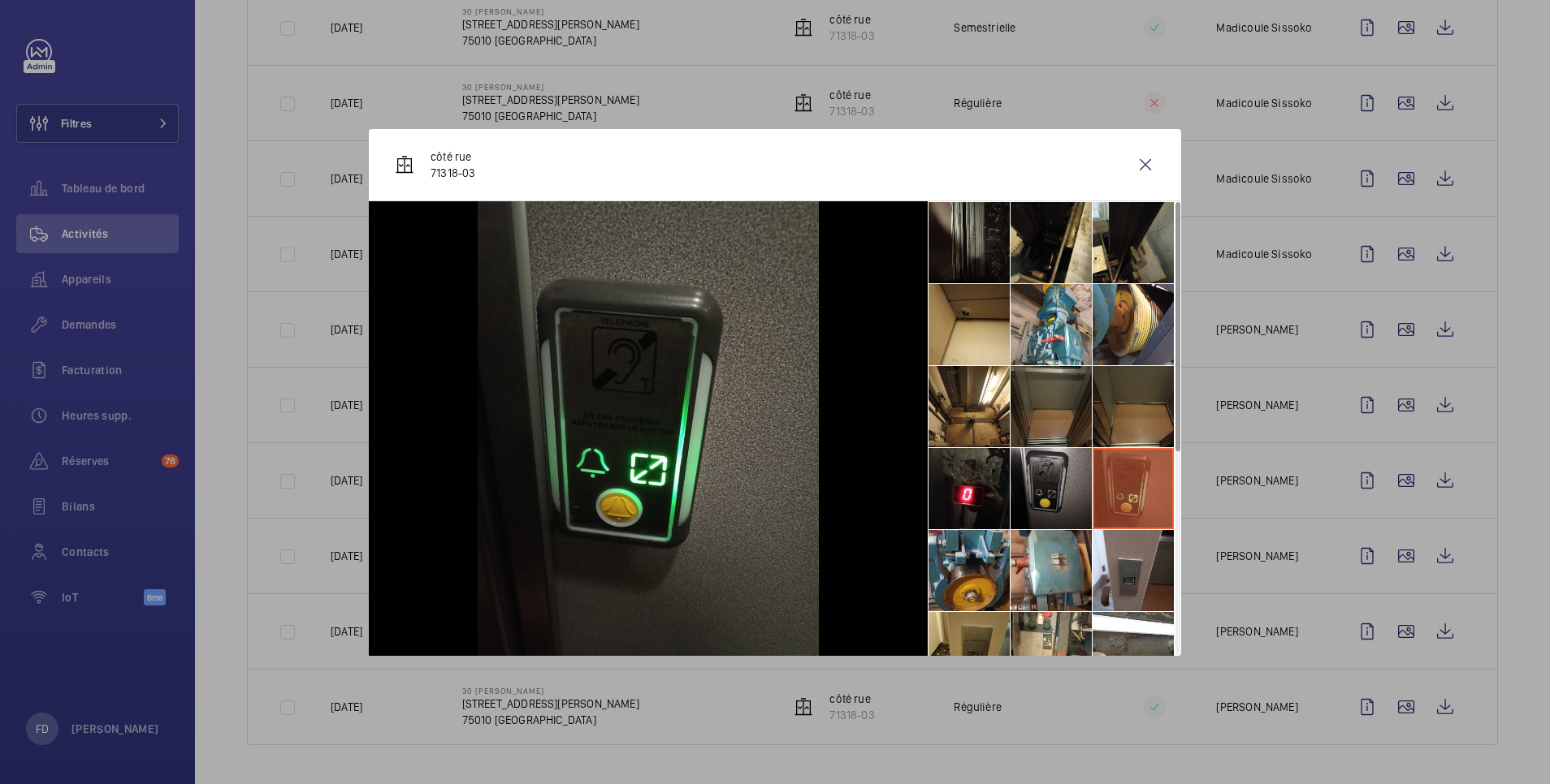
click at [976, 571] on li at bounding box center [969, 571] width 81 height 81
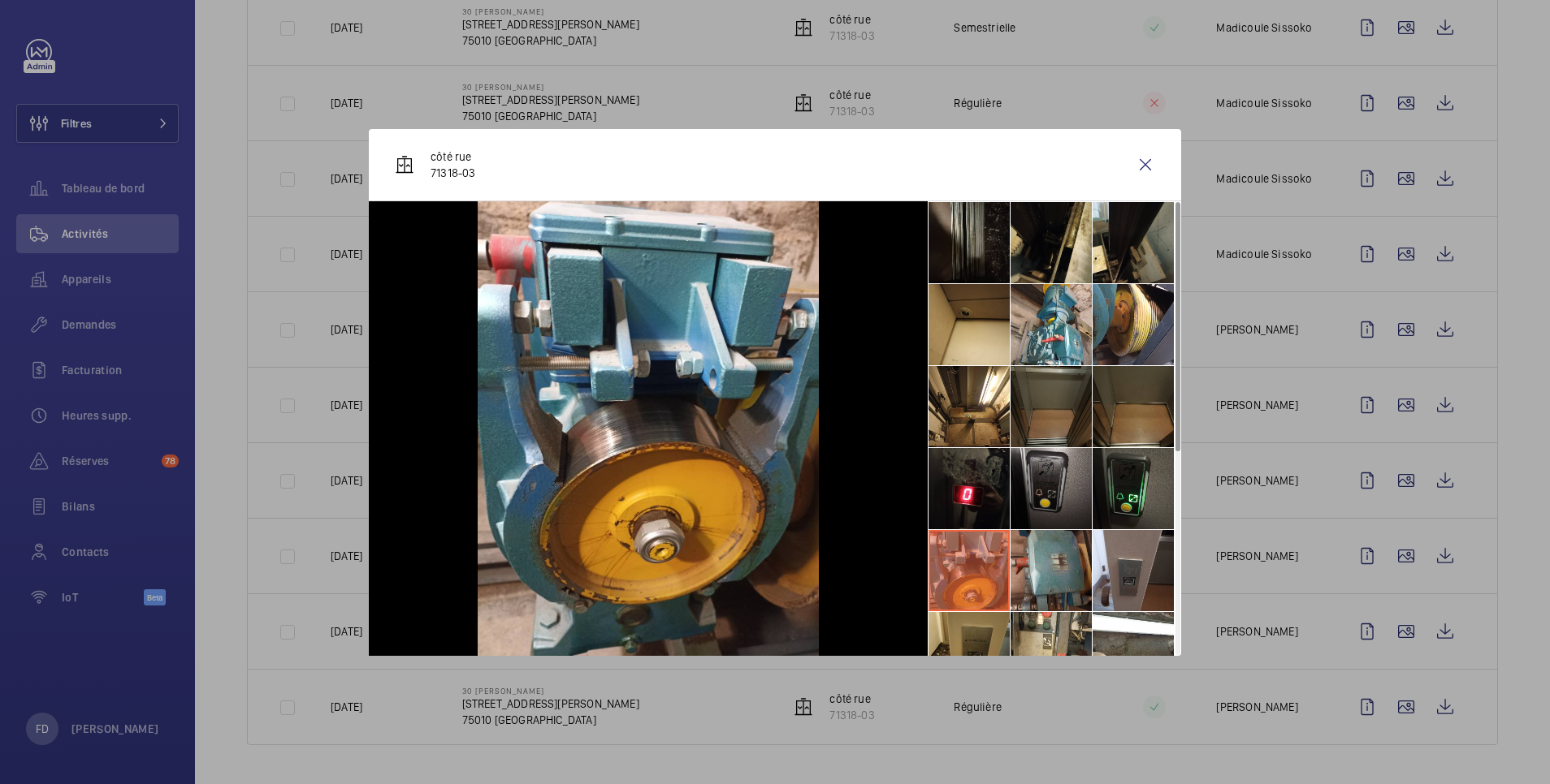
click at [1056, 565] on li at bounding box center [1051, 571] width 81 height 81
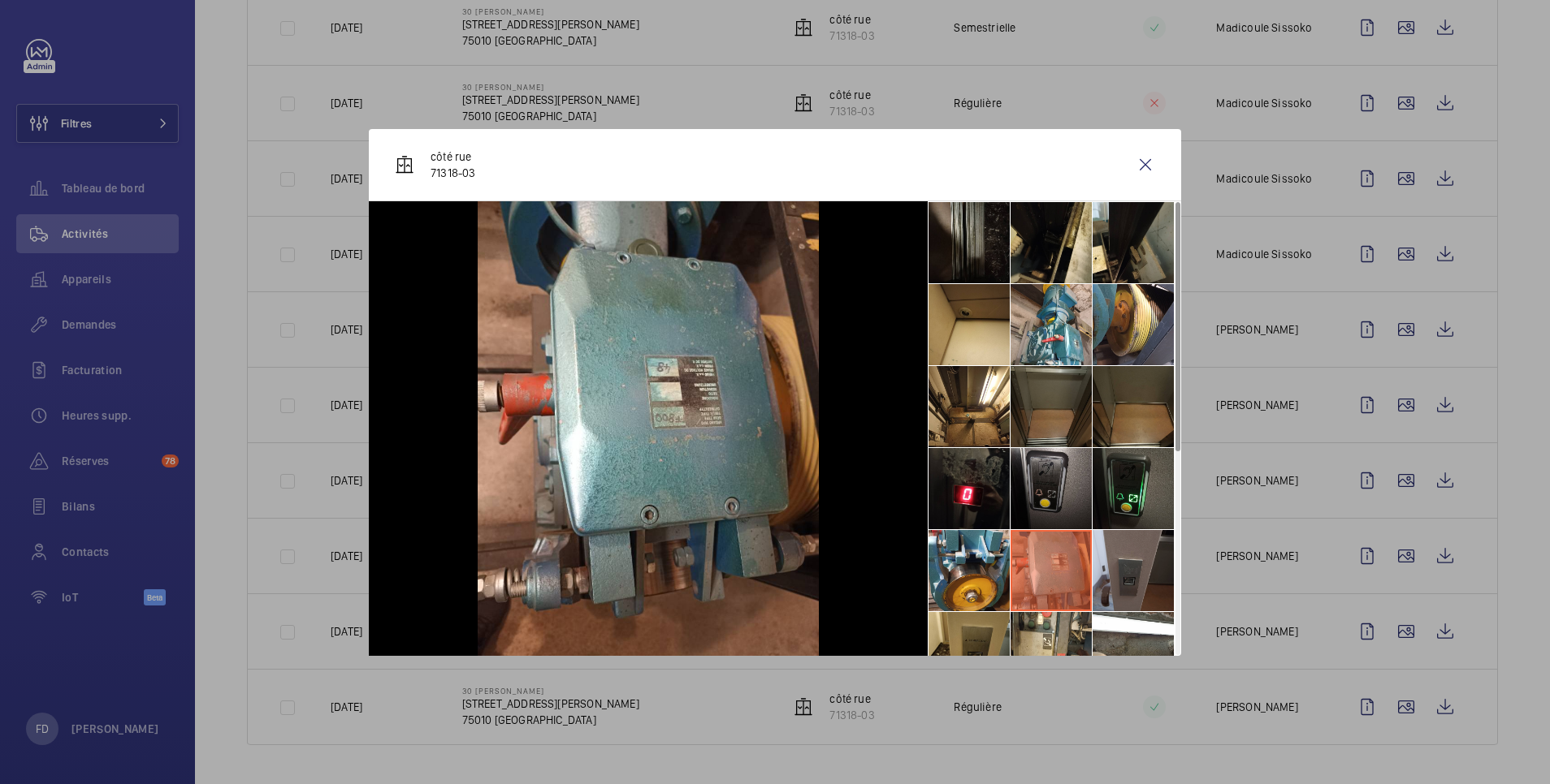
click at [1140, 568] on li at bounding box center [1133, 571] width 81 height 81
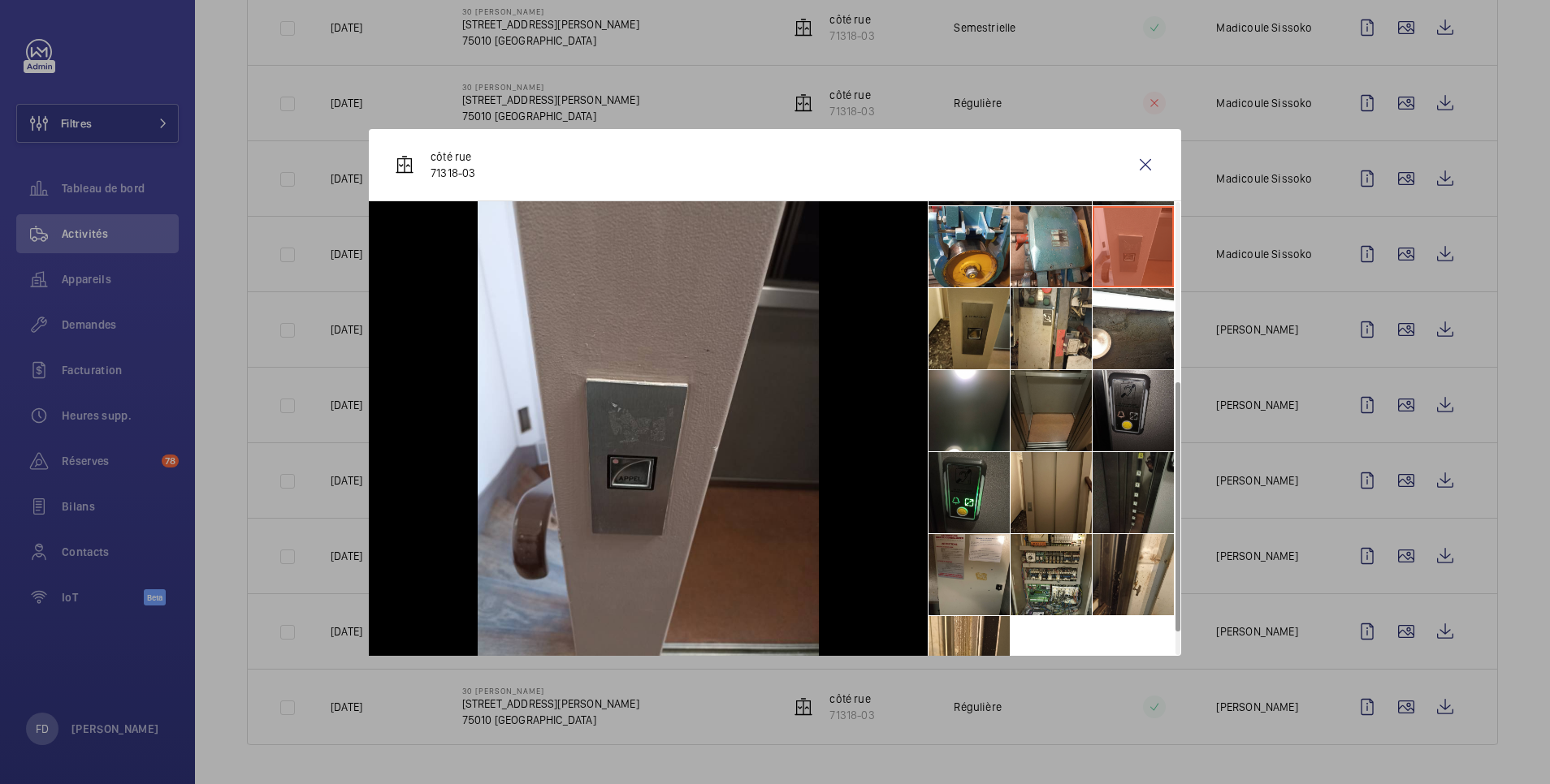
scroll to position [325, 0]
click at [986, 557] on li at bounding box center [969, 573] width 81 height 81
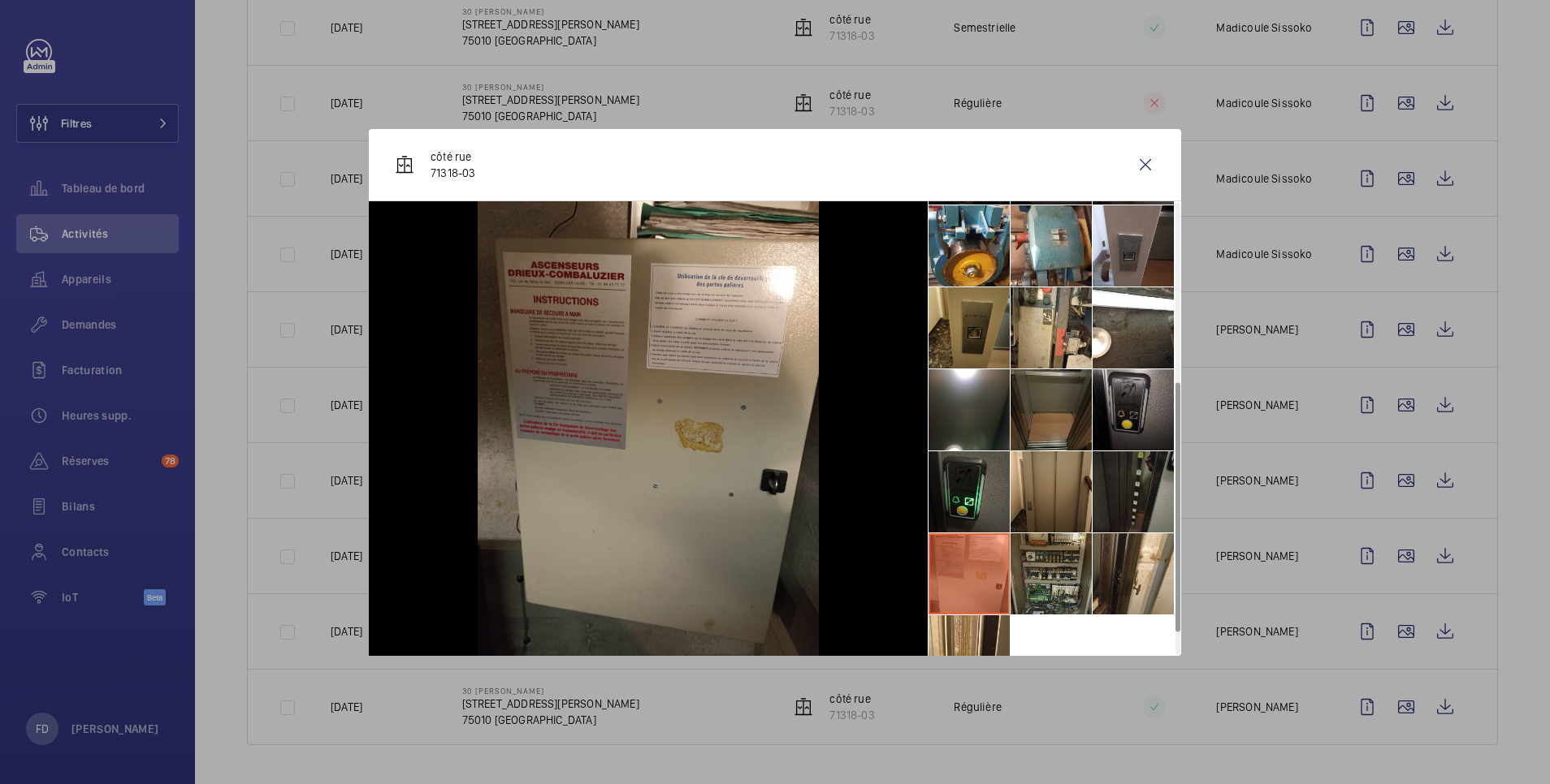
drag, startPoint x: 1017, startPoint y: 557, endPoint x: 1039, endPoint y: 557, distance: 22.0
click at [1031, 557] on li at bounding box center [1051, 573] width 81 height 81
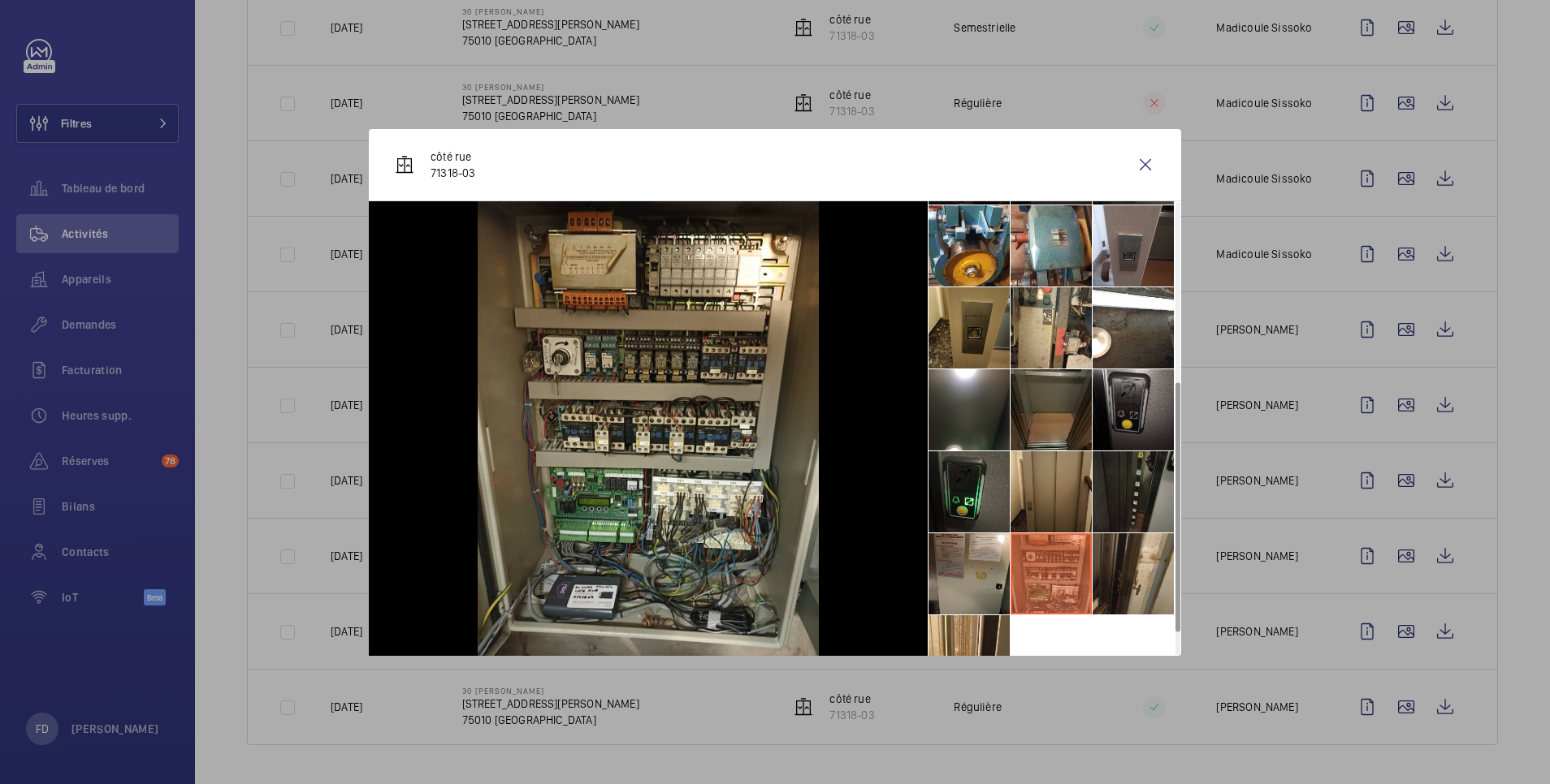
click at [1120, 559] on li at bounding box center [1133, 573] width 81 height 81
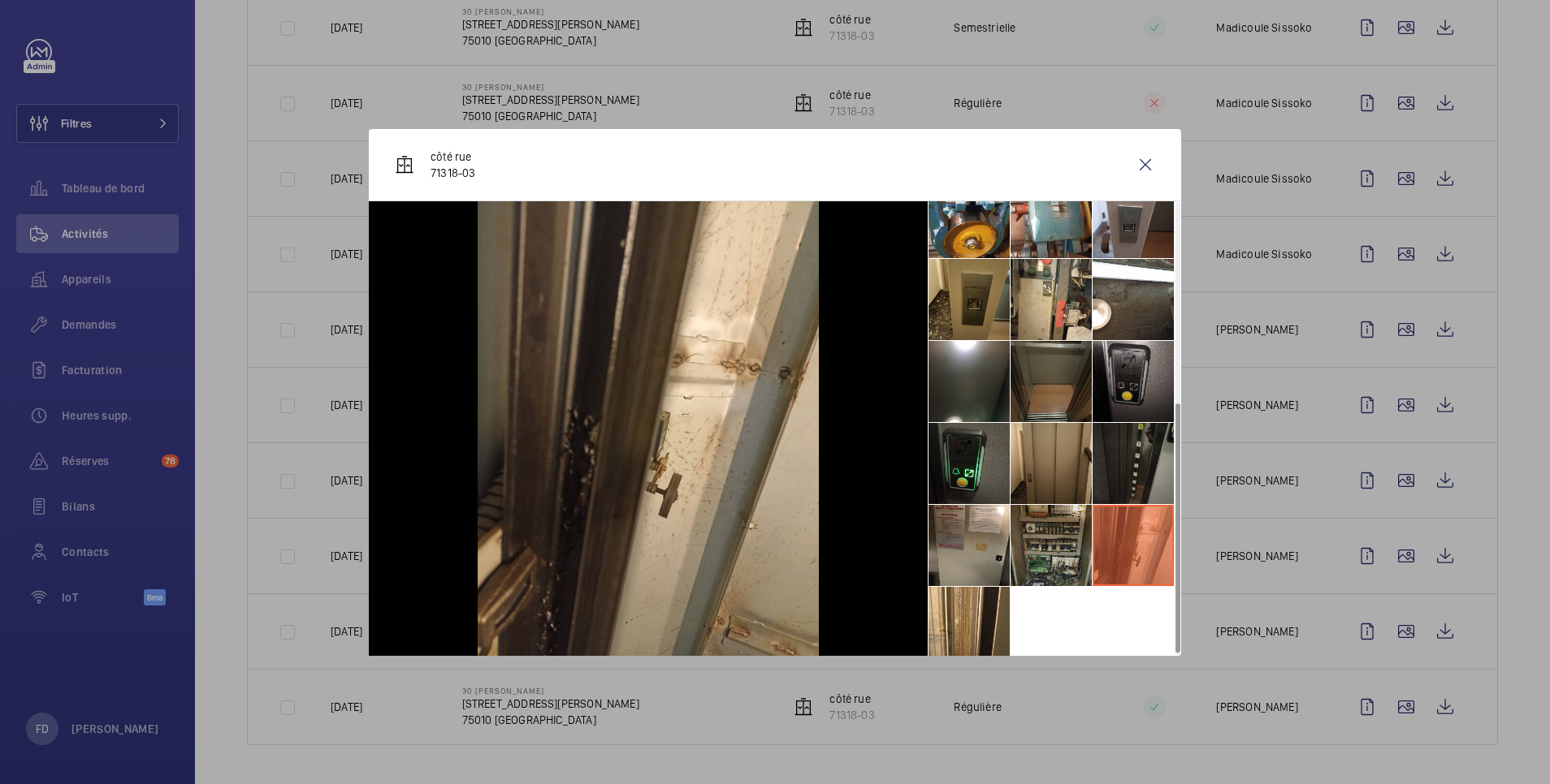
scroll to position [366, 0]
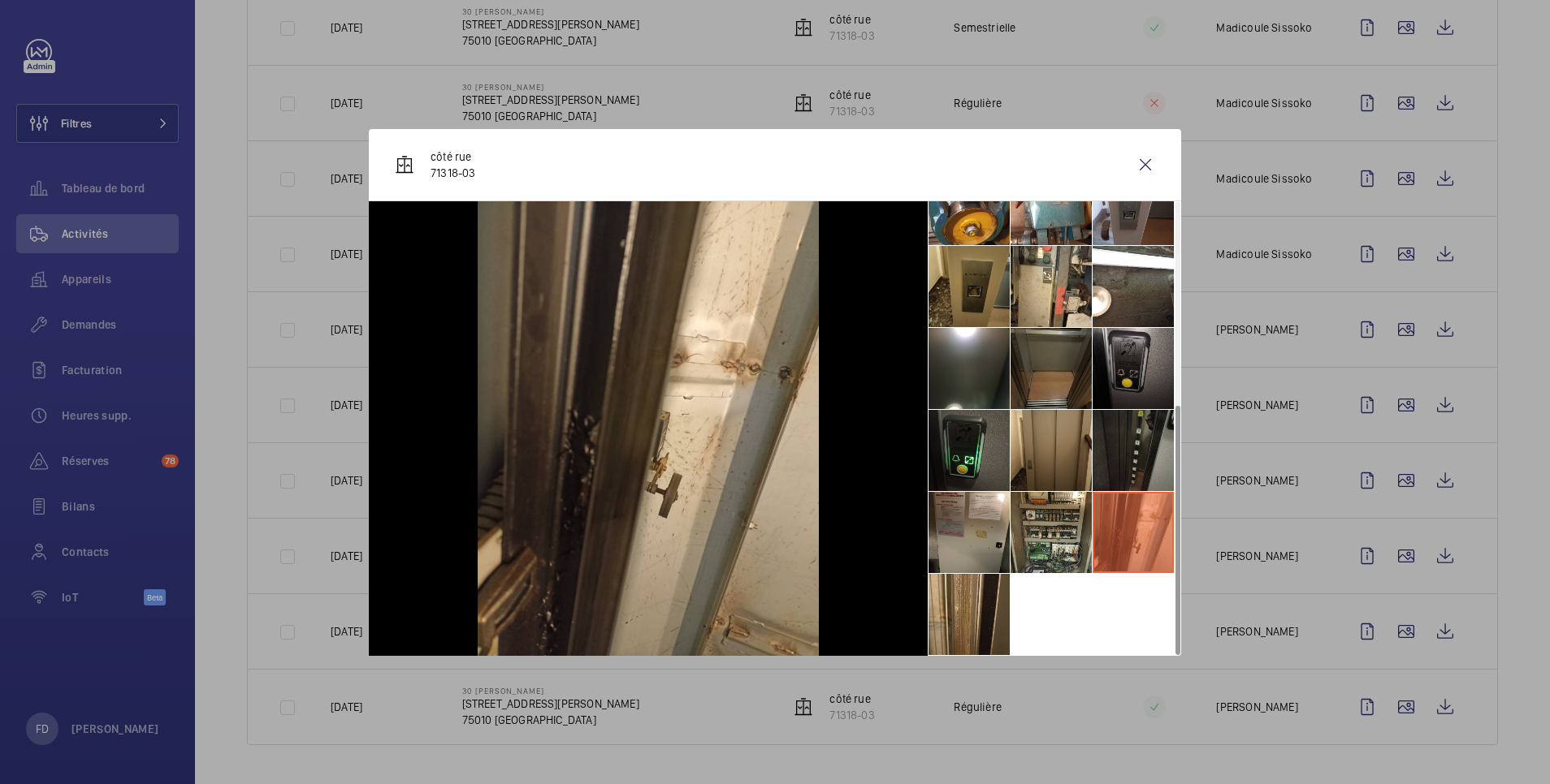
click at [956, 582] on li at bounding box center [969, 615] width 81 height 81
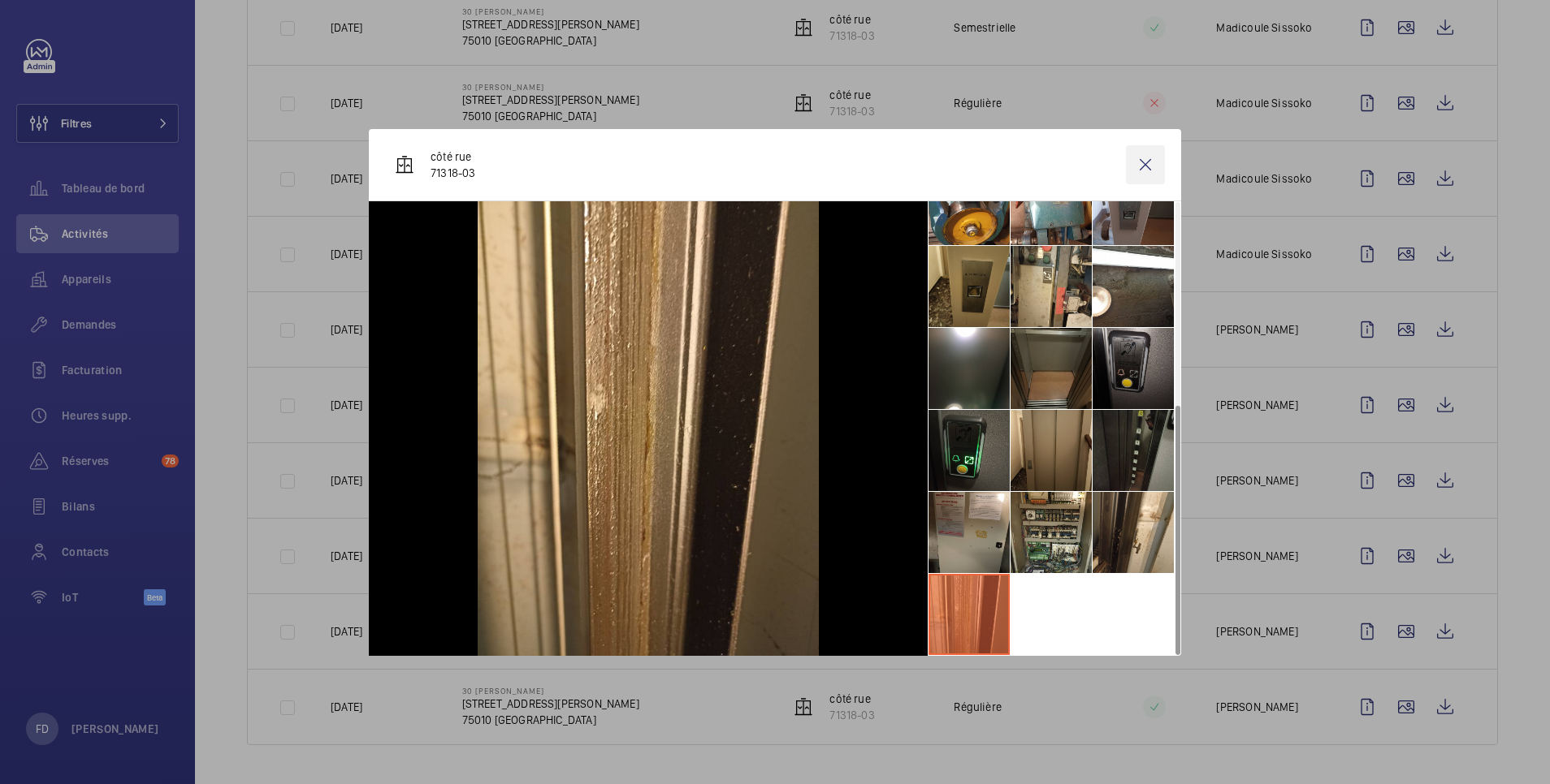
click at [1151, 156] on wm-front-icon-button at bounding box center [1146, 165] width 39 height 39
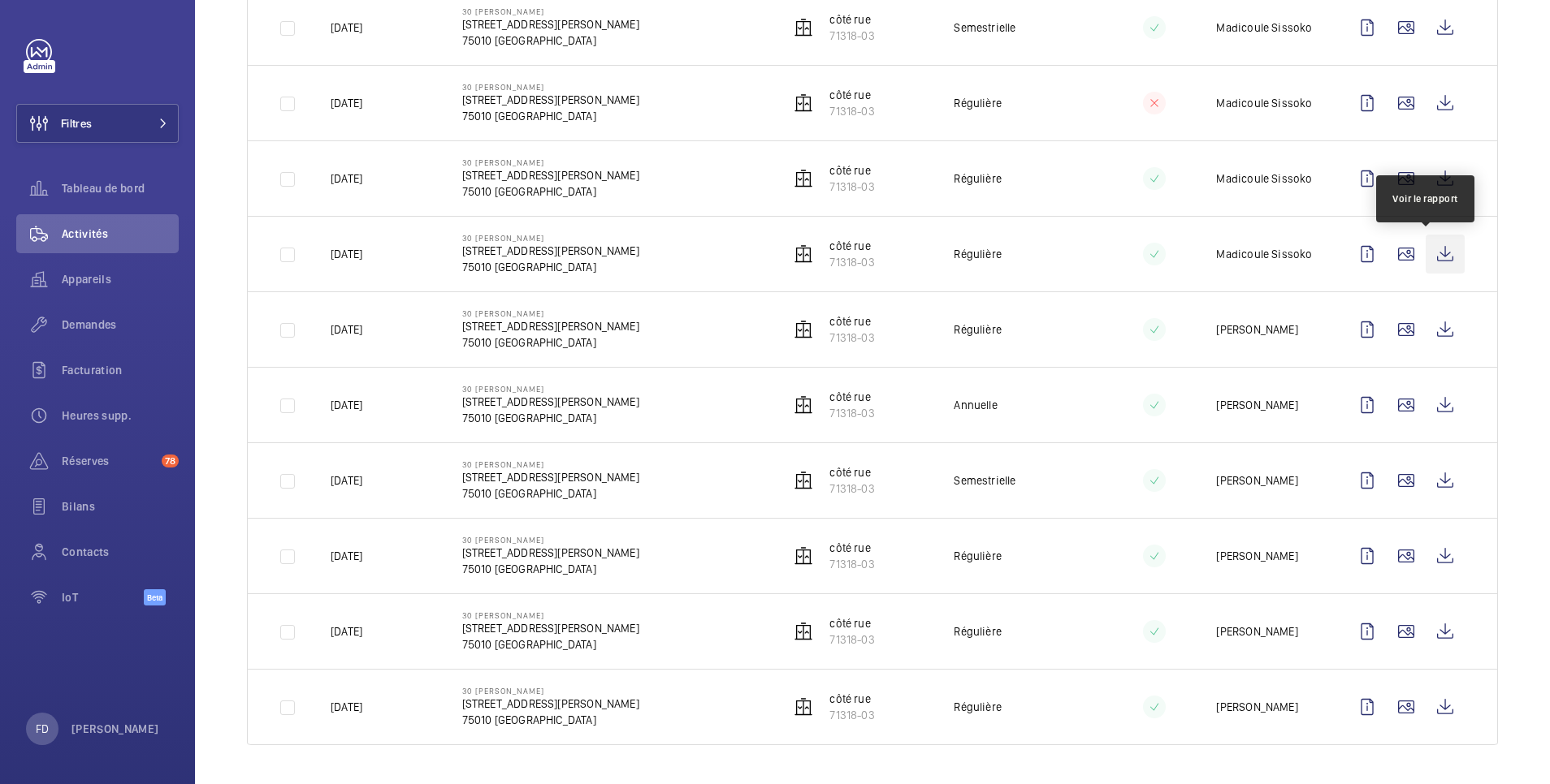
click at [1426, 253] on wm-front-icon-button at bounding box center [1445, 254] width 39 height 39
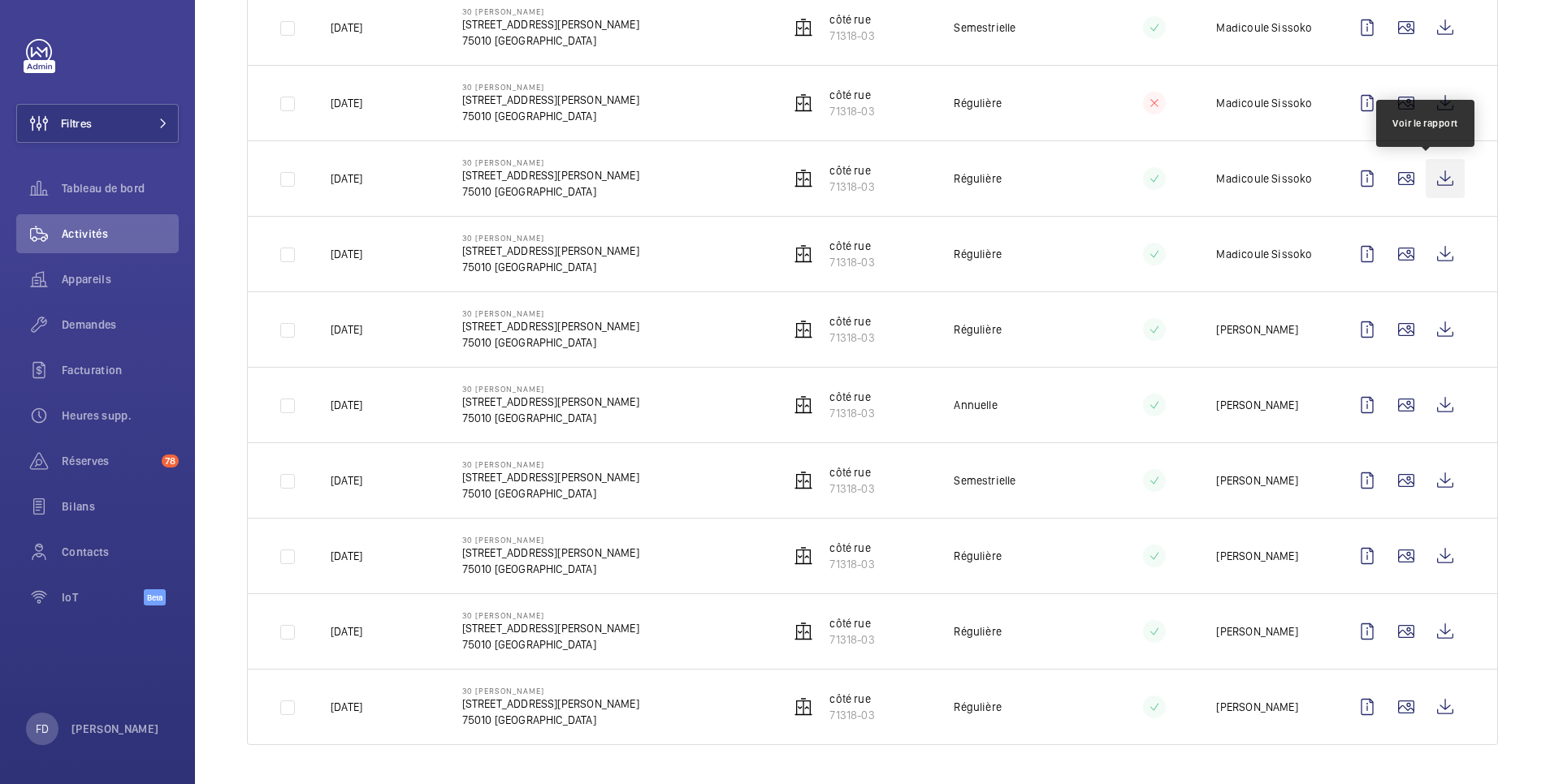
click at [1426, 175] on wm-front-icon-button at bounding box center [1445, 179] width 39 height 39
click at [1426, 106] on wm-front-icon-button at bounding box center [1445, 103] width 39 height 39
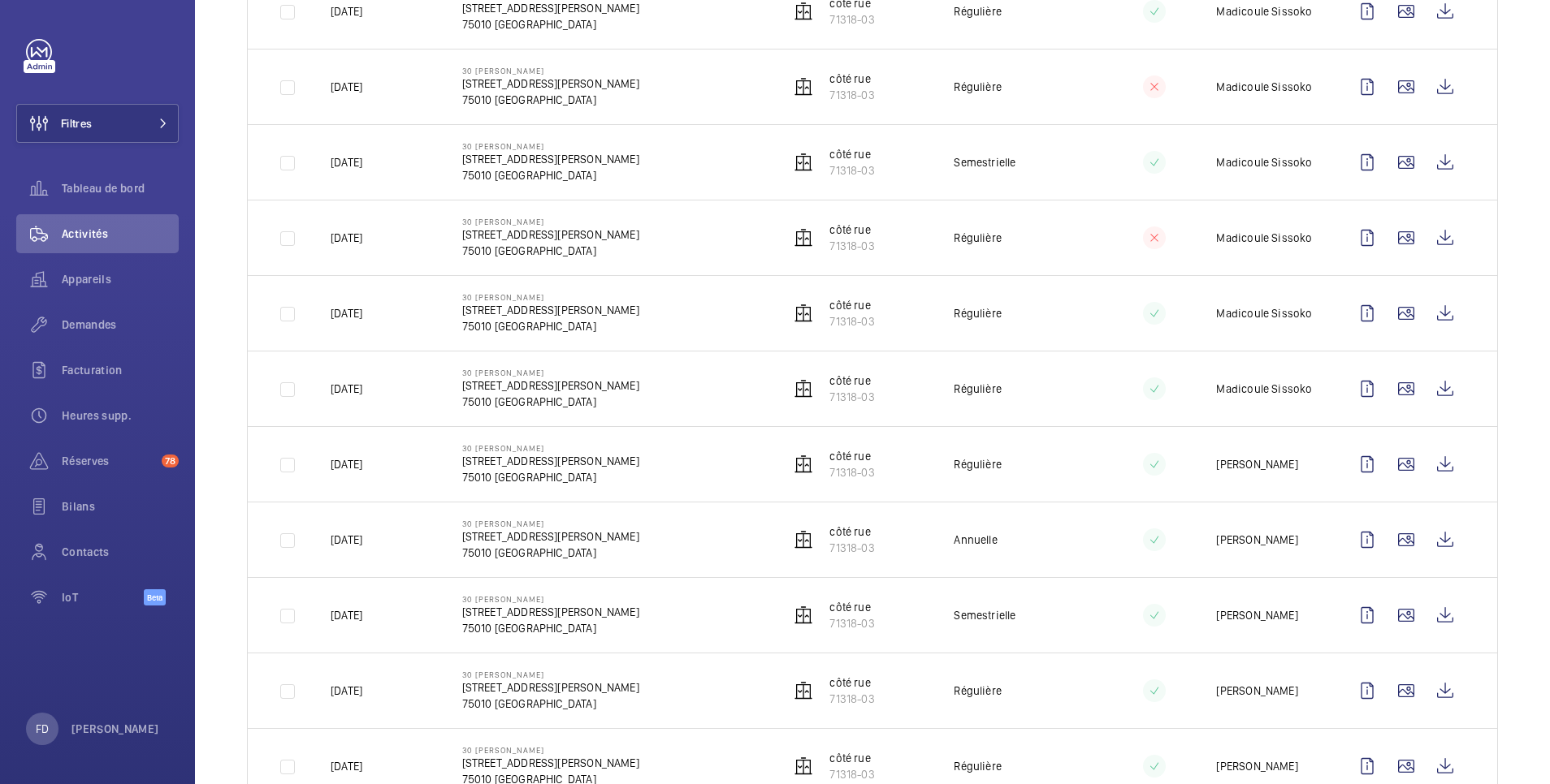
scroll to position [1655, 0]
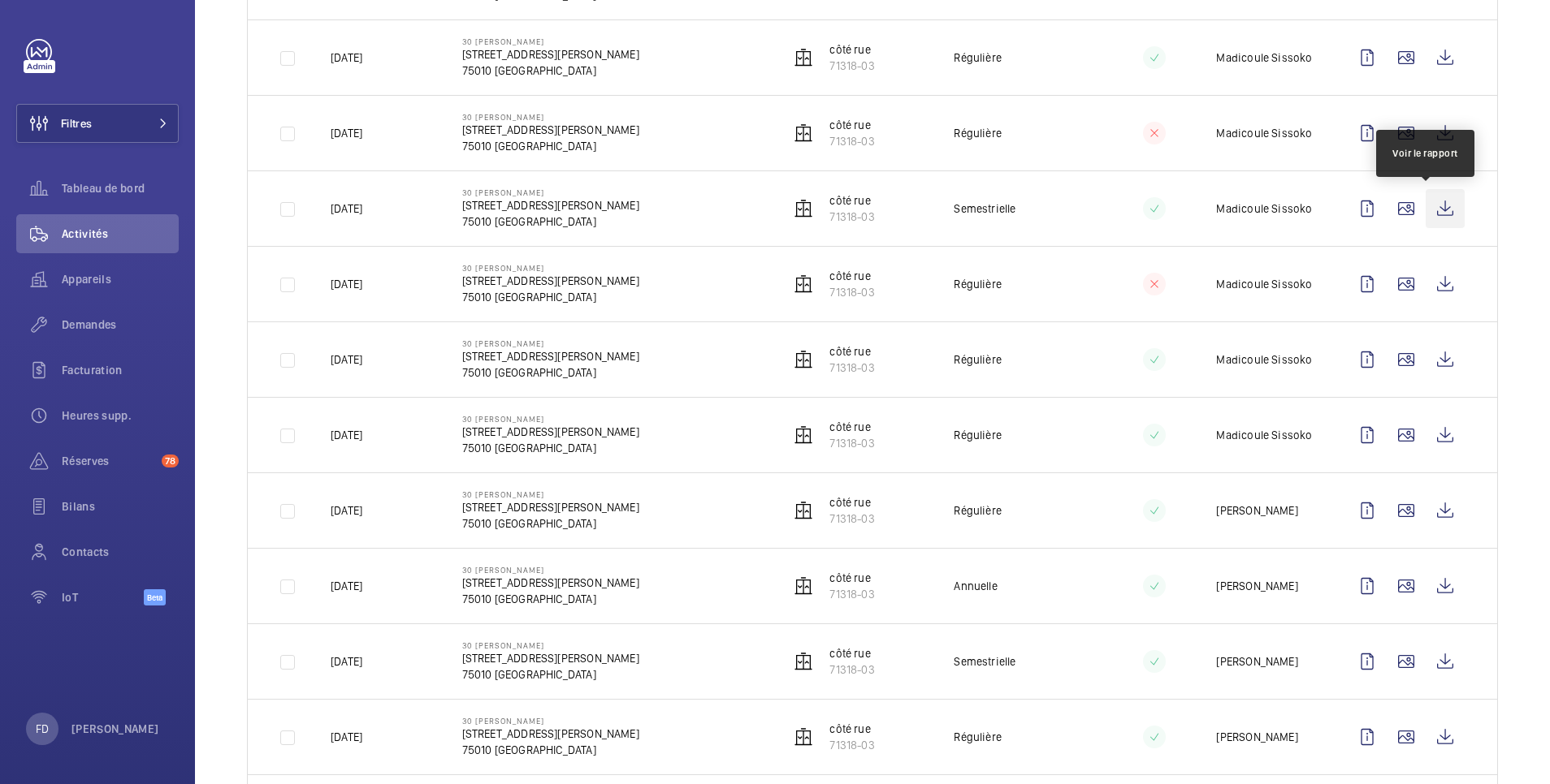
click at [1430, 211] on wm-front-icon-button at bounding box center [1445, 209] width 39 height 39
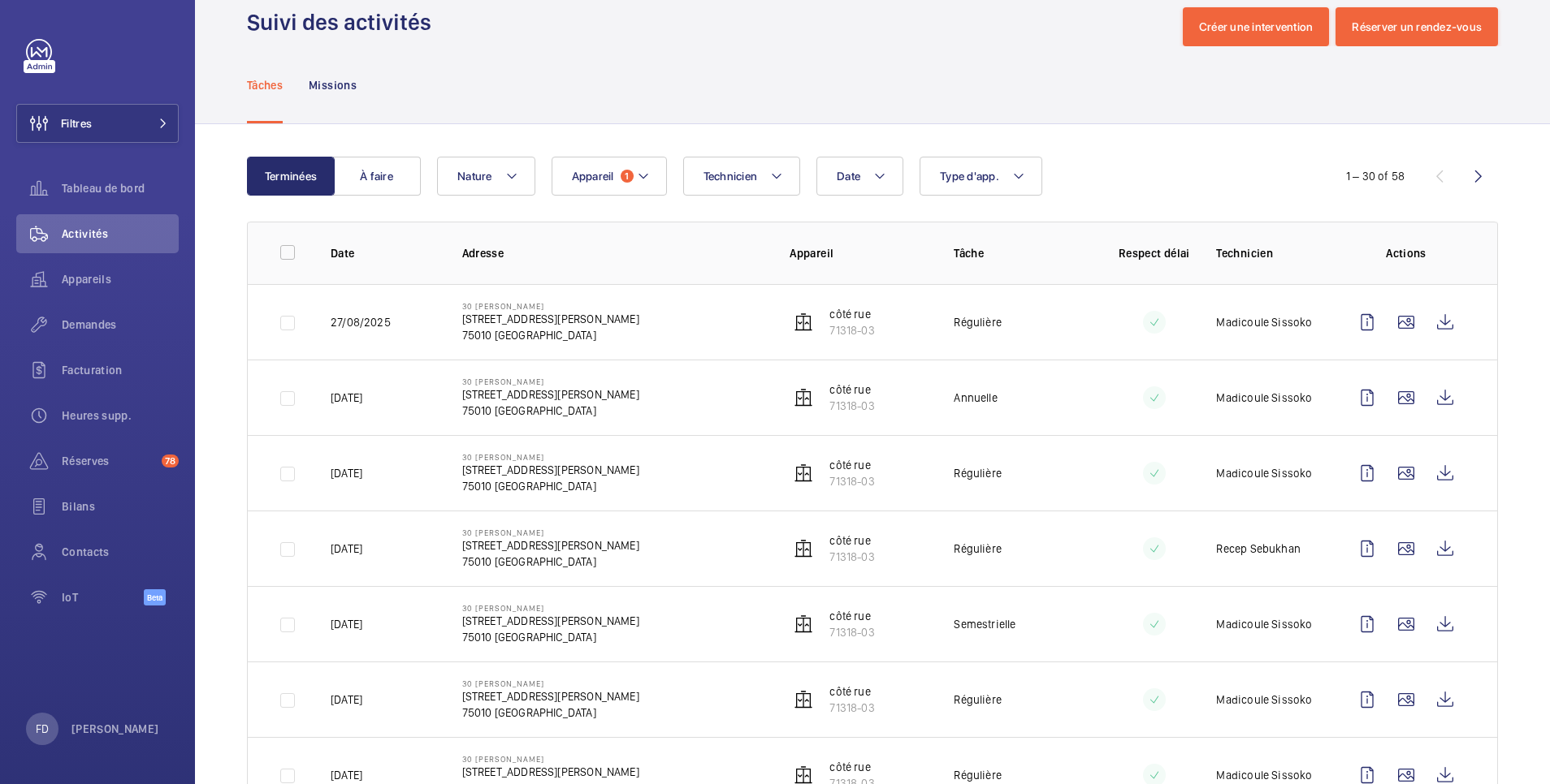
scroll to position [0, 0]
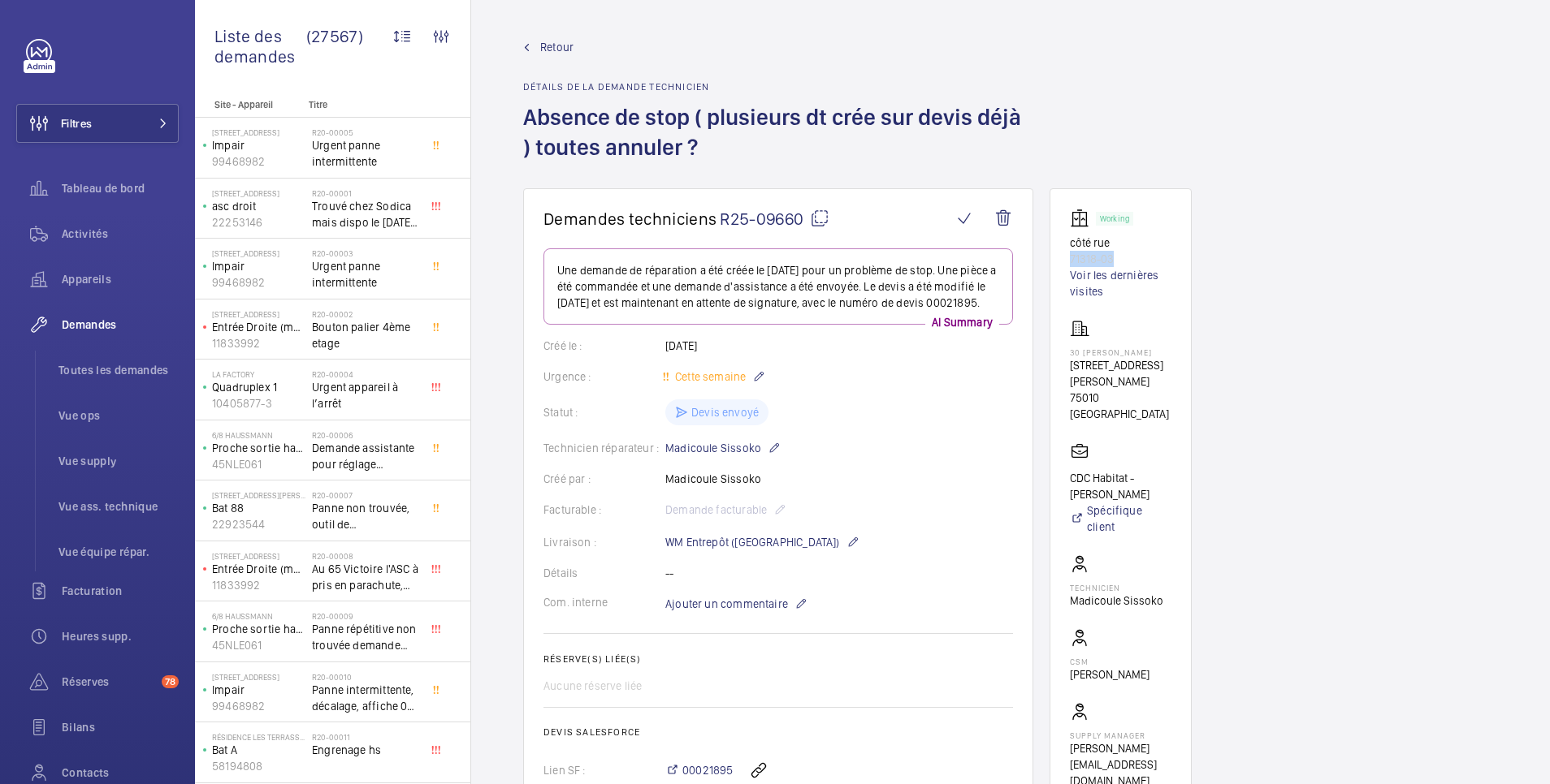
drag, startPoint x: 1127, startPoint y: 255, endPoint x: 1066, endPoint y: 256, distance: 61.0
click at [1066, 256] on wm-front-card "Working côté rue 71318-03 Voir les dernières visites 30 Yves Toudic 30 Rue Yves…" at bounding box center [1120, 499] width 142 height 621
copy p "71318-03"
